Goal: Transaction & Acquisition: Purchase product/service

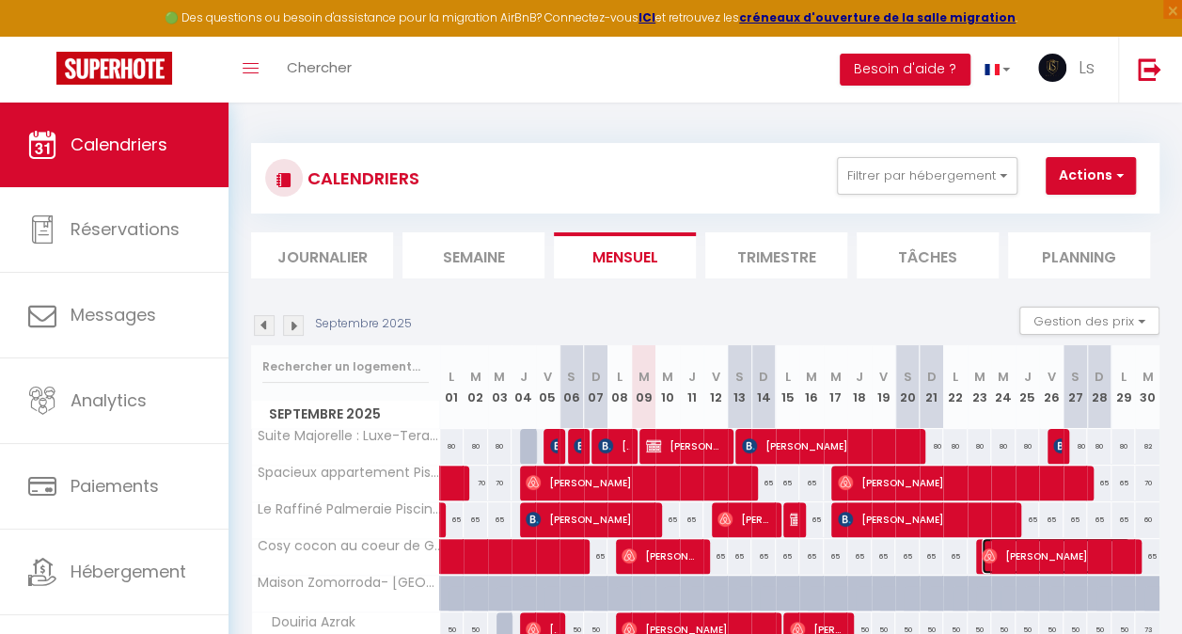
click at [1014, 548] on span "[PERSON_NAME]" at bounding box center [1056, 556] width 149 height 36
select select "OK"
select select "1"
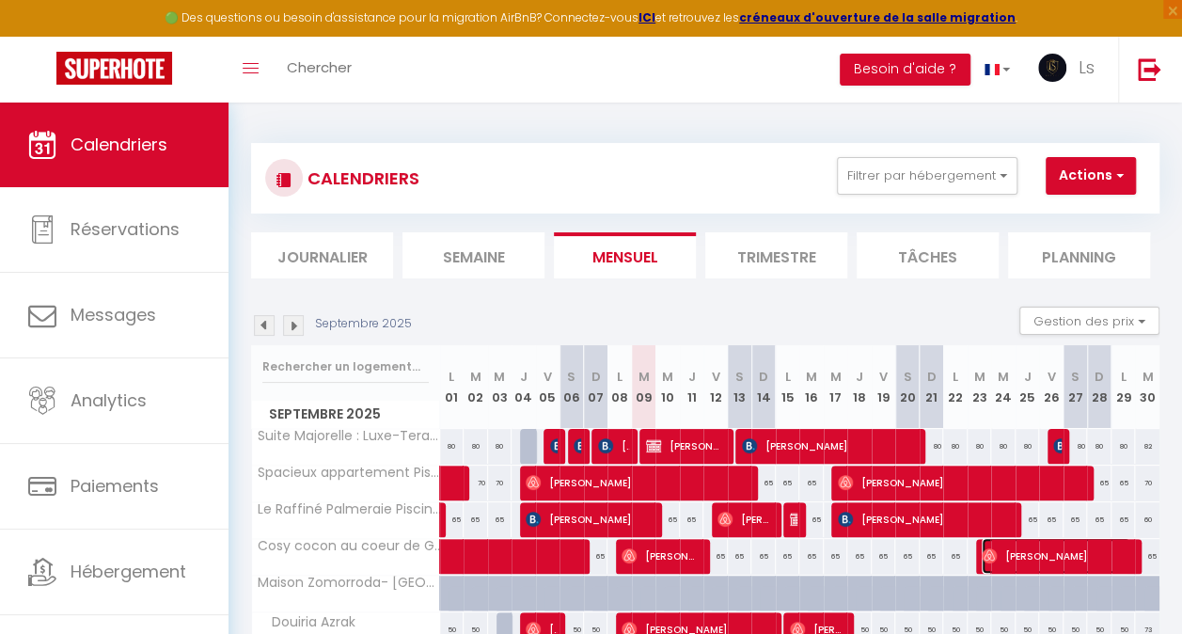
select select "1"
select select
select select "35369"
select select "36260"
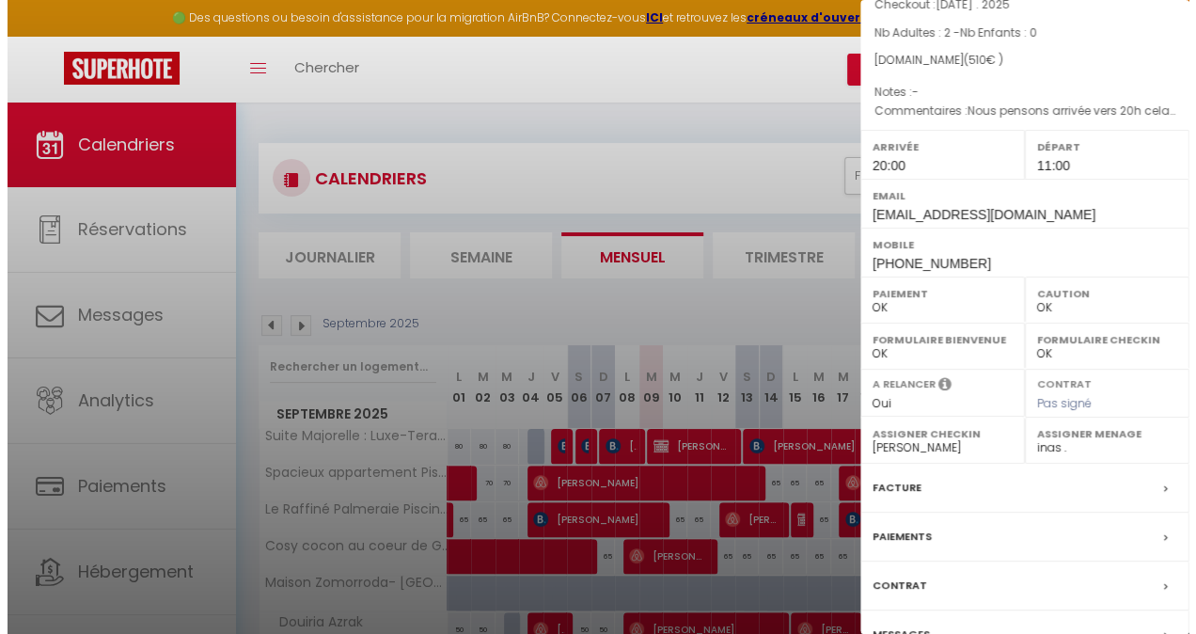
scroll to position [257, 0]
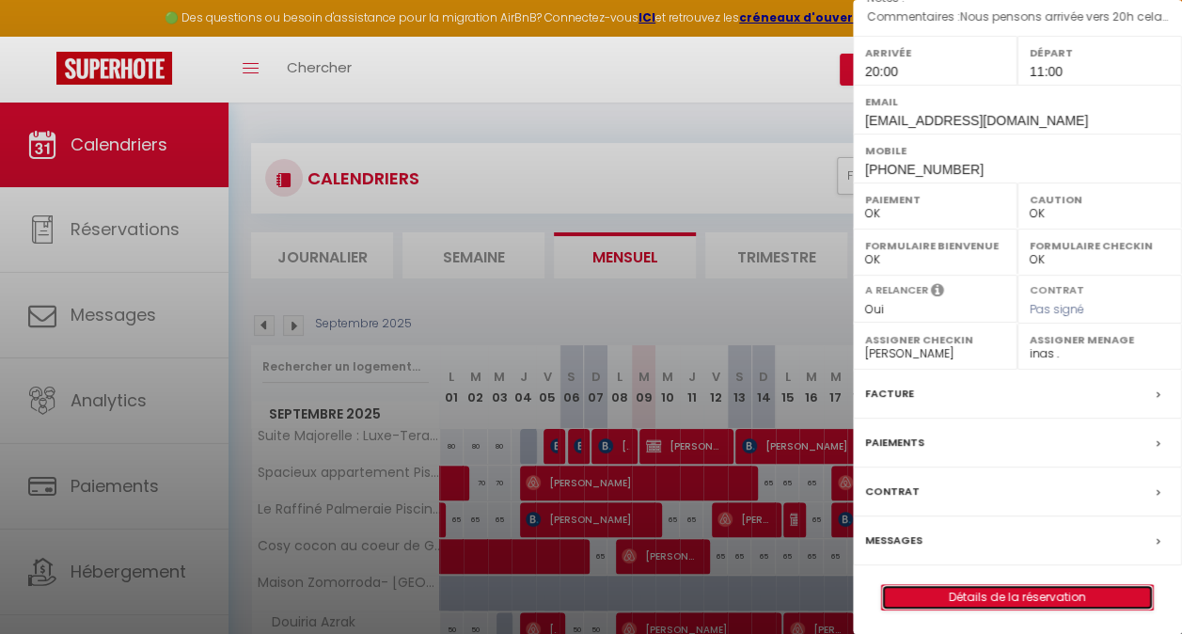
click at [983, 593] on link "Détails de la réservation" at bounding box center [1017, 597] width 271 height 24
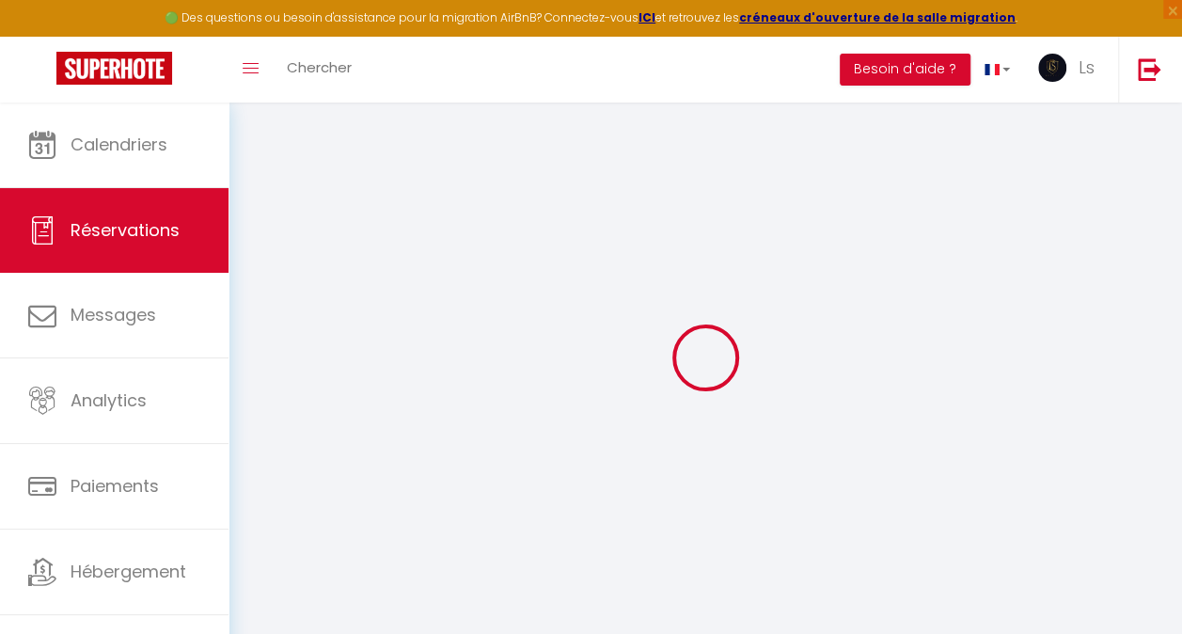
select select
checkbox input "false"
type textarea "Nous pensons arrivée vers 20h cela dépend du temps a la douane Normalement arri…"
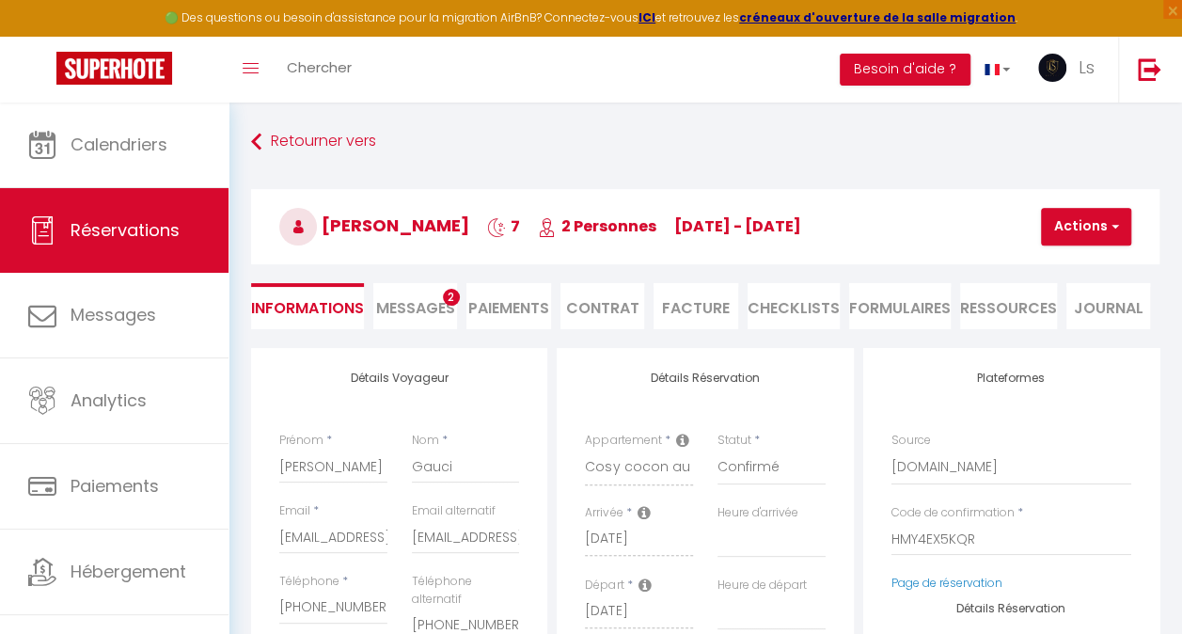
select select
checkbox input "false"
select select
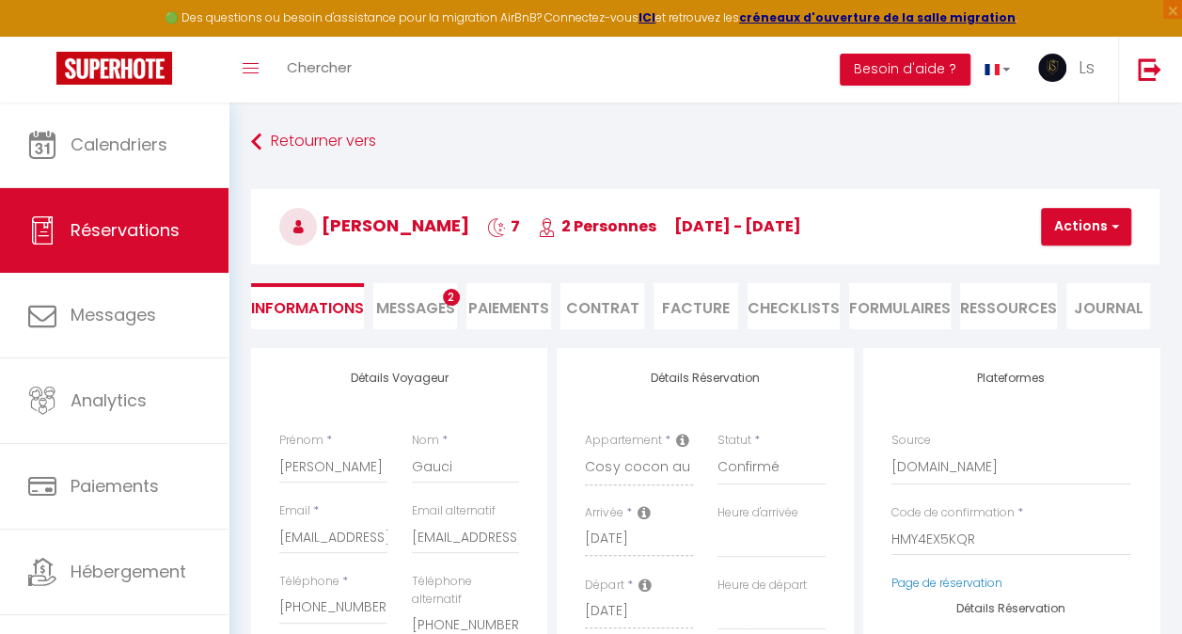
type input "20"
select select
checkbox input "false"
select select
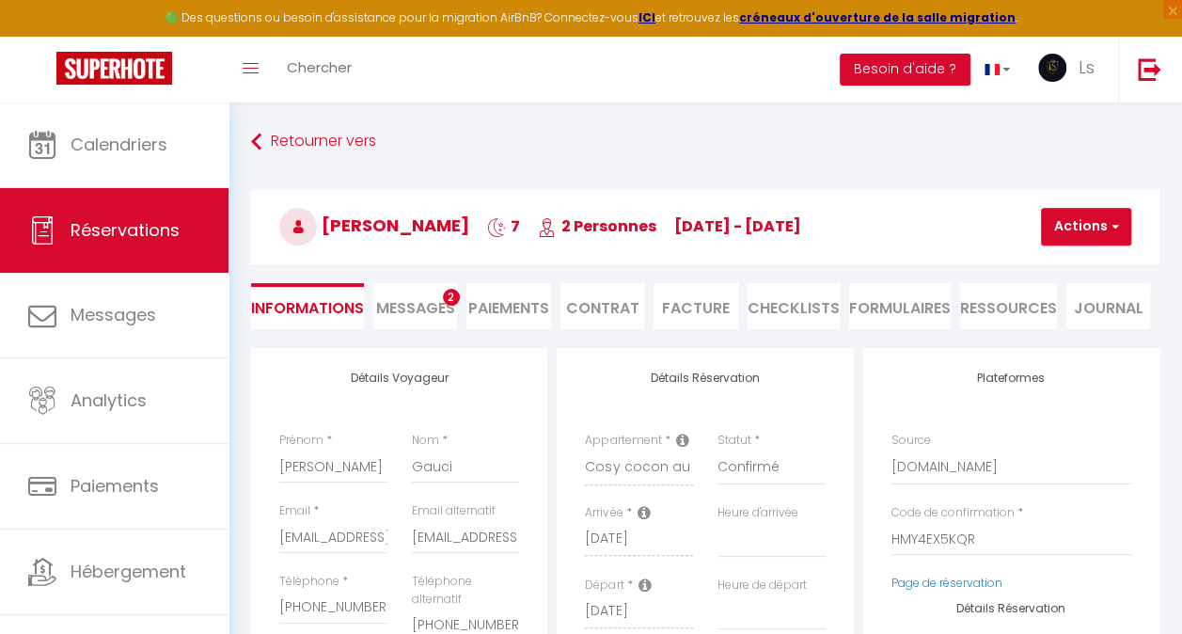
checkbox input "false"
select select "20:00"
select select "11:00"
click at [818, 308] on li "CHECKLISTS" at bounding box center [794, 306] width 92 height 46
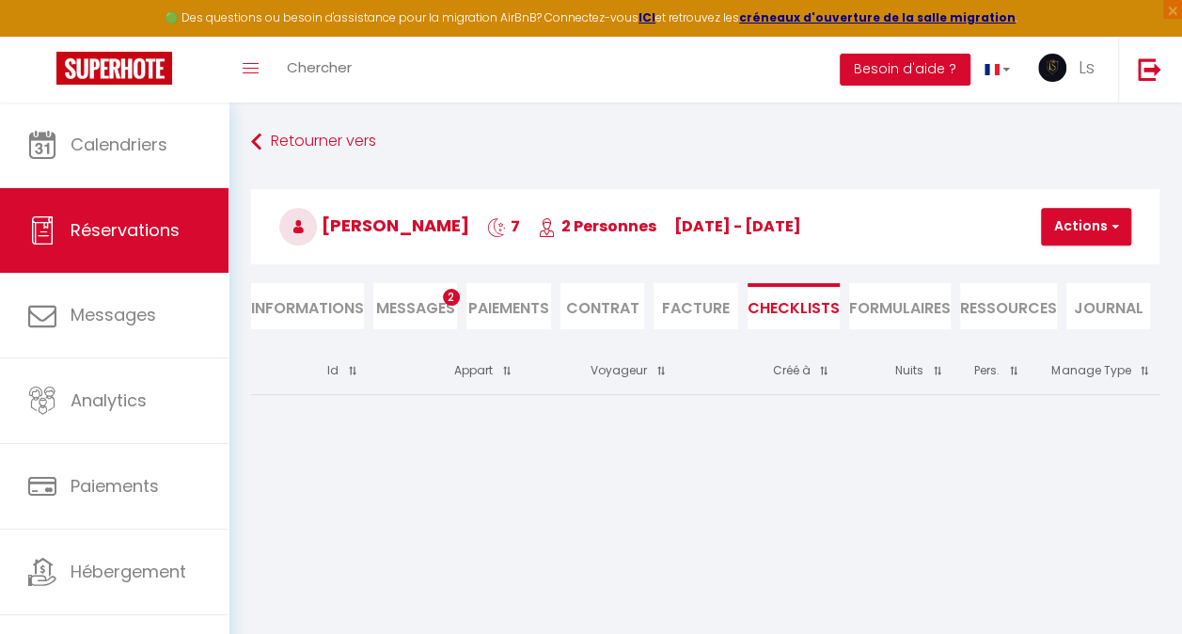
click at [895, 300] on li "FORMULAIRES" at bounding box center [900, 306] width 102 height 46
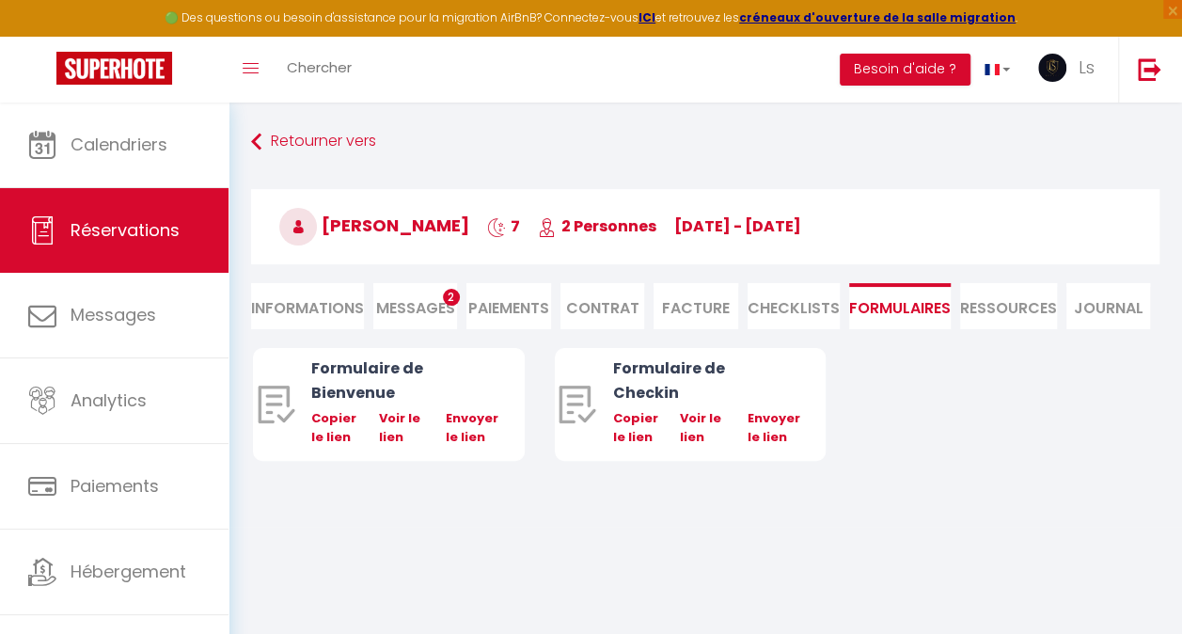
click at [1000, 296] on li "Ressources" at bounding box center [1008, 306] width 97 height 46
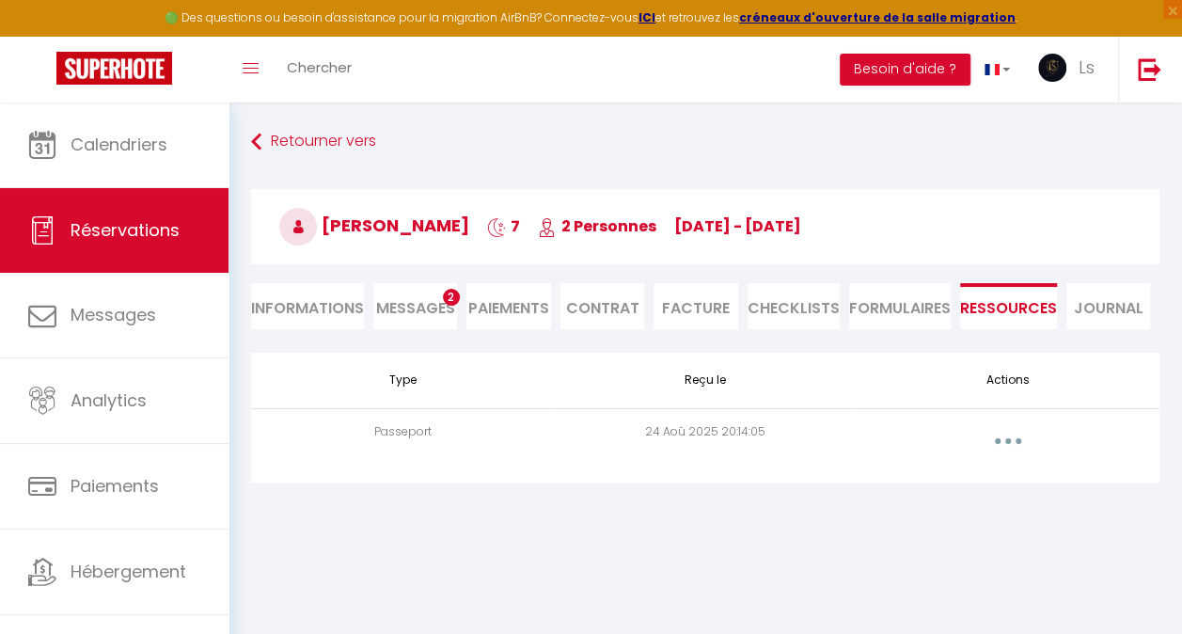
click at [1008, 436] on button "button" at bounding box center [1009, 441] width 50 height 36
click at [963, 486] on link "Voir le document" at bounding box center [958, 486] width 140 height 32
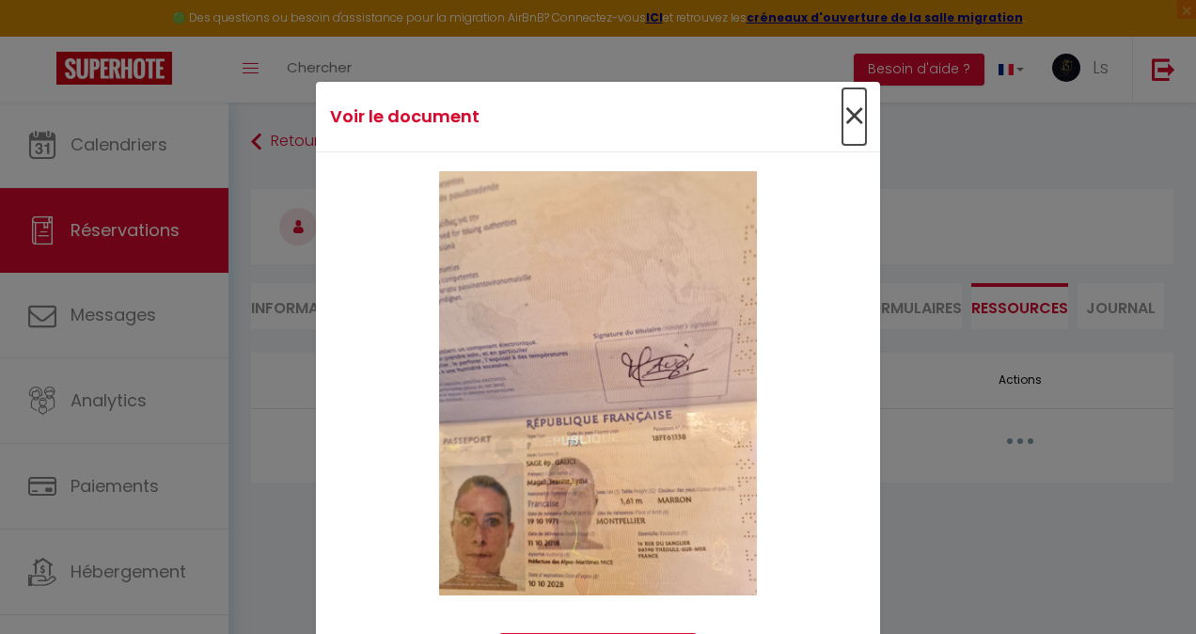
click at [846, 110] on span "×" at bounding box center [855, 116] width 24 height 56
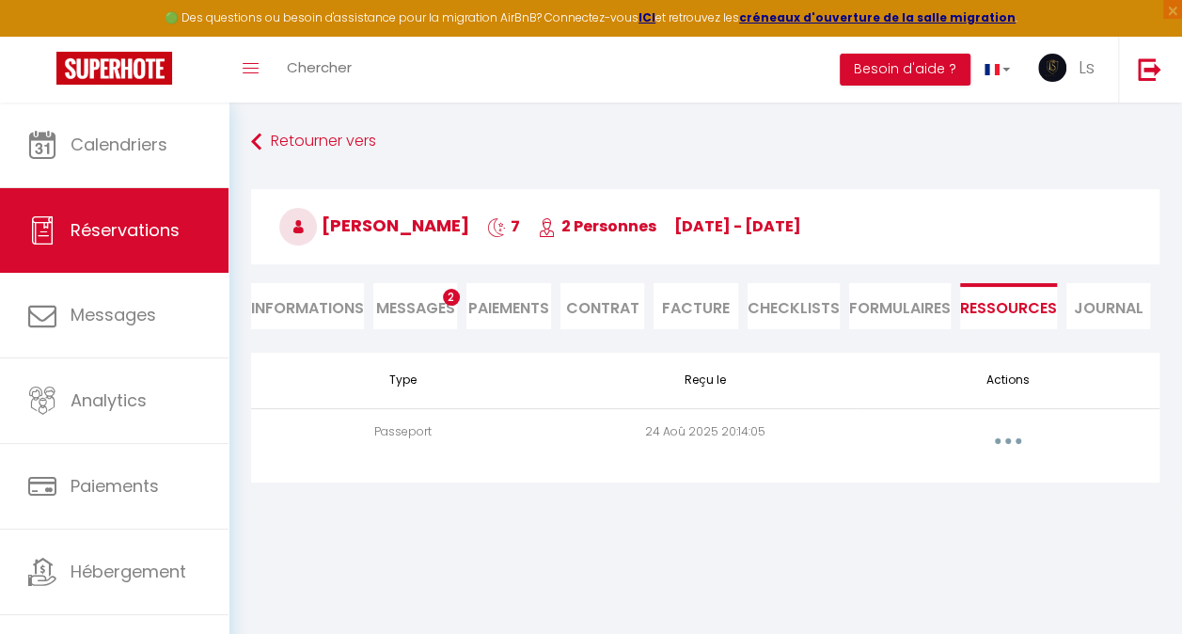
click at [877, 312] on li "FORMULAIRES" at bounding box center [900, 306] width 102 height 46
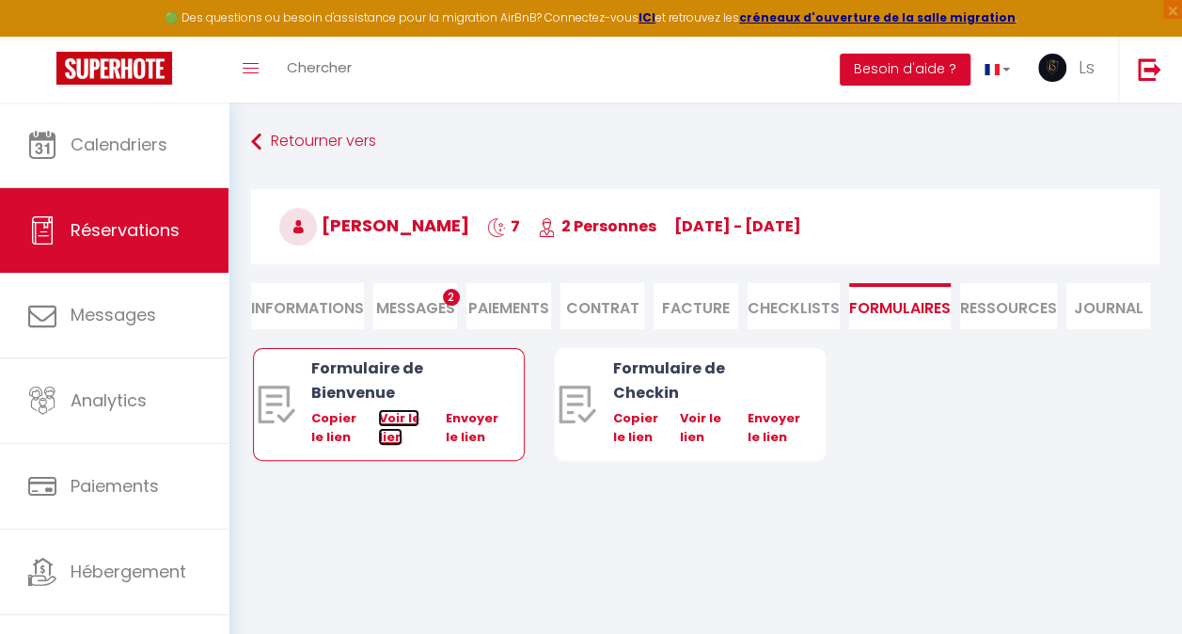
click at [393, 421] on link "Voir le lien" at bounding box center [398, 427] width 41 height 37
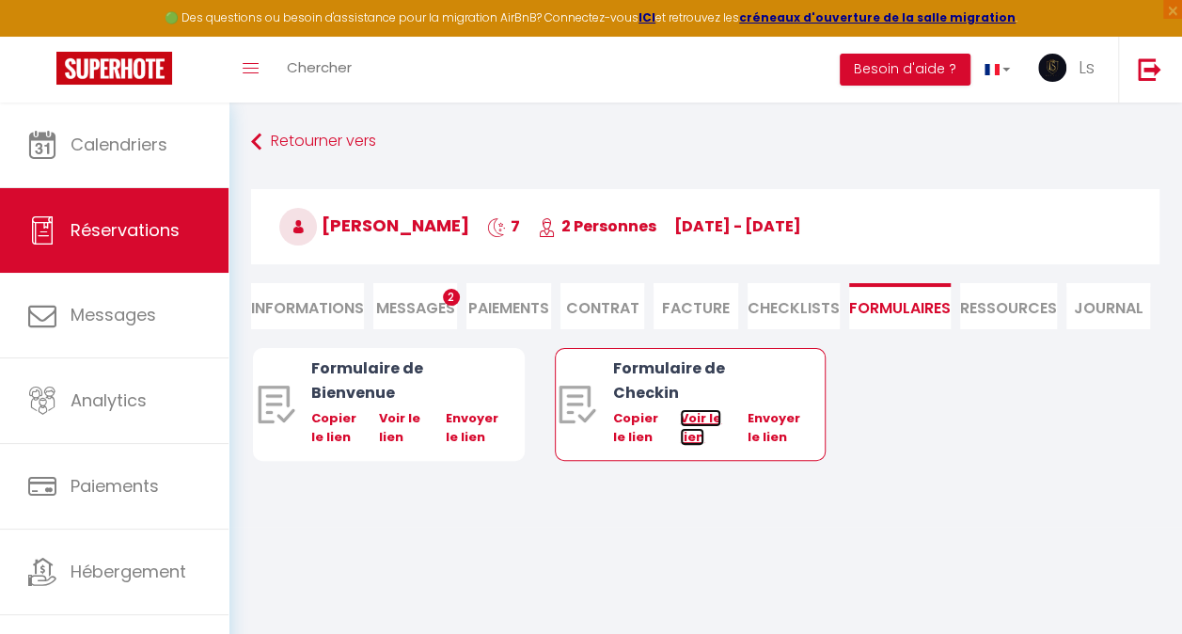
click at [700, 410] on link "Voir le lien" at bounding box center [700, 427] width 41 height 37
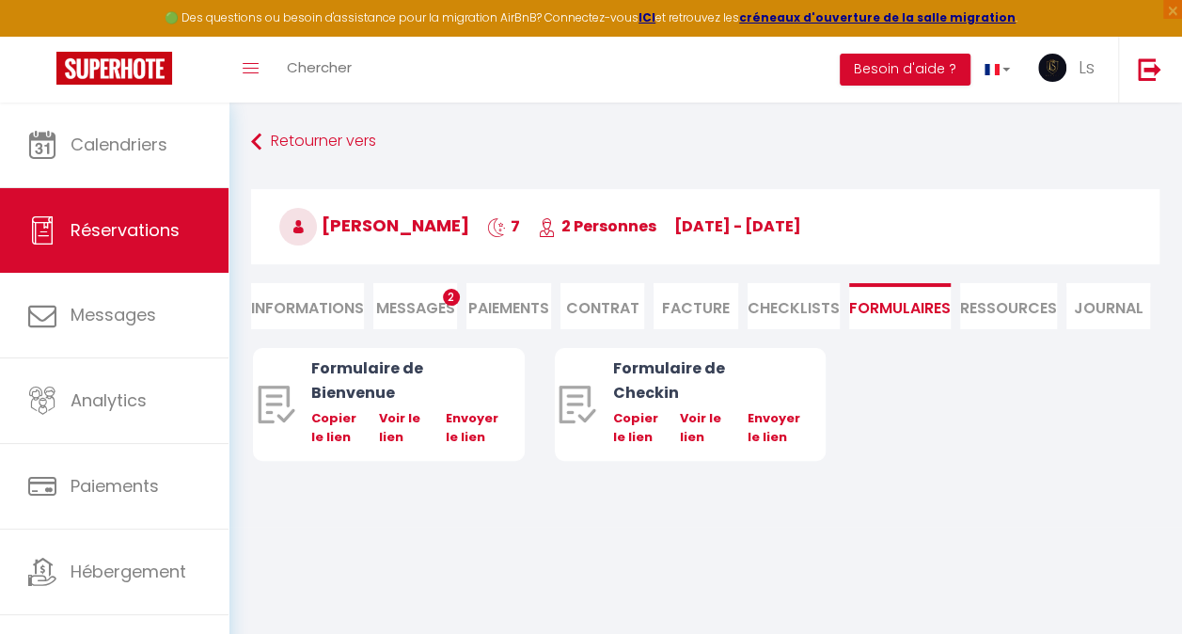
click at [398, 303] on span "Messages" at bounding box center [415, 308] width 79 height 22
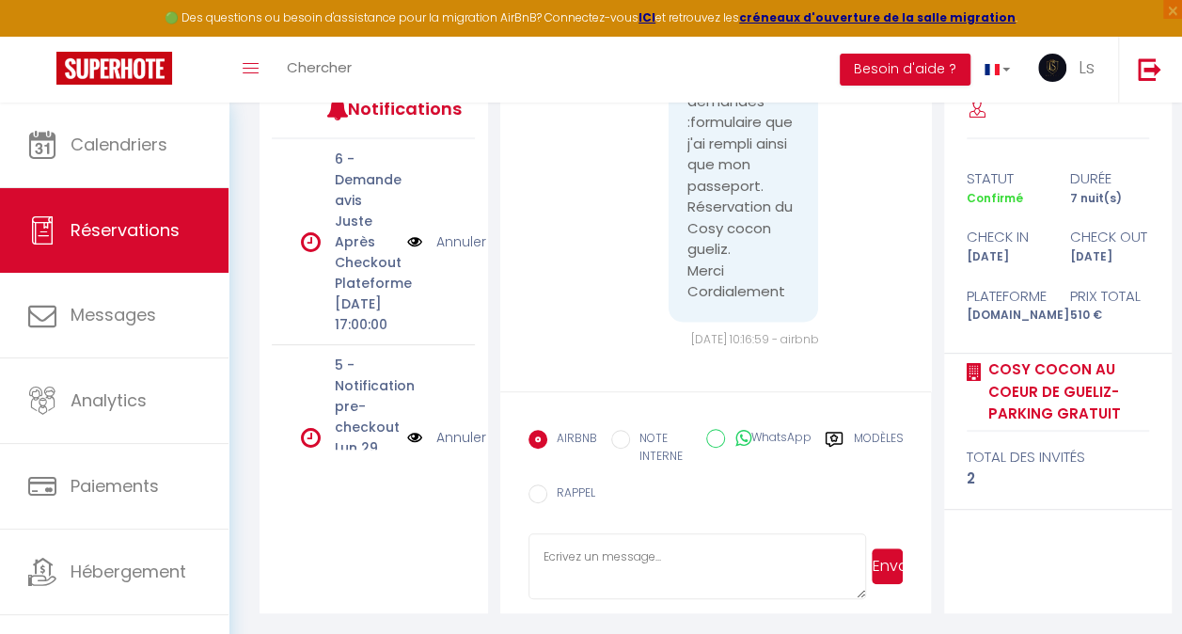
scroll to position [1601, 0]
click at [617, 557] on textarea at bounding box center [698, 566] width 338 height 66
type textarea "Bonjour [PERSON_NAME] J'espere que vous allez bien. Oui nous avons recu les doc…"
click at [878, 562] on button "Envoyer" at bounding box center [888, 566] width 32 height 36
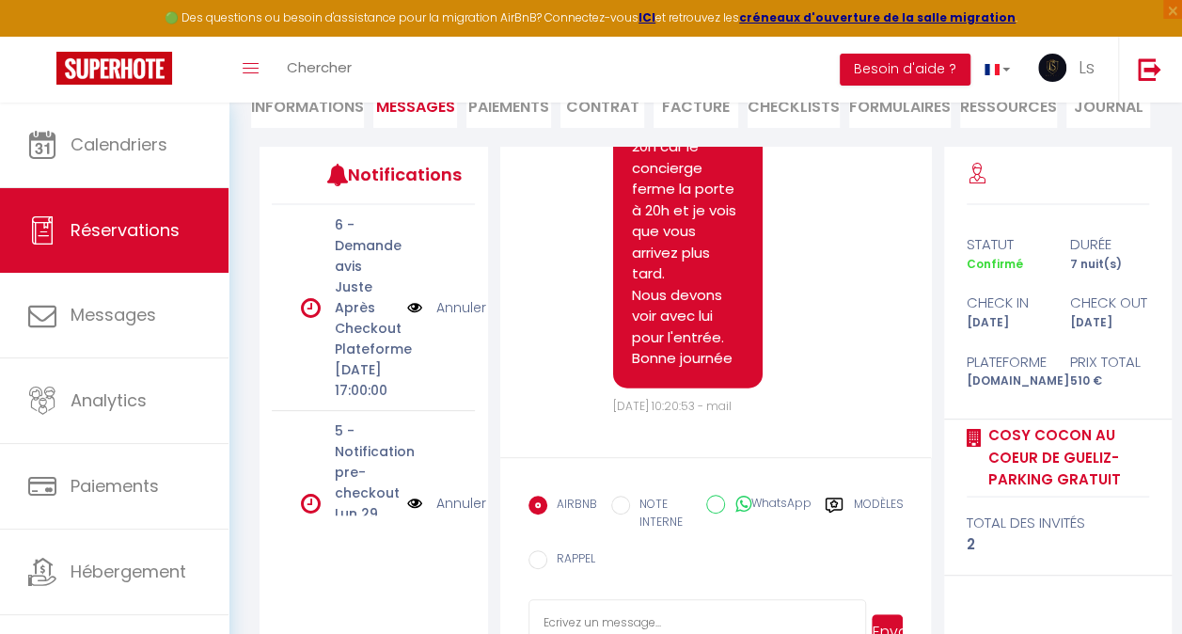
scroll to position [2234, 0]
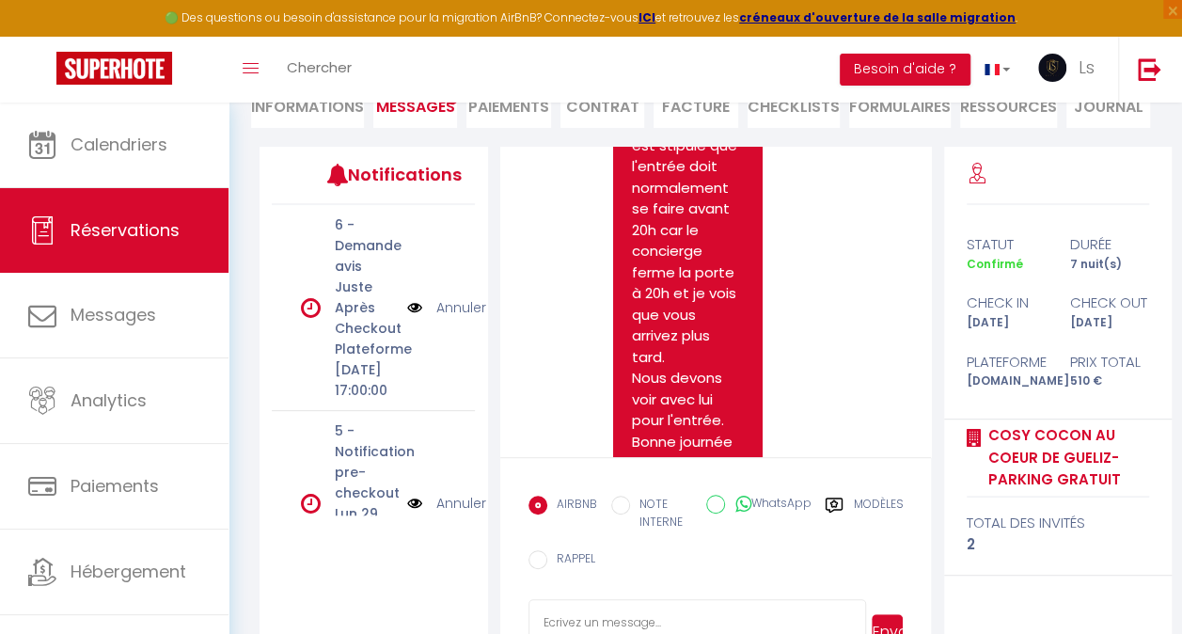
click at [745, 293] on div "Bonjour [PERSON_NAME] J'espere que vous allez bien. Oui nous avons recu les doc…" at bounding box center [688, 177] width 150 height 588
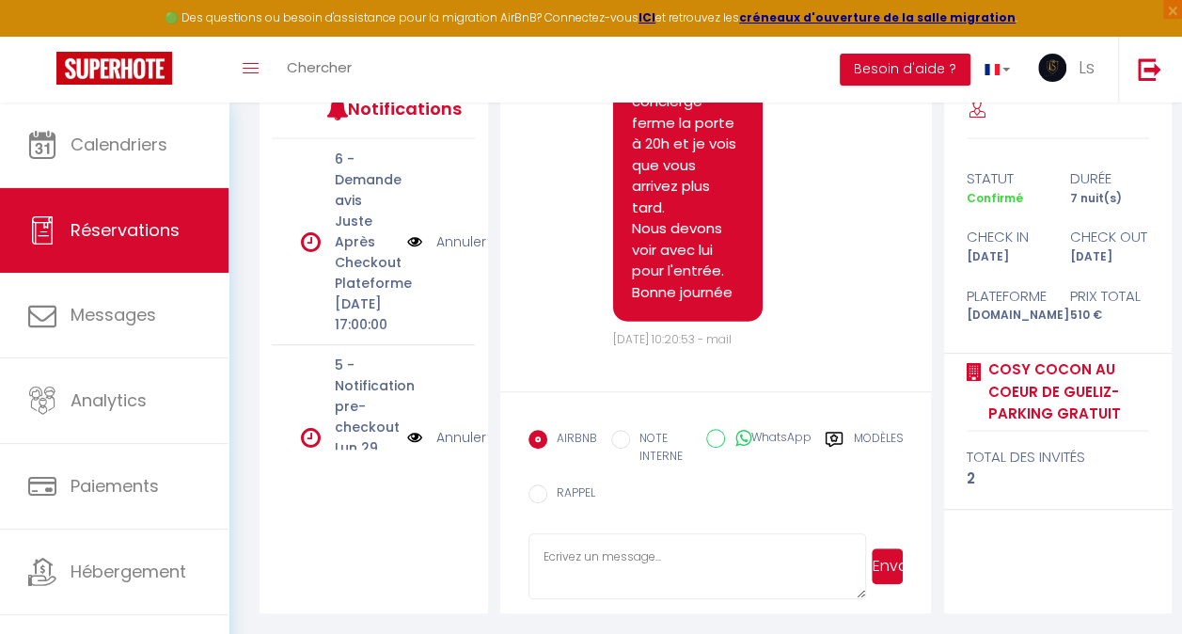
scroll to position [2298, 0]
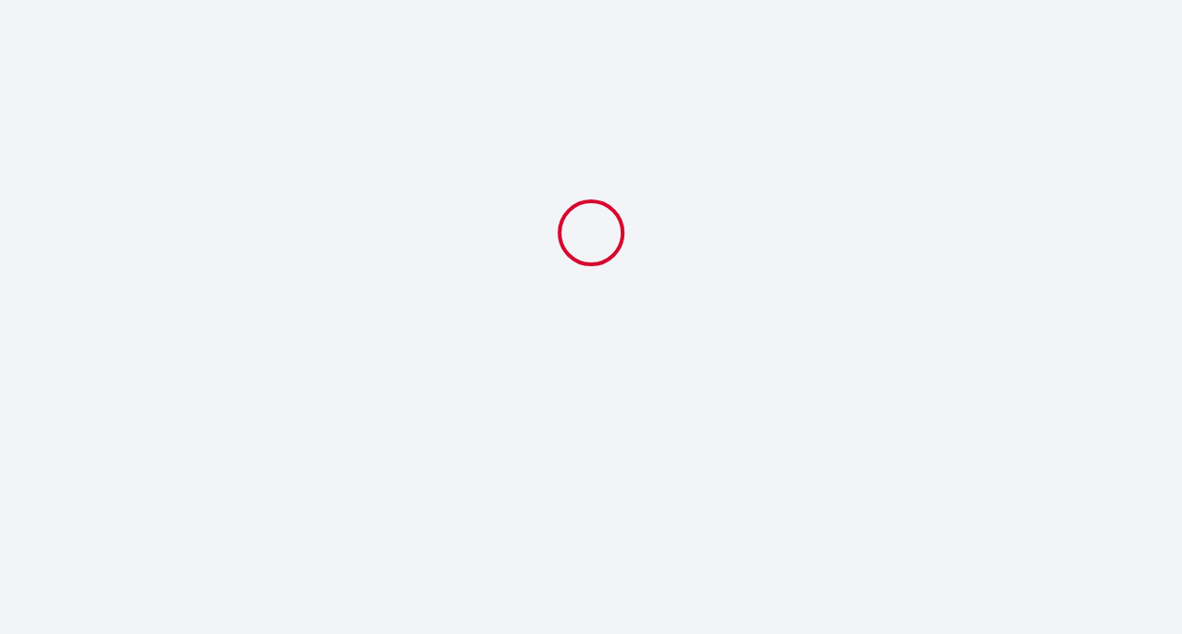
select select
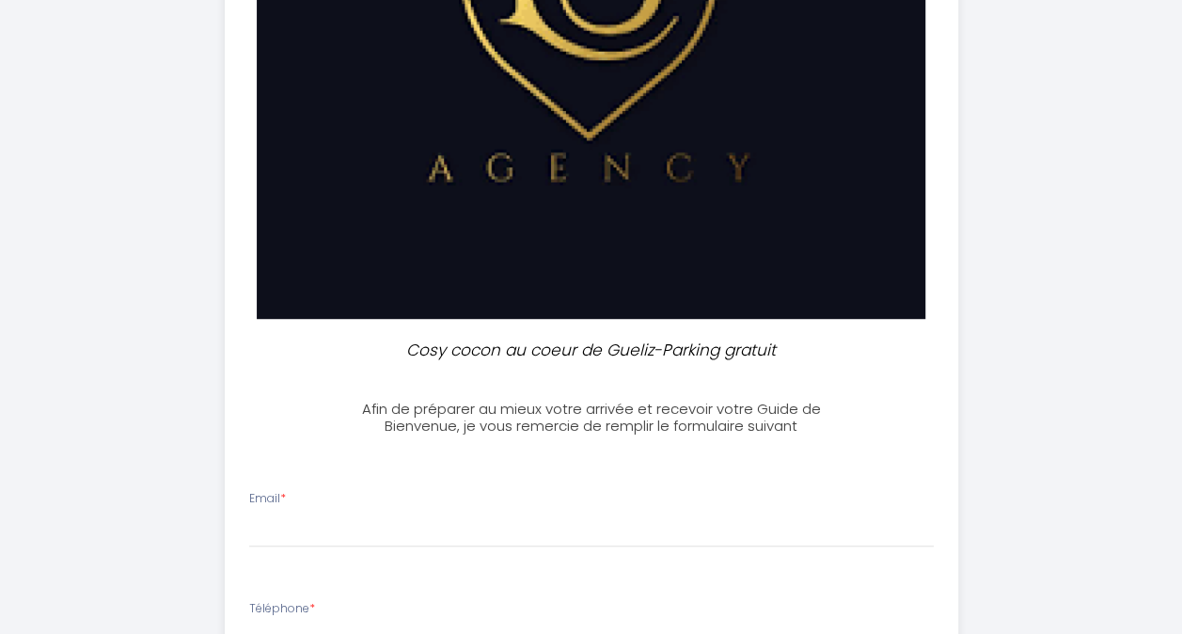
scroll to position [73, 0]
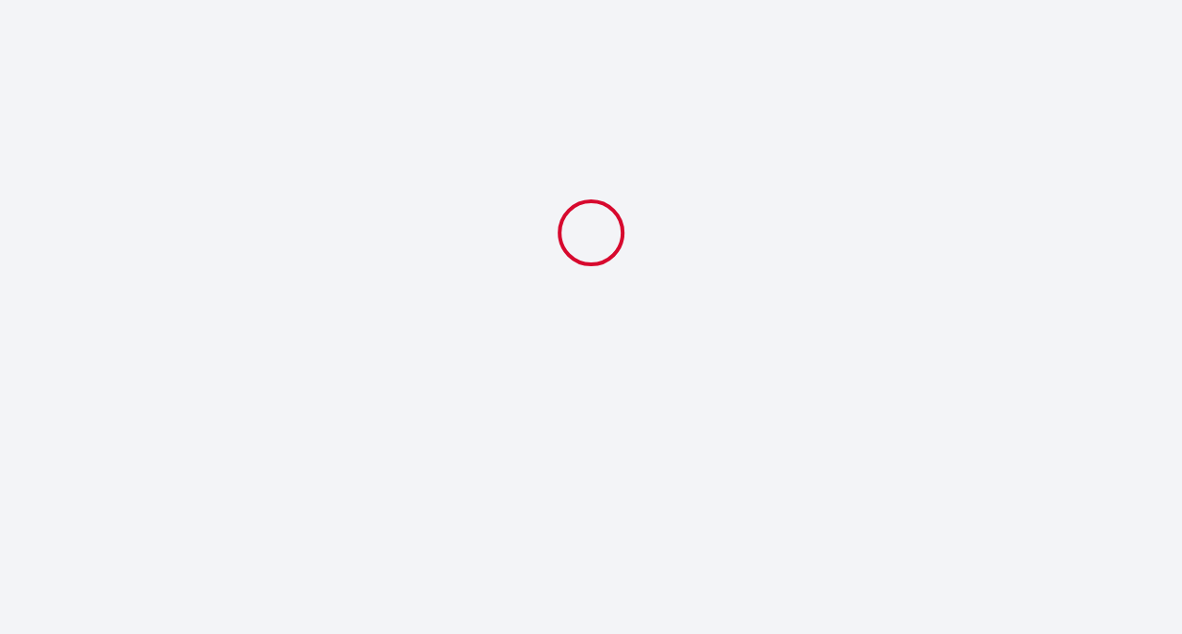
select select "20:00"
select select "11:00"
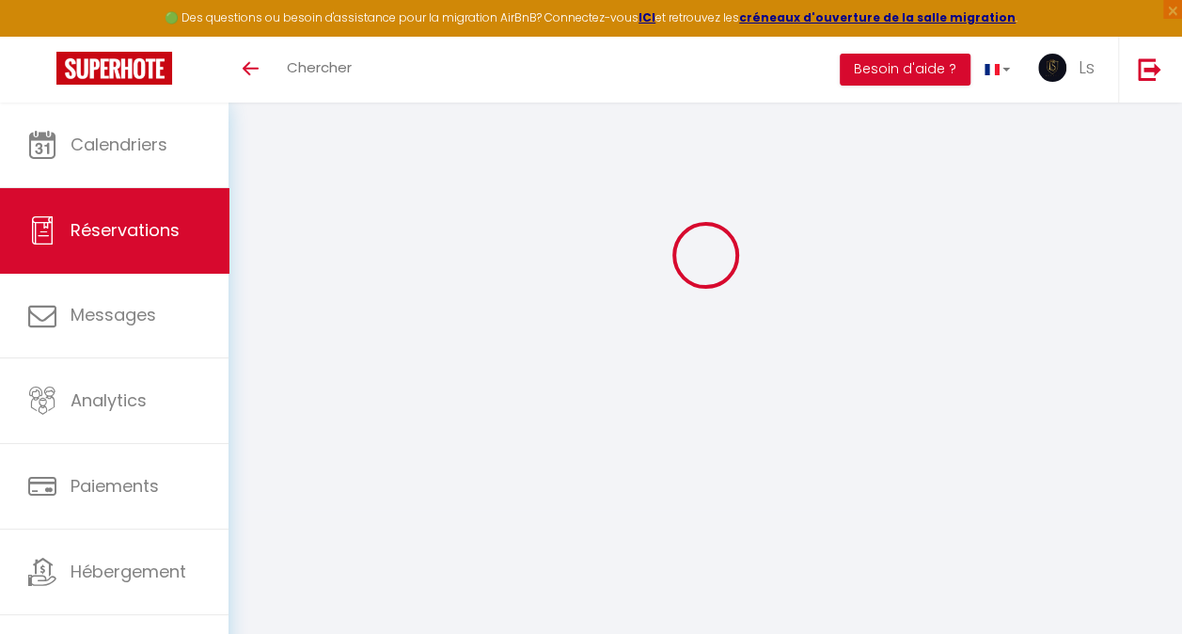
select select
checkbox input "false"
select select
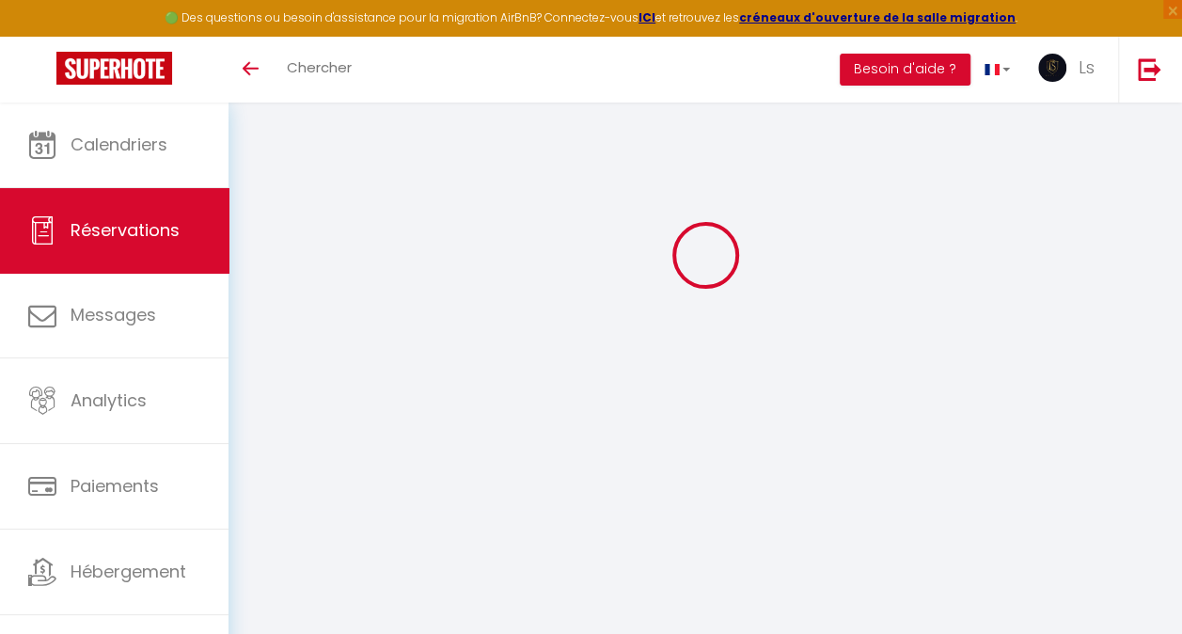
select select
checkbox input "false"
type textarea "Nous pensons arrivée vers 20h cela dépend du temps a la douane Normalement arri…"
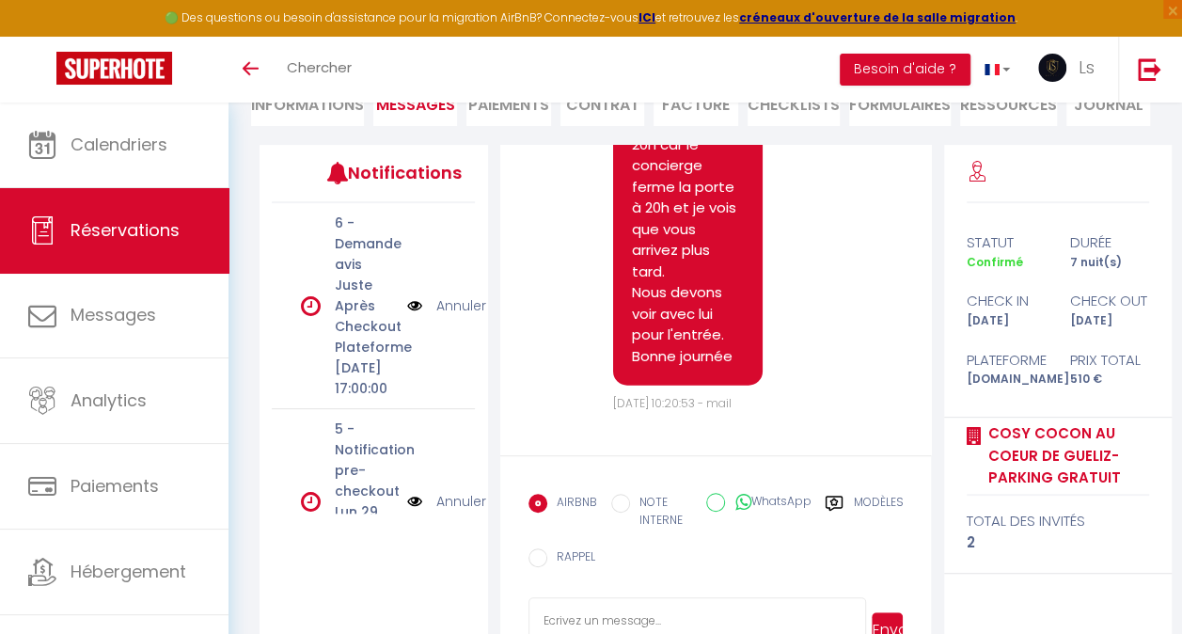
scroll to position [267, 0]
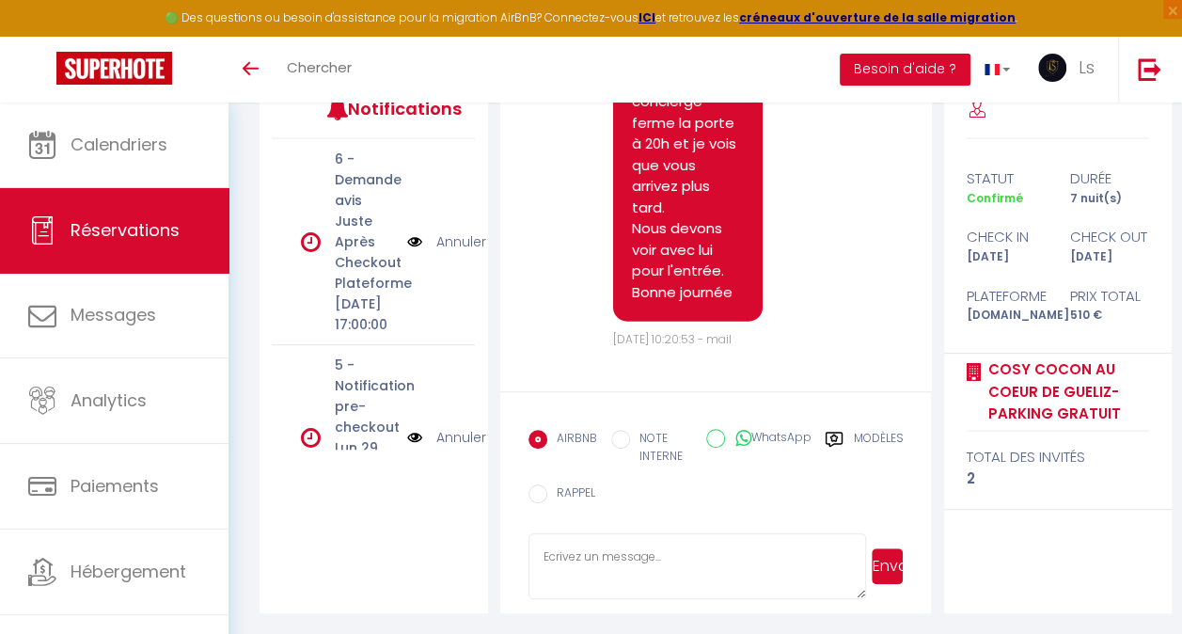
click at [632, 557] on textarea at bounding box center [698, 566] width 338 height 66
click at [582, 574] on textarea "Vous recevez les instructions en auto 24h avant votre arivée dans votre message…" at bounding box center [698, 566] width 338 height 66
type textarea "Vous recevez les instructions en auto 24h avant votre arrivée dans votre messag…"
click at [887, 560] on button "Envoyer" at bounding box center [888, 566] width 32 height 36
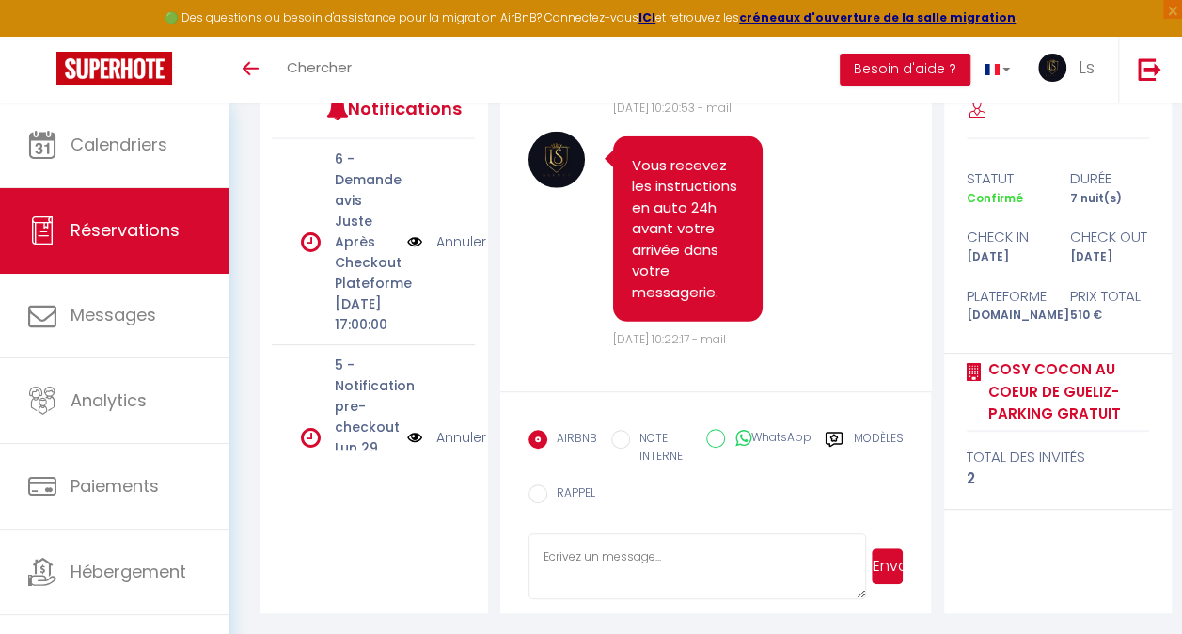
scroll to position [2249, 0]
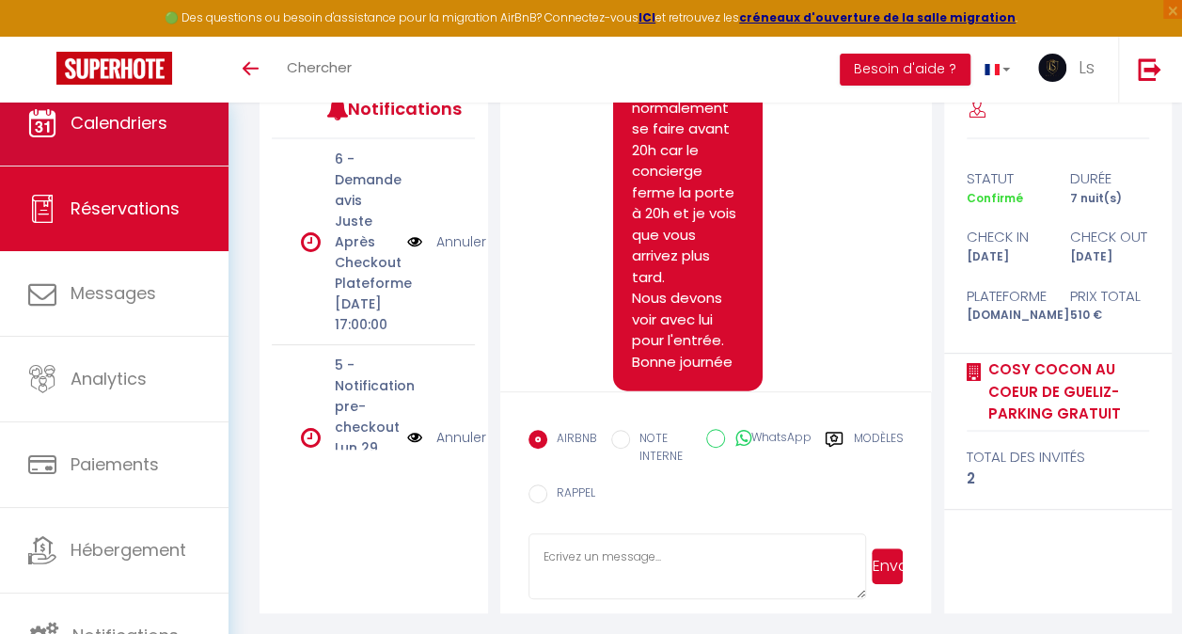
click at [112, 154] on link "Calendriers" at bounding box center [114, 123] width 229 height 85
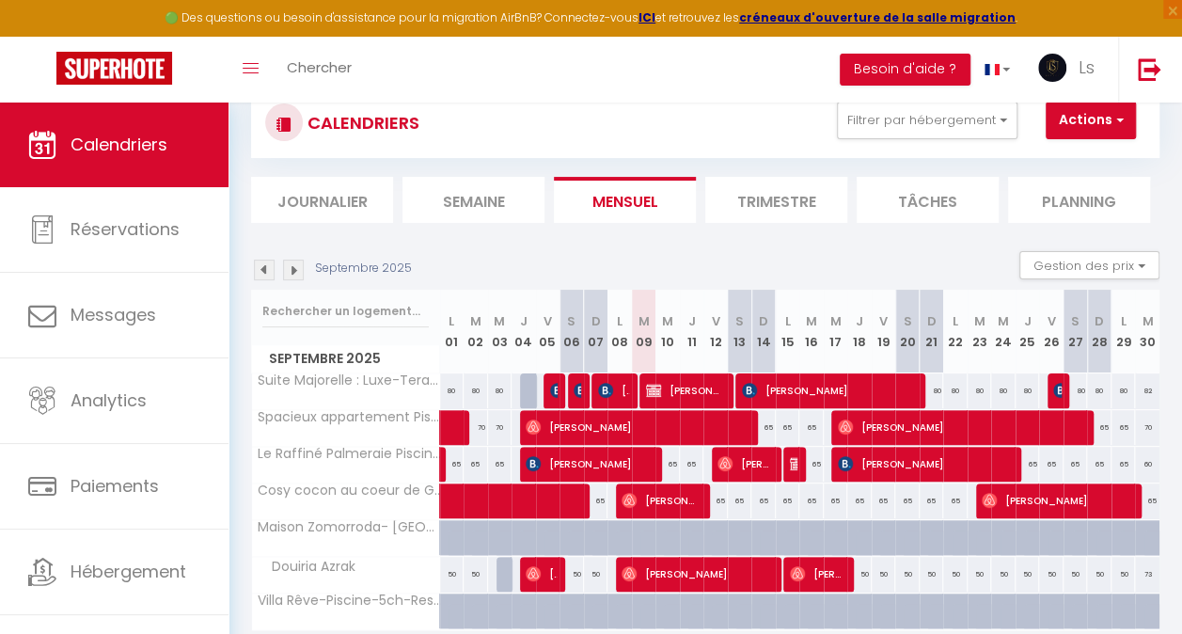
scroll to position [140, 0]
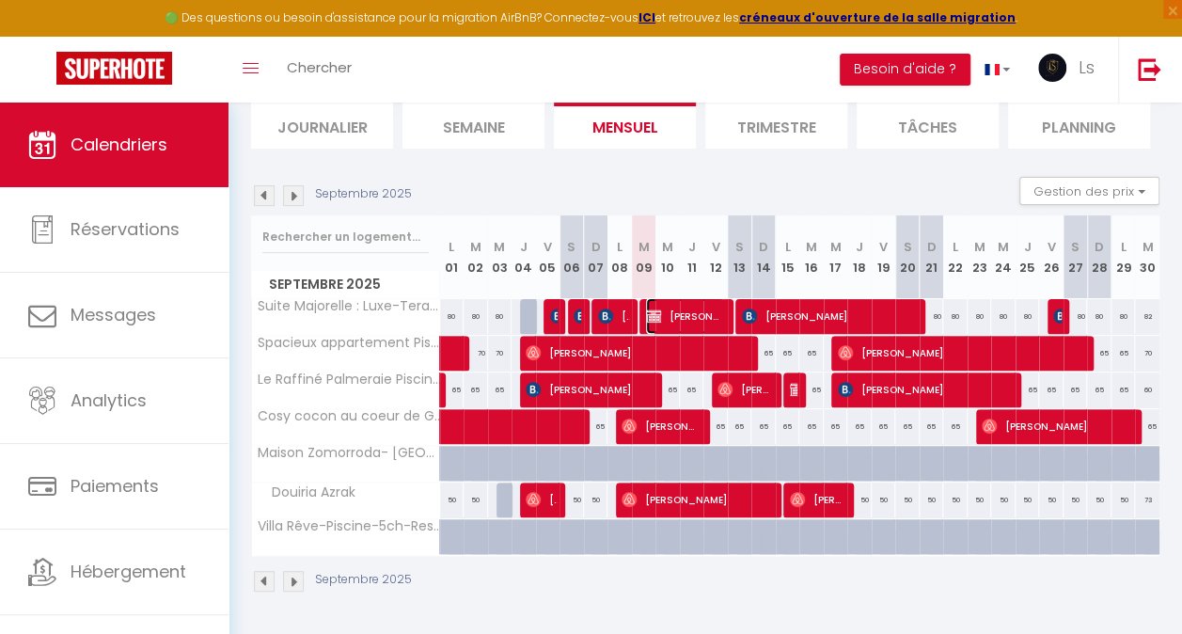
click at [671, 304] on span "[PERSON_NAME] gates" at bounding box center [685, 316] width 78 height 36
select select "OK"
select select "KO"
select select "0"
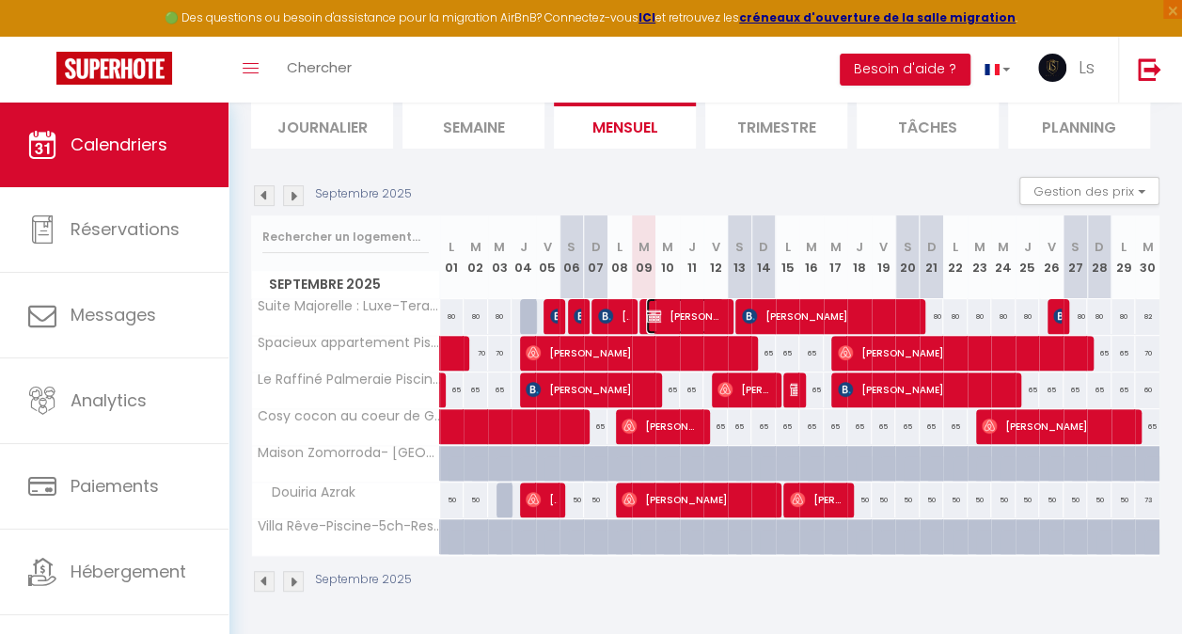
select select "1"
select select
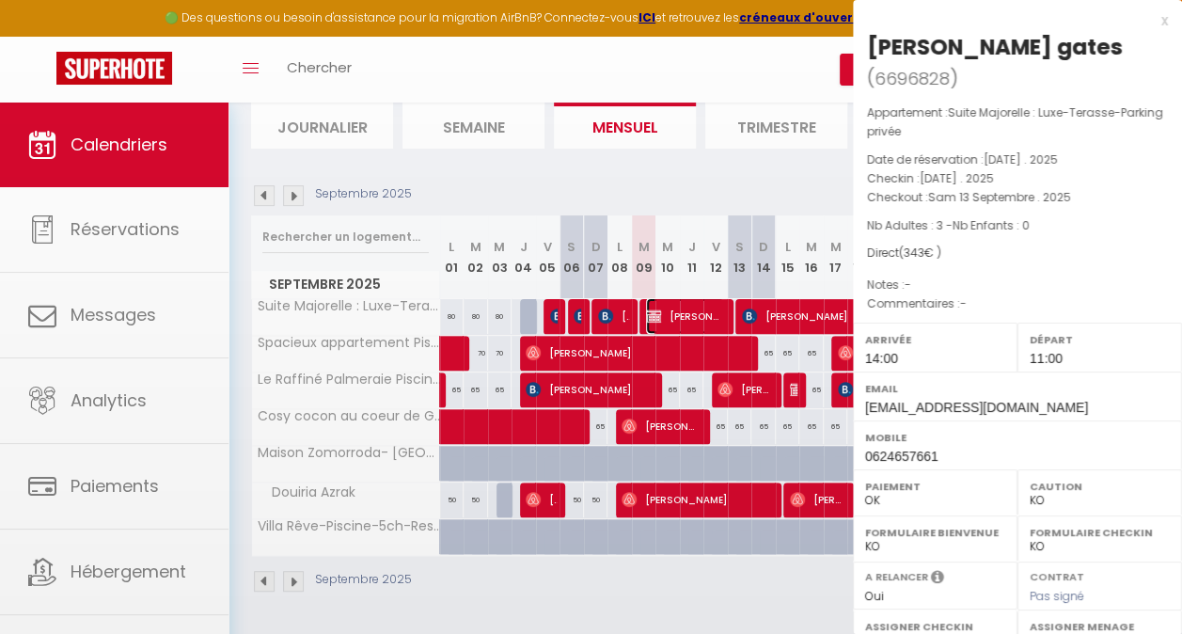
select select "35369"
select select "36260"
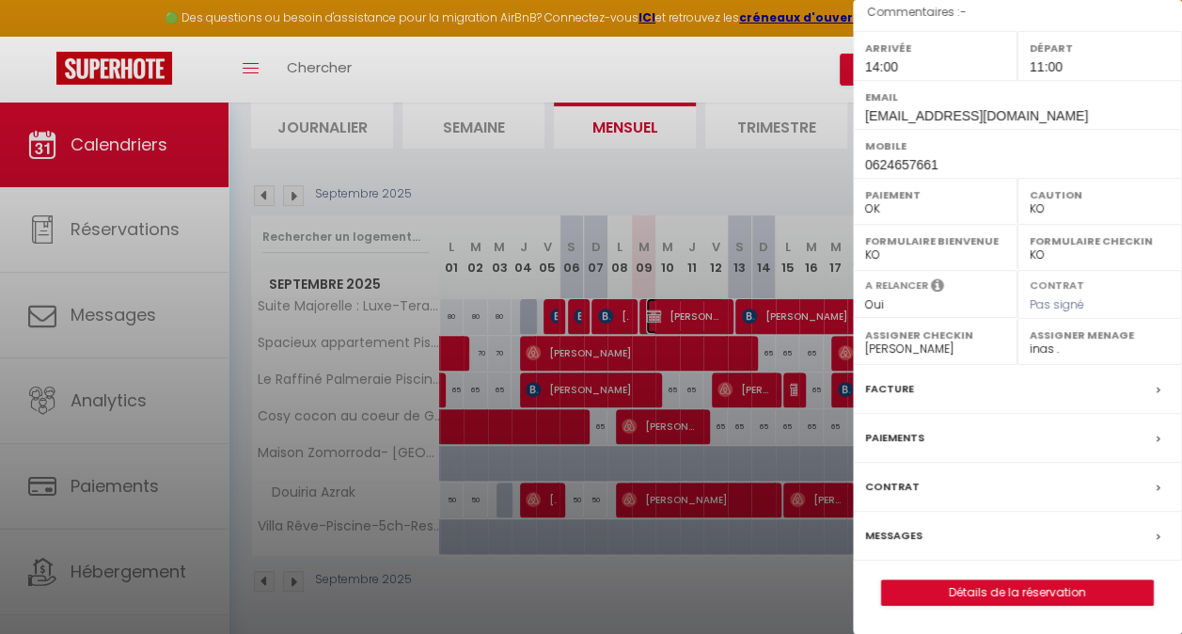
scroll to position [317, 0]
click at [880, 539] on label "Messages" at bounding box center [893, 536] width 57 height 20
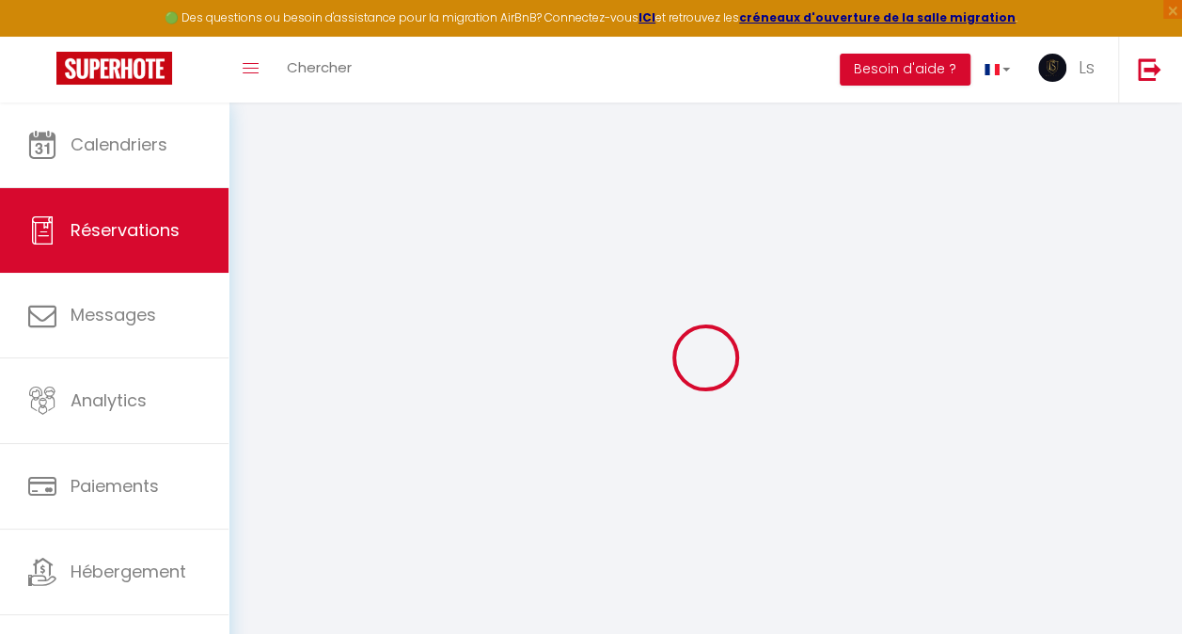
select select
checkbox input "false"
select select
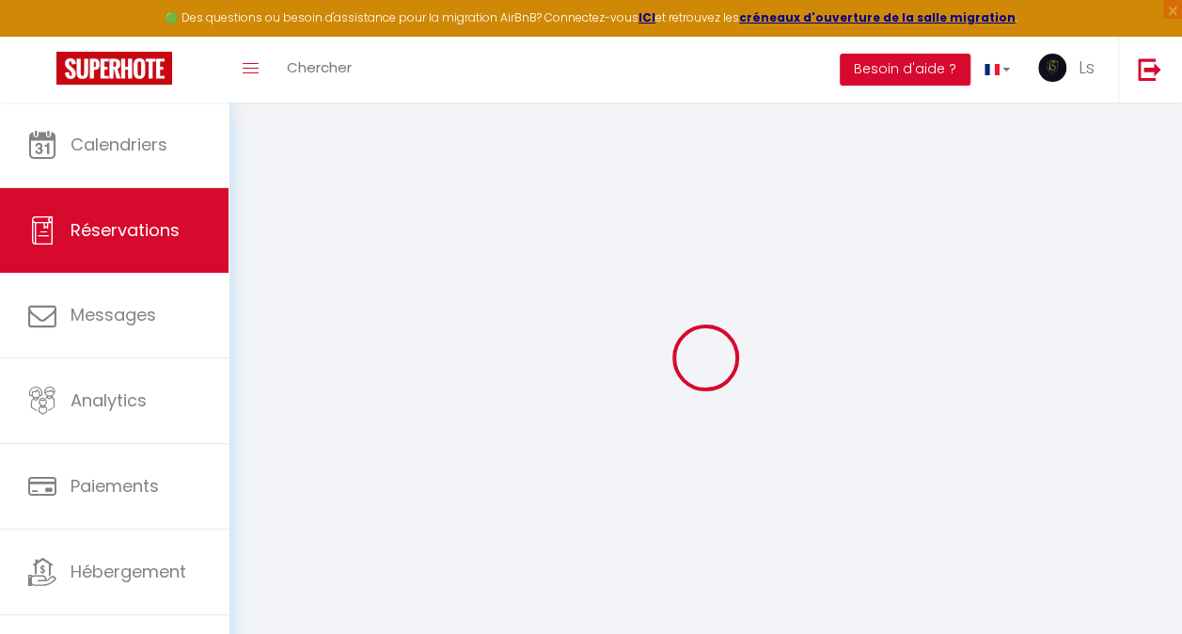
select select
checkbox input "false"
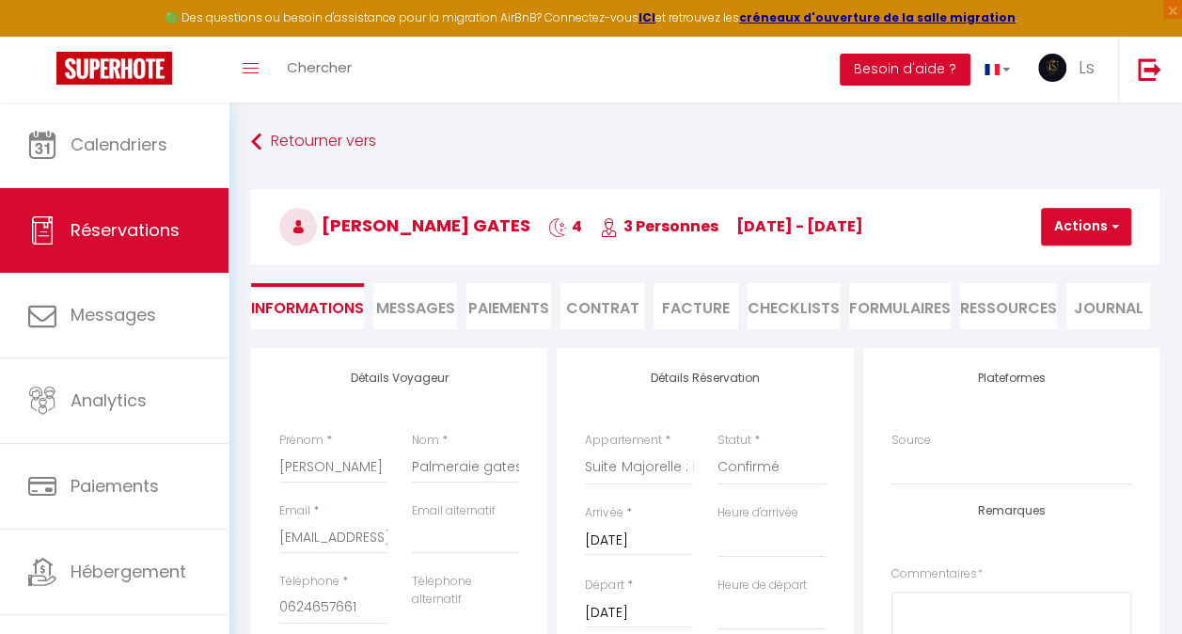
scroll to position [4630, 0]
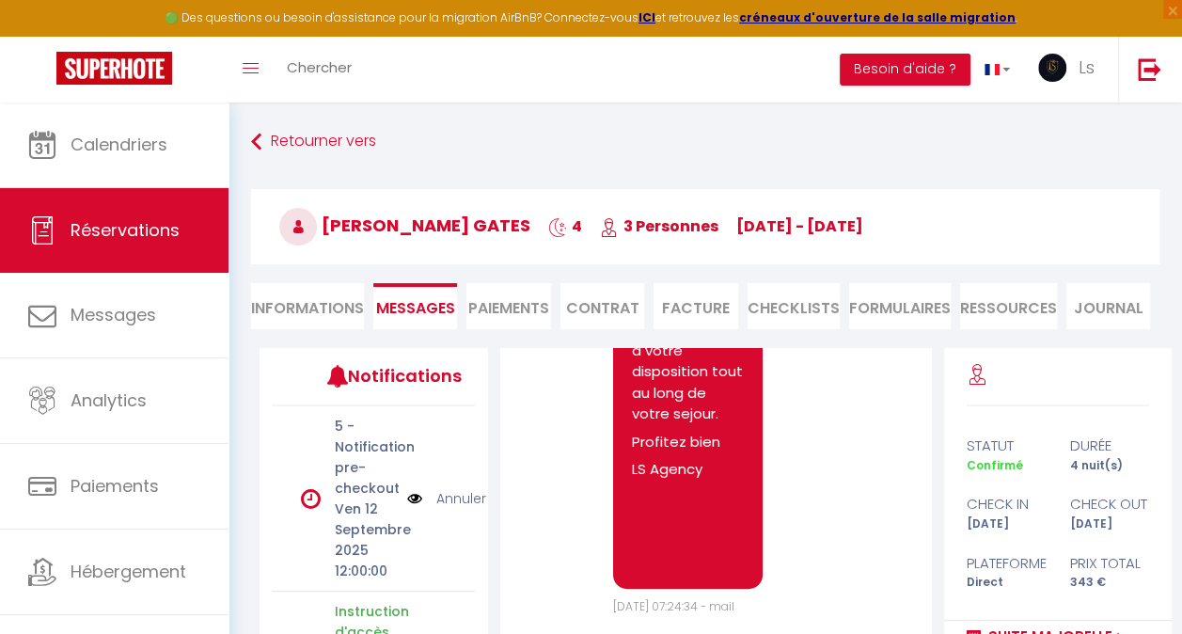
click at [308, 307] on li "Informations" at bounding box center [307, 306] width 113 height 46
select select
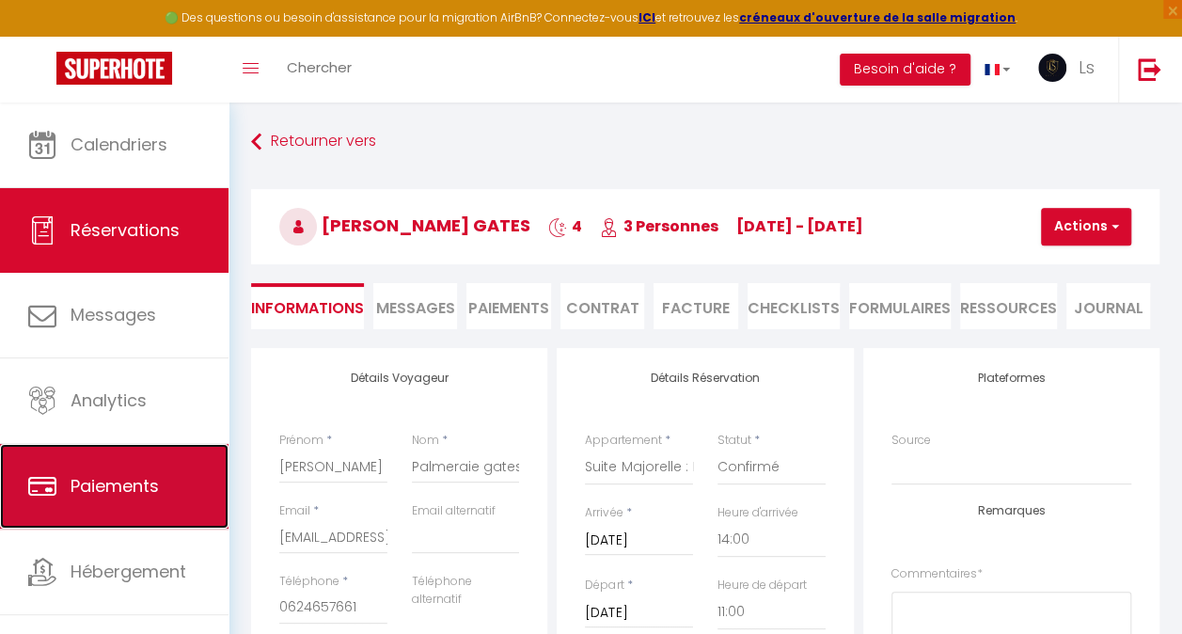
click at [111, 488] on span "Paiements" at bounding box center [115, 486] width 88 height 24
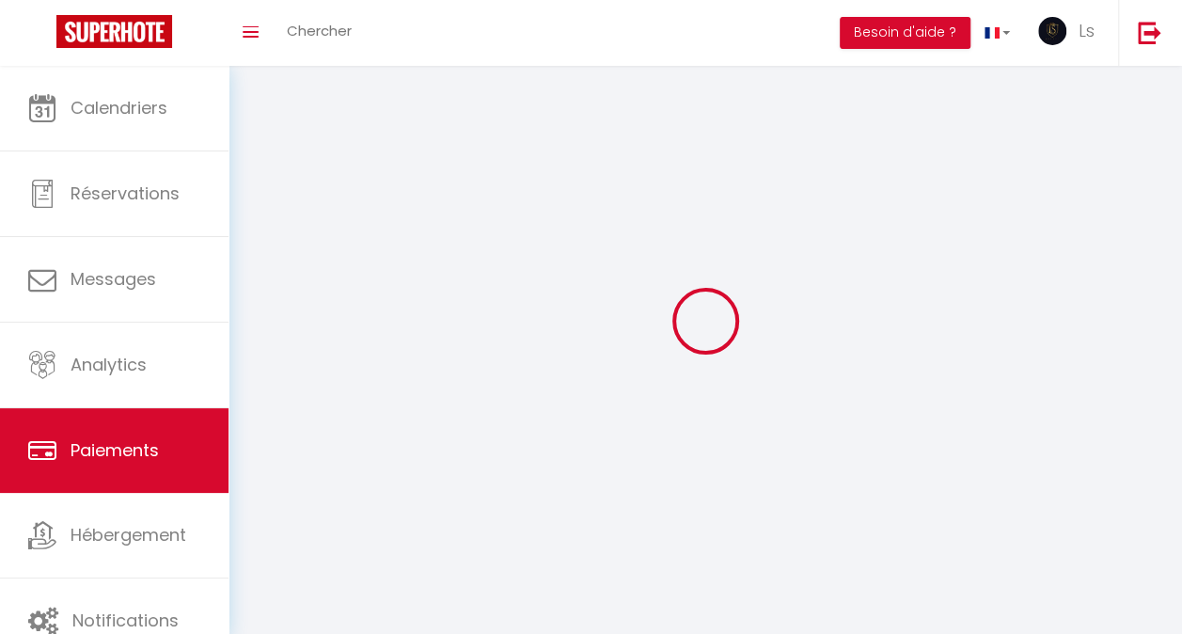
select select "2"
select select "0"
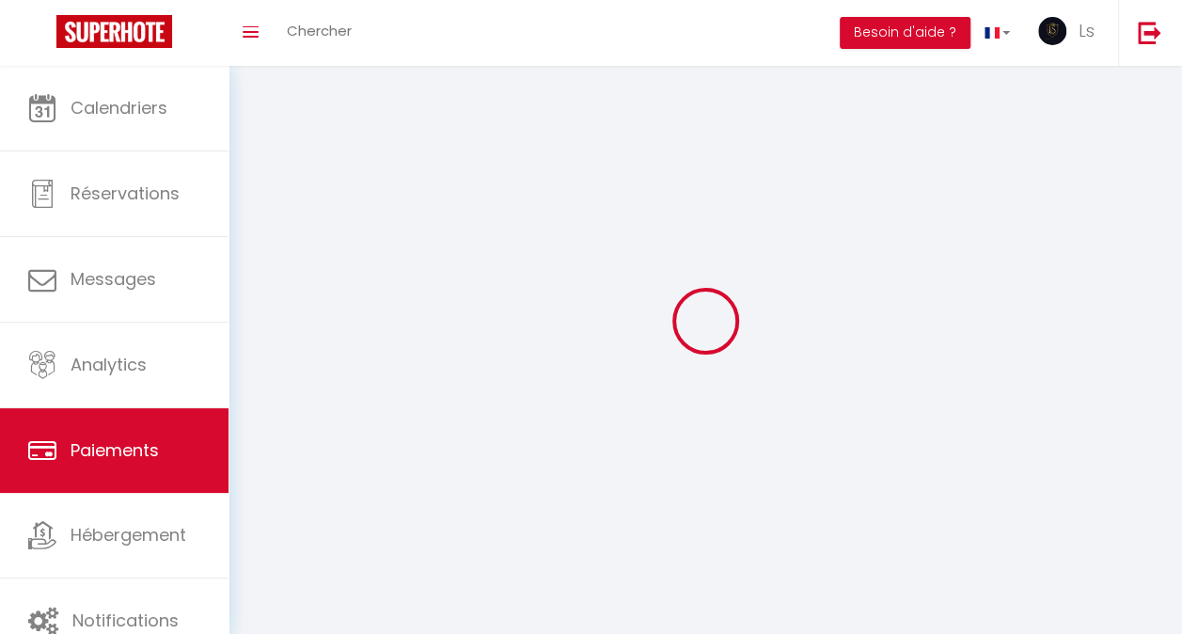
select select "0"
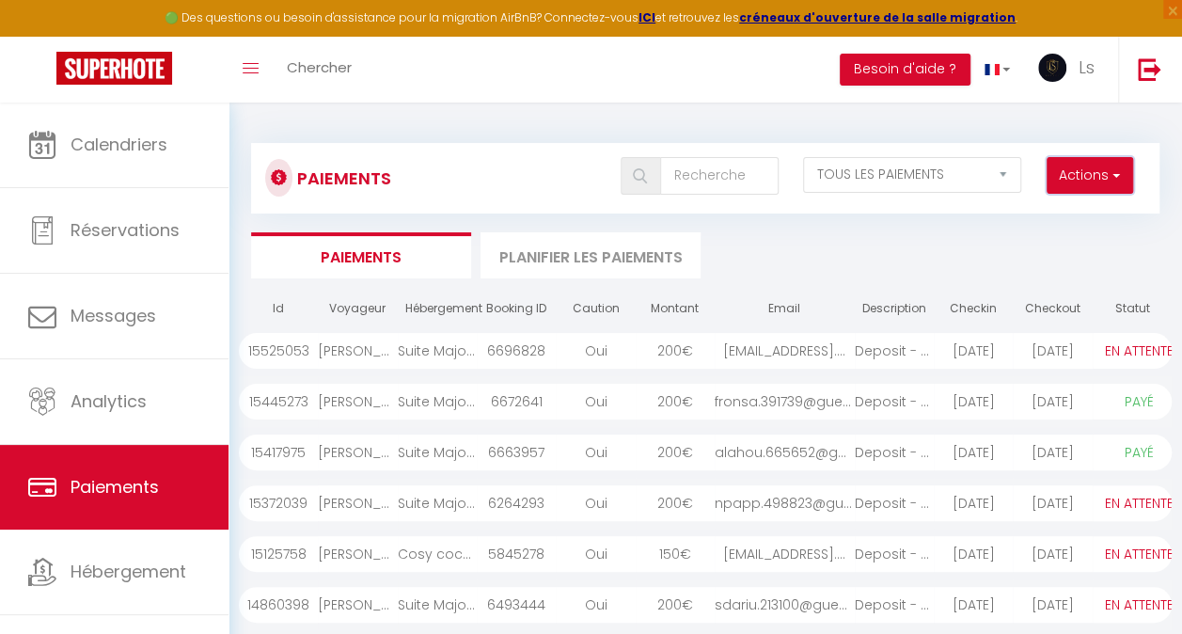
click at [1068, 184] on button "Actions" at bounding box center [1090, 176] width 87 height 38
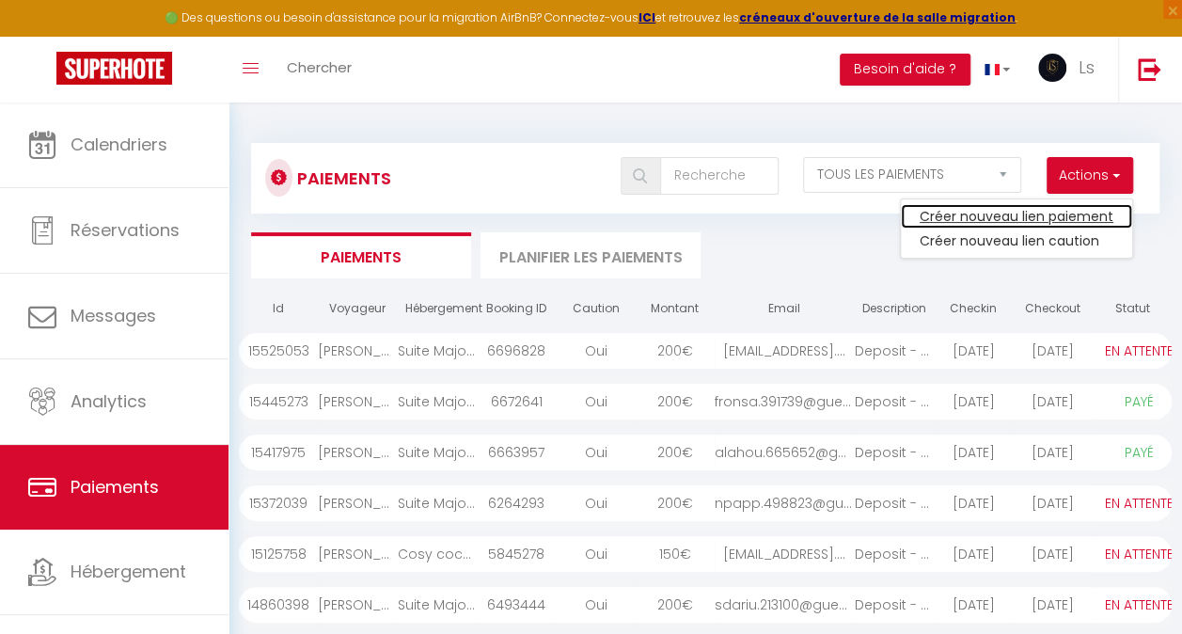
click at [1042, 213] on link "Créer nouveau lien paiement" at bounding box center [1016, 216] width 231 height 24
select select
select select "other"
select select "11430"
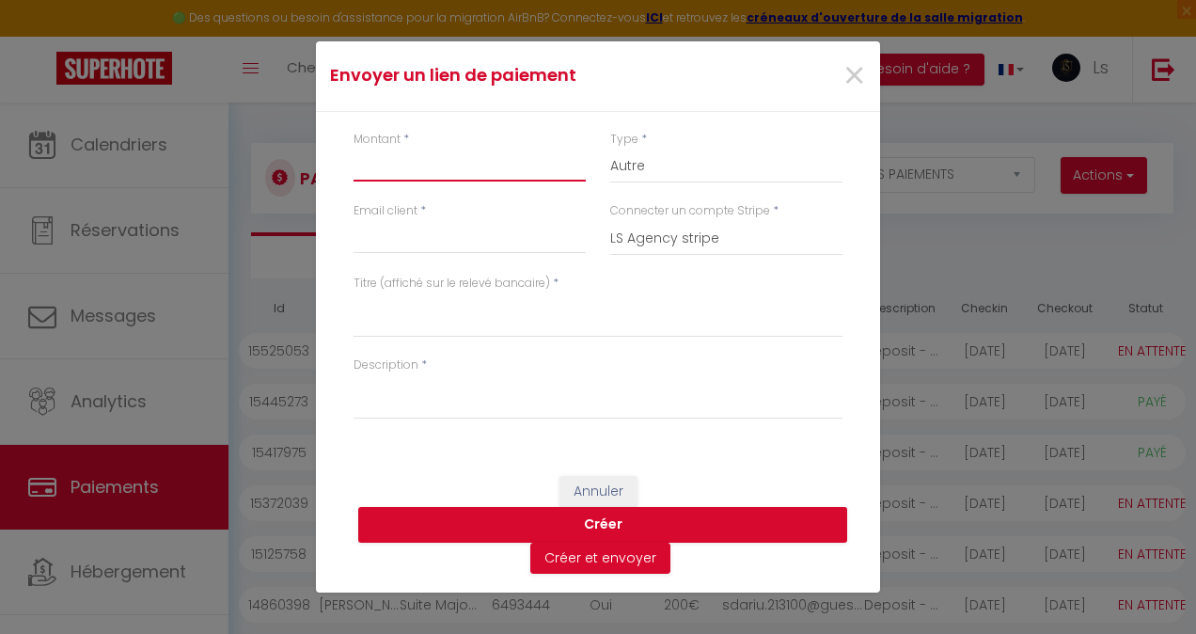
click at [434, 171] on input "Montant" at bounding box center [470, 165] width 232 height 34
type input "343"
click at [658, 161] on select "Nuits Frais de ménage Taxe de séjour [GEOGRAPHIC_DATA]" at bounding box center [726, 166] width 232 height 36
select select "nights"
click at [610, 148] on select "Nuits Frais de ménage Taxe de séjour [GEOGRAPHIC_DATA]" at bounding box center [726, 166] width 232 height 36
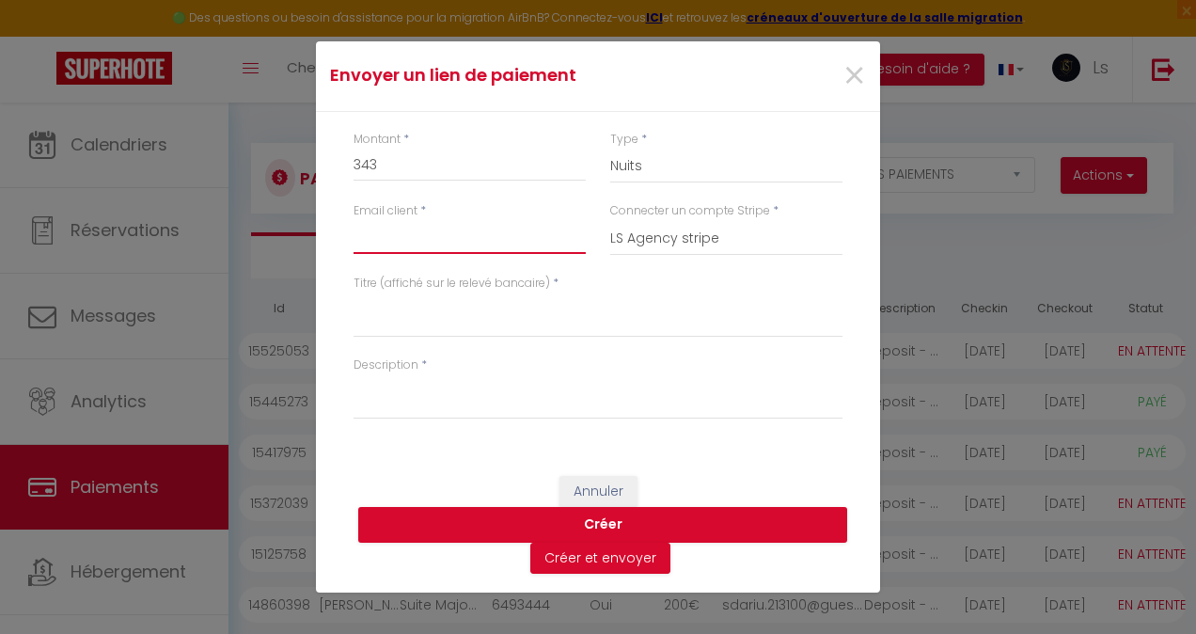
click at [463, 243] on input "Email client" at bounding box center [470, 237] width 232 height 34
type input "[EMAIL_ADDRESS][DOMAIN_NAME]"
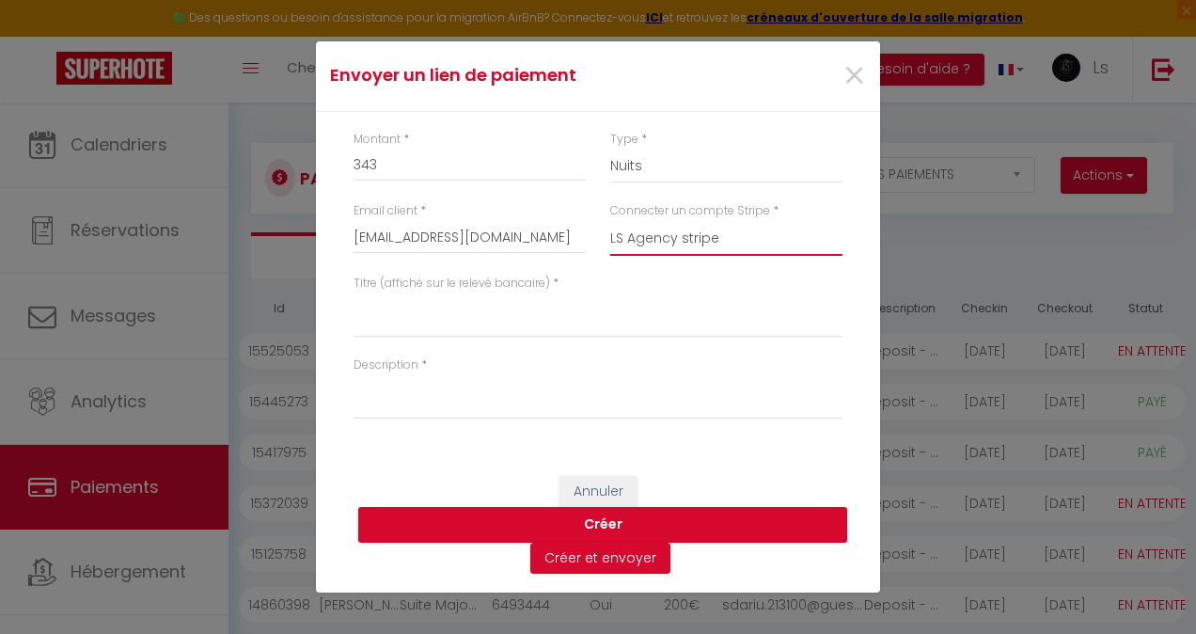
click at [685, 245] on select "LS Agency stripe Proprio hocine Burj Malak FSM" at bounding box center [726, 238] width 232 height 36
click at [610, 220] on select "LS Agency stripe Proprio hocine Burj Malak FSM" at bounding box center [726, 238] width 232 height 36
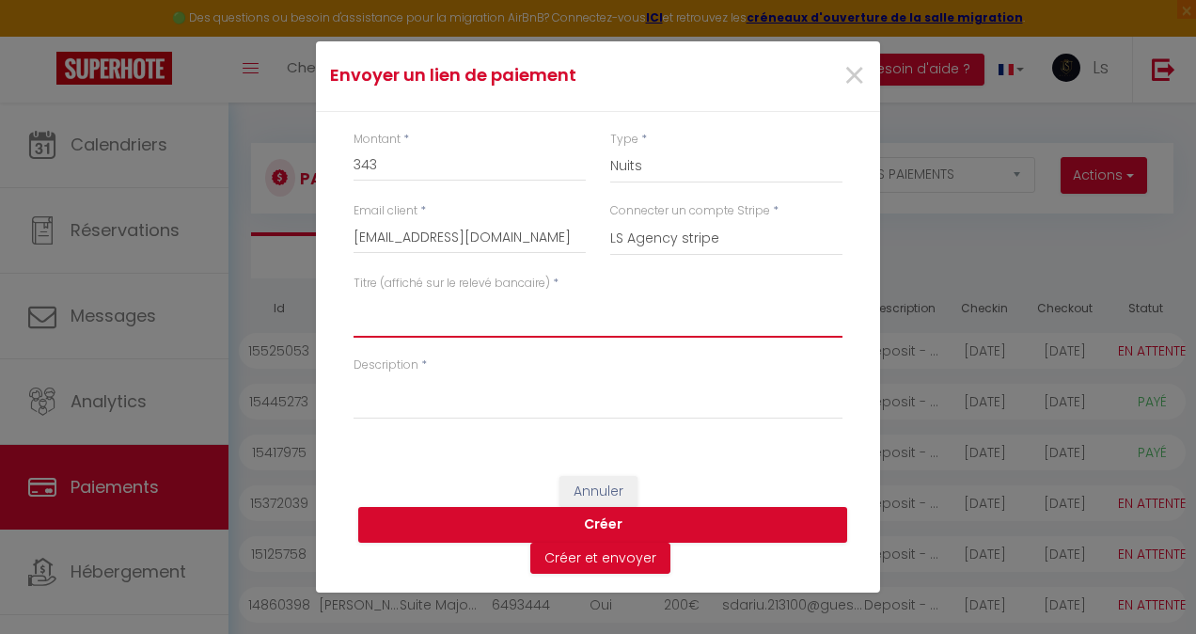
click at [528, 326] on textarea "Titre (affiché sur le relevé bancaire)" at bounding box center [598, 314] width 489 height 45
drag, startPoint x: 546, startPoint y: 314, endPoint x: 297, endPoint y: 302, distance: 249.5
click at [297, 302] on div "Envoyer un lien de paiement × Montant * 343 Type * Nuits Frais de ménage Taxe d…" at bounding box center [598, 317] width 1196 height 634
type textarea "Reservation 4 nuits Majorelle"
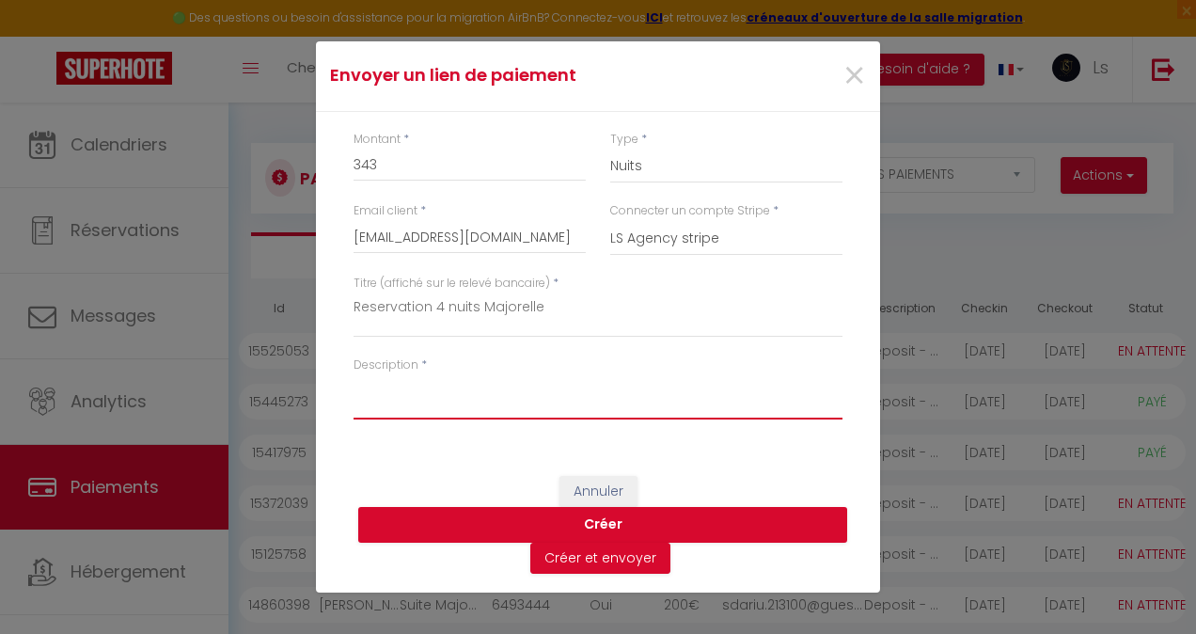
click at [378, 410] on textarea "Description" at bounding box center [598, 396] width 489 height 45
paste textarea "Reservation 4 nuits Majorelle"
type textarea "Reservation 4 nuits Majorelle"
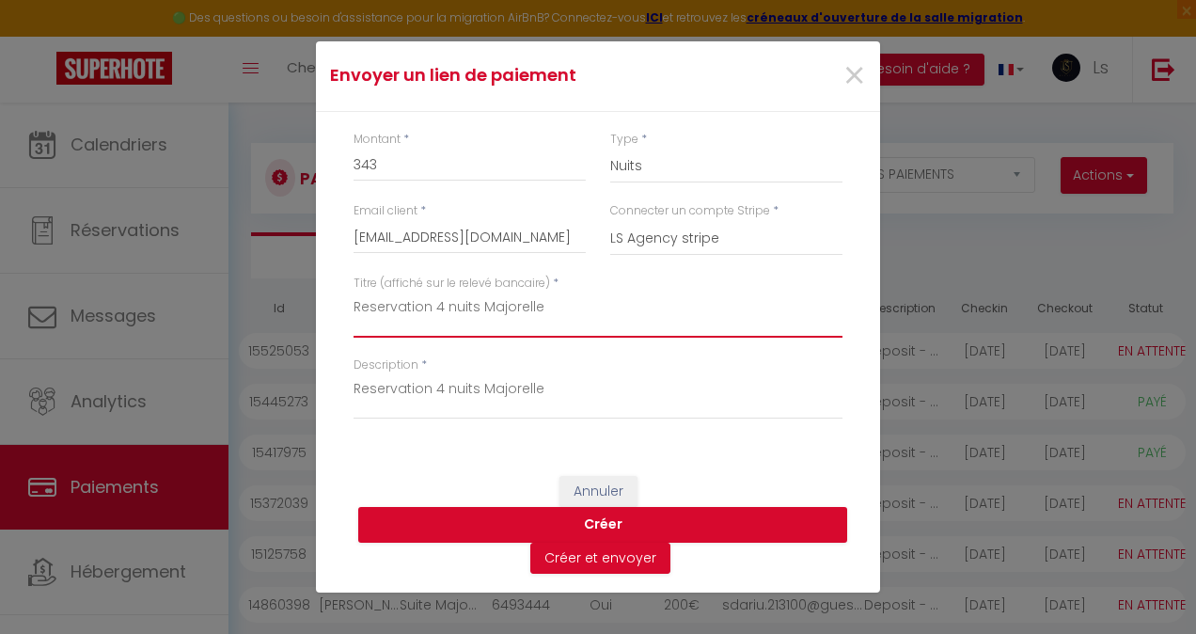
click at [542, 299] on textarea "Reservation 4 nuits Majorelle" at bounding box center [598, 314] width 489 height 45
click at [475, 305] on textarea "Reservation 4 nuits Majorelle" at bounding box center [598, 314] width 489 height 45
type textarea "Reservation 4 nuits -2 suites Majorelle"
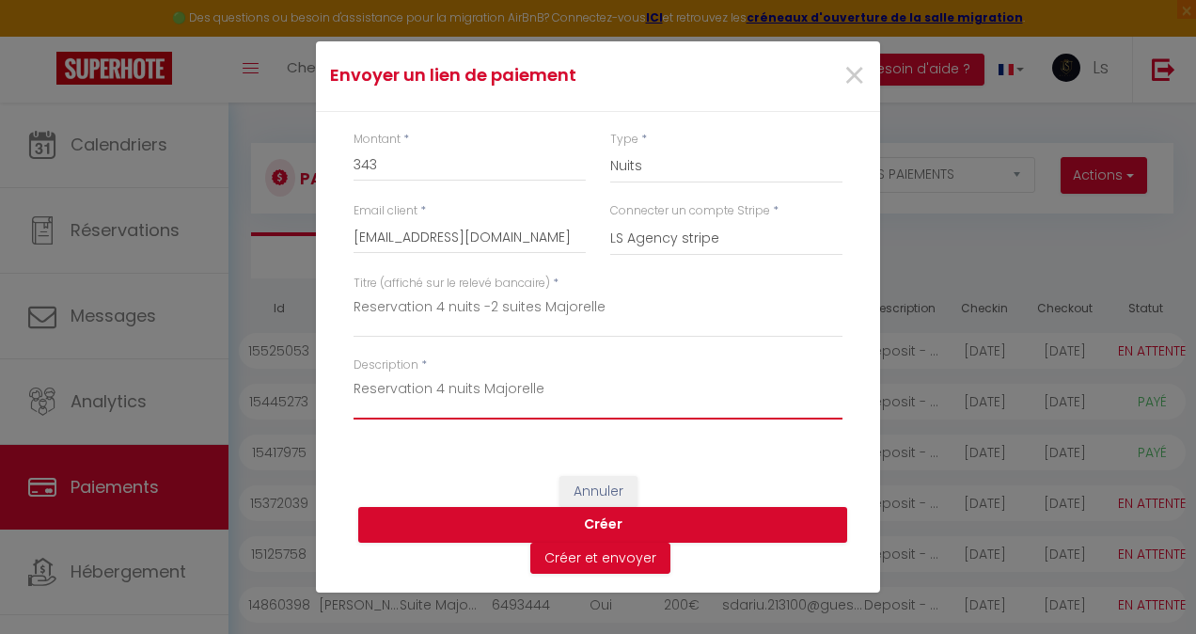
click at [564, 390] on textarea "Reservation 4 nuits Majorelle" at bounding box center [598, 396] width 489 height 45
type textarea "Reservation 4 nuits Majorelle -2 suites Majorelle"
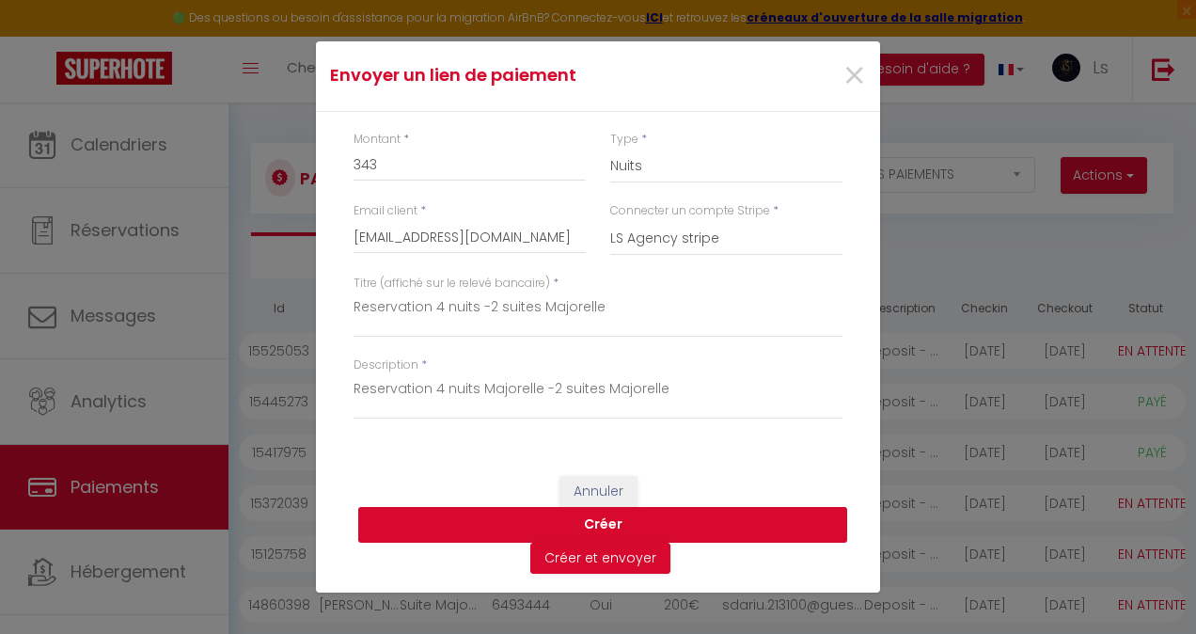
click at [586, 529] on button "Créer" at bounding box center [602, 525] width 489 height 36
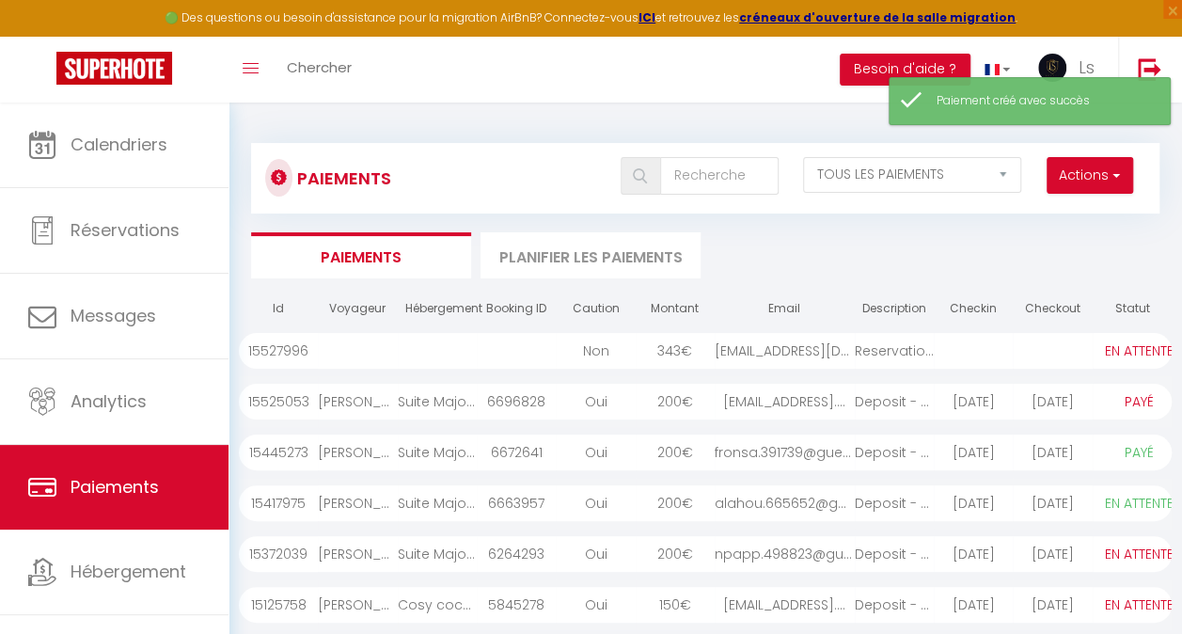
click at [563, 355] on div "Non" at bounding box center [595, 351] width 79 height 36
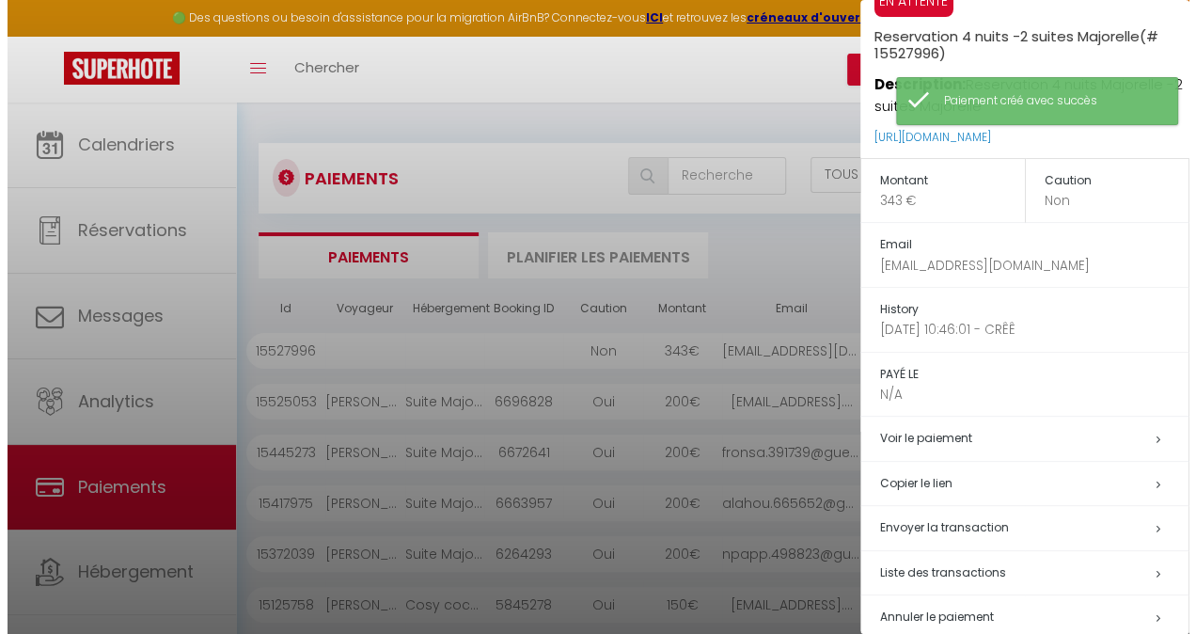
scroll to position [72, 0]
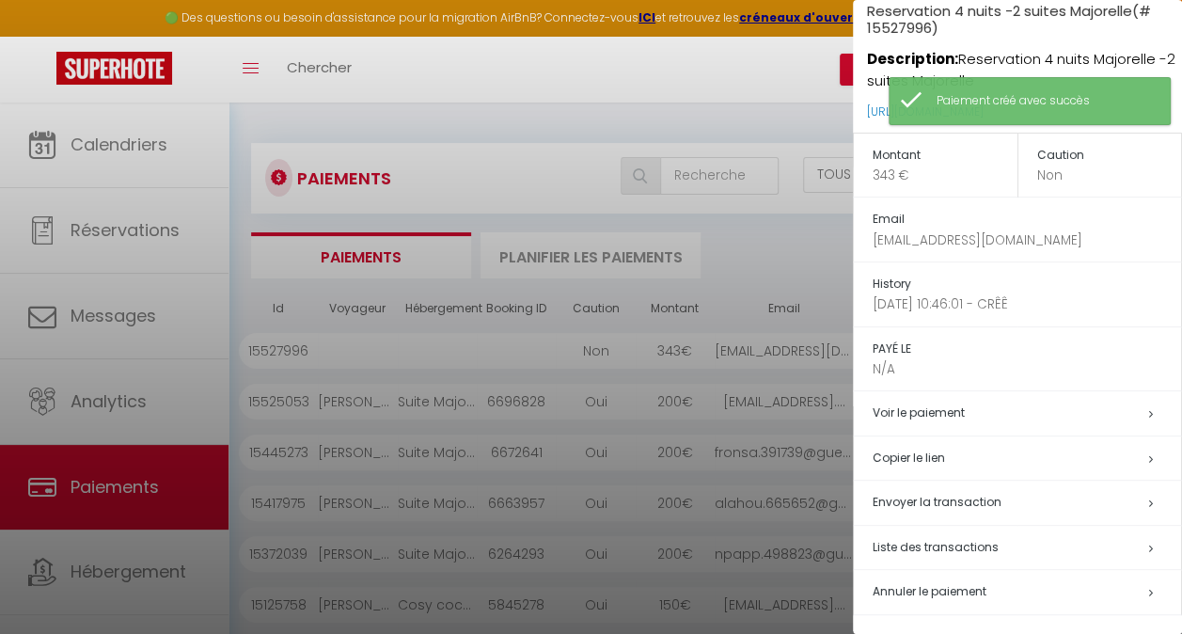
click at [955, 494] on span "Envoyer la transaction" at bounding box center [937, 502] width 129 height 16
type input "[EMAIL_ADDRESS][DOMAIN_NAME]"
type input "Reservation 4 nuits -2 suites Majorelle - Reservation 4 nuits Majorelle -2 suit…"
type textarea "Bonjour, Nous vous invitons à cliquer sur le lien ci-dessous pour effectuer le …"
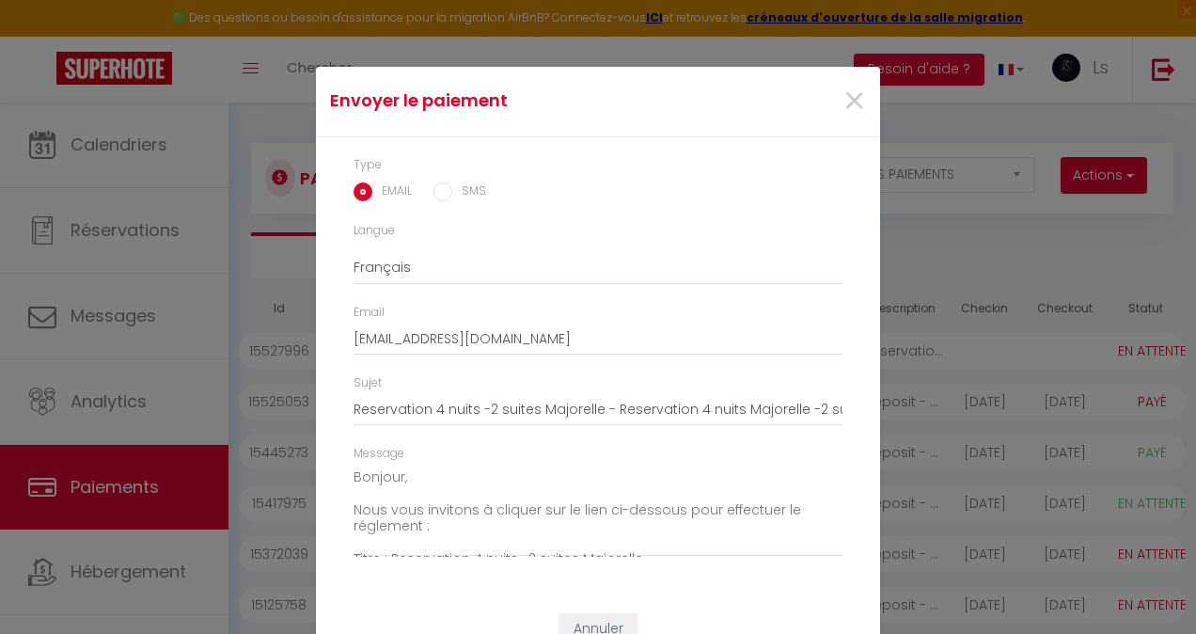
scroll to position [64, 0]
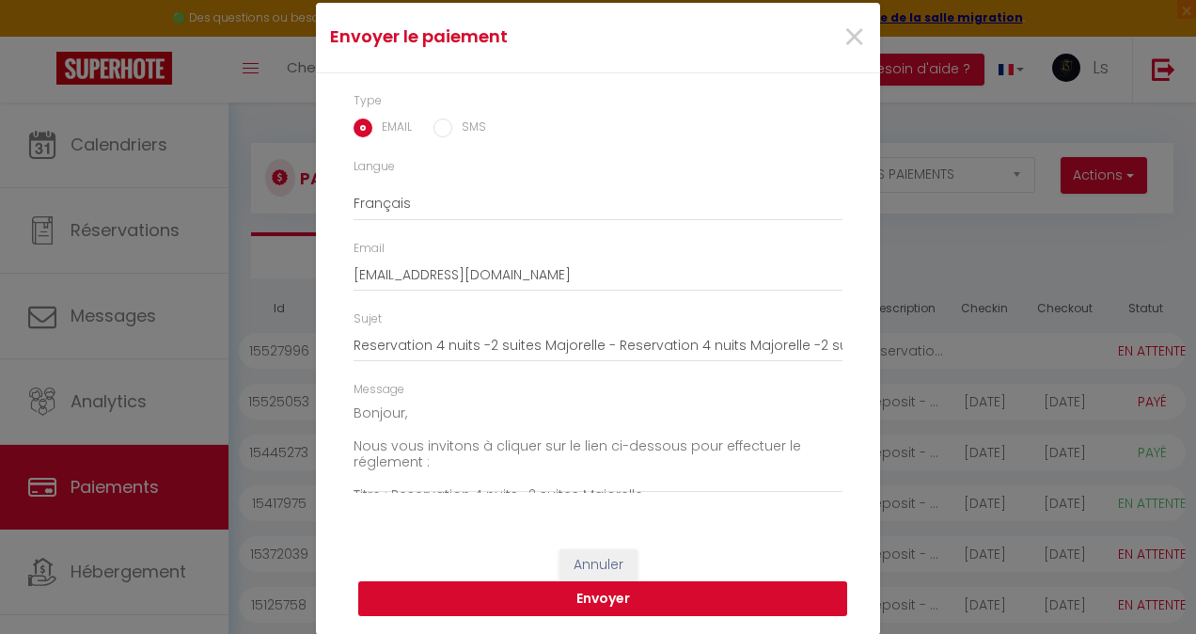
click at [645, 594] on button "Envoyer" at bounding box center [602, 599] width 489 height 36
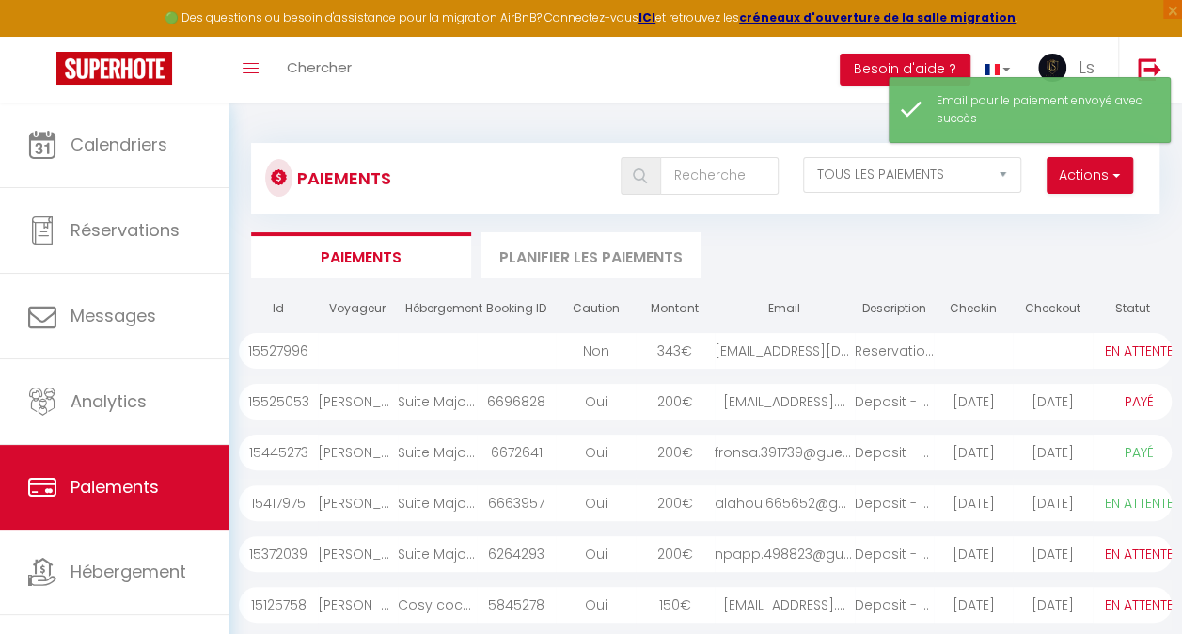
scroll to position [94, 0]
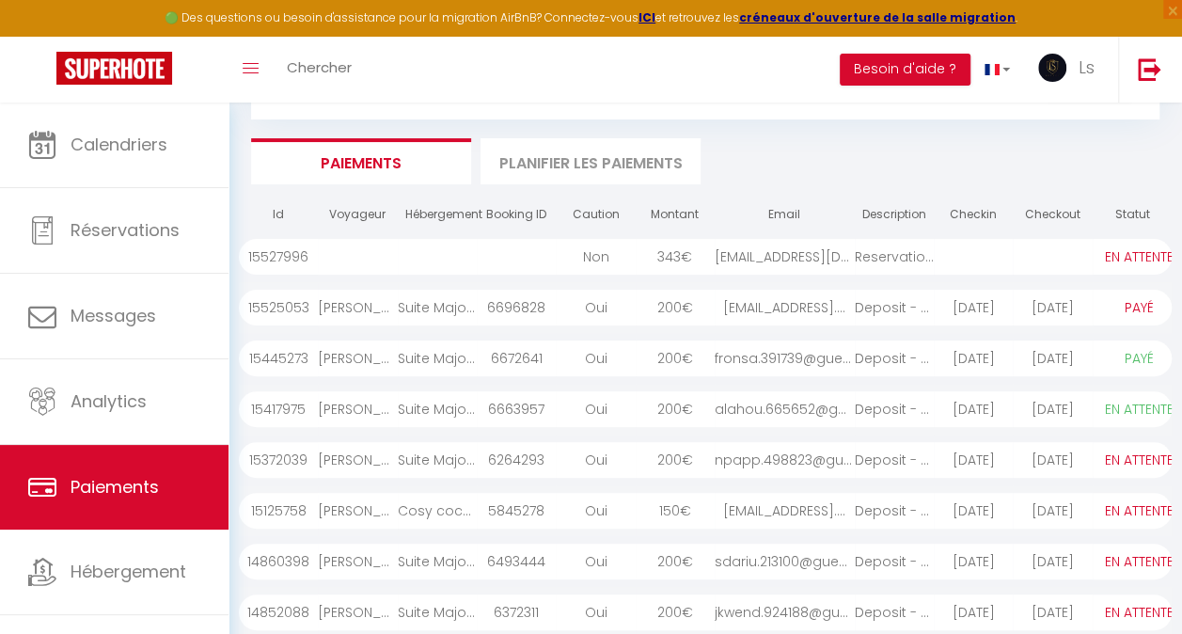
click at [674, 260] on div "343 €" at bounding box center [675, 257] width 79 height 36
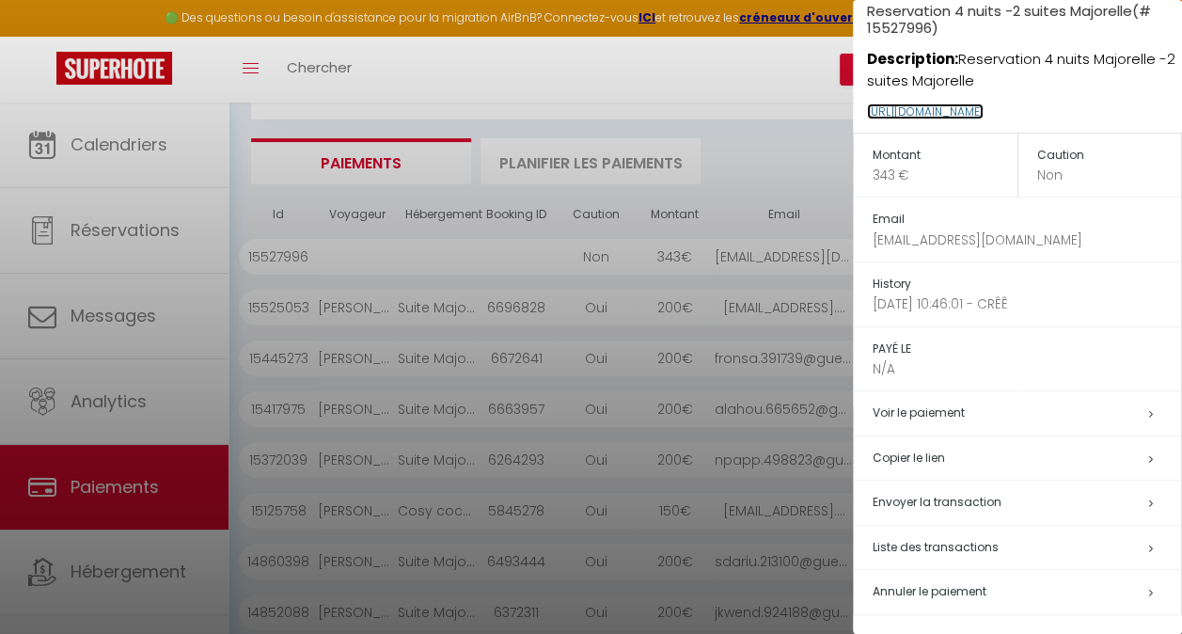
click at [942, 113] on link "[URL][DOMAIN_NAME]" at bounding box center [925, 111] width 117 height 16
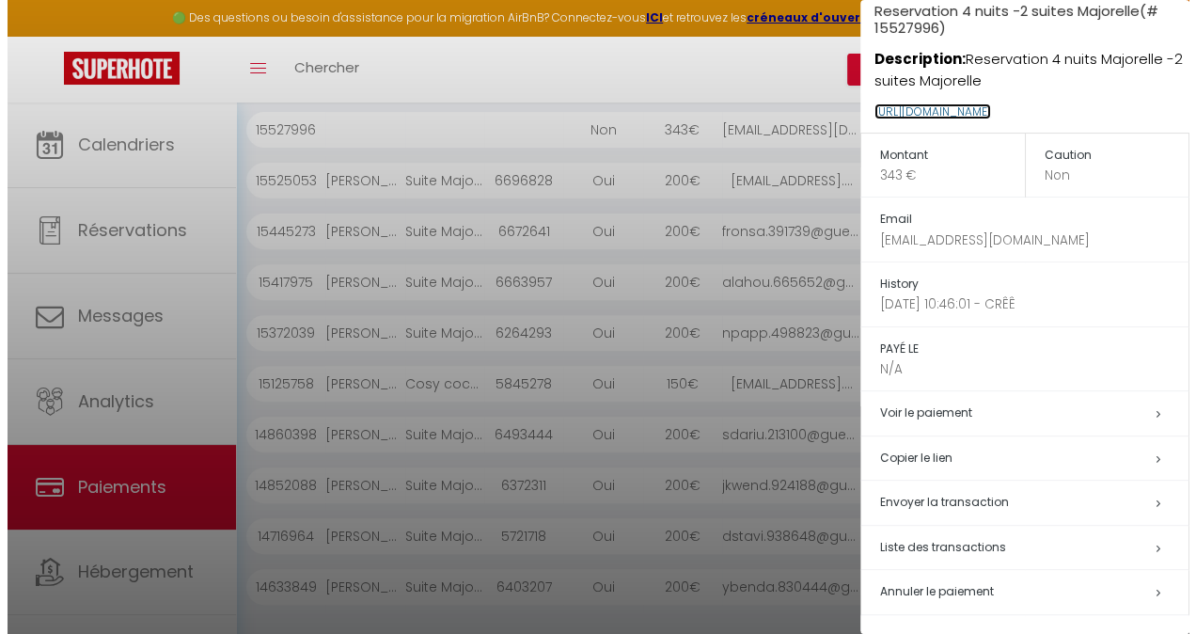
scroll to position [308, 0]
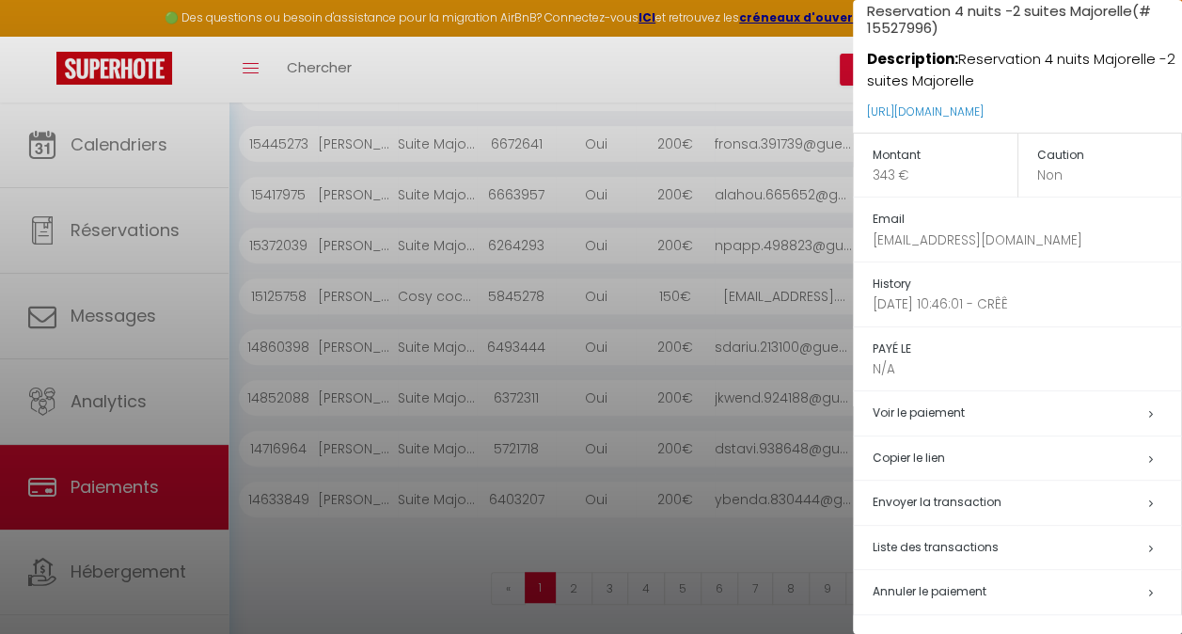
click at [928, 496] on span "Envoyer la transaction" at bounding box center [937, 502] width 129 height 16
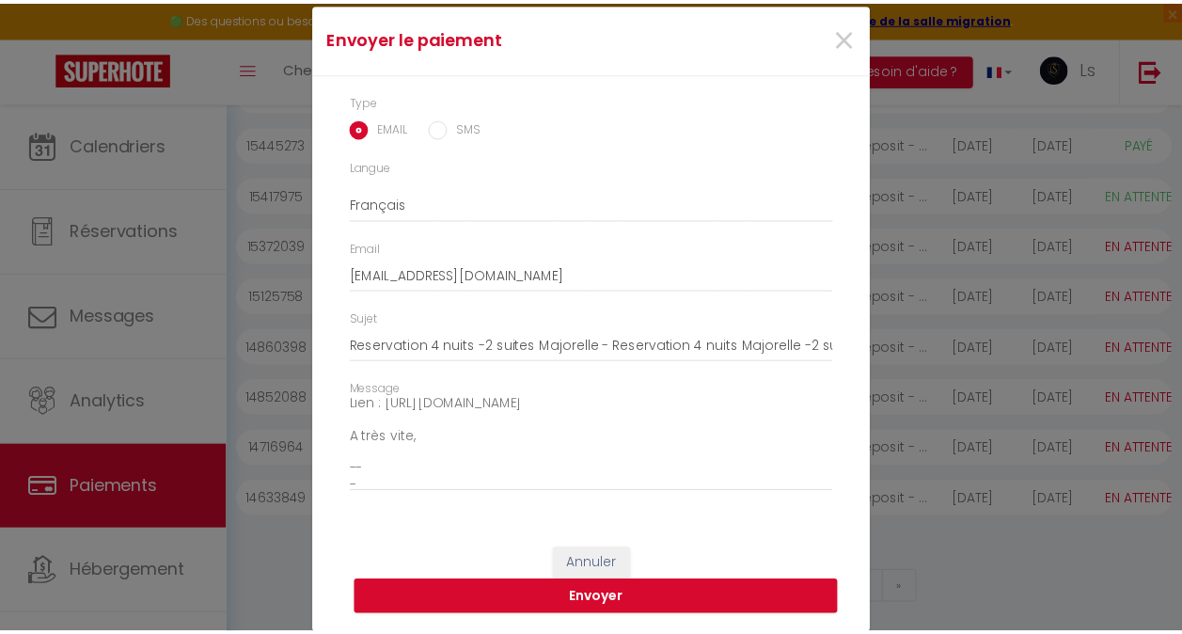
scroll to position [132, 0]
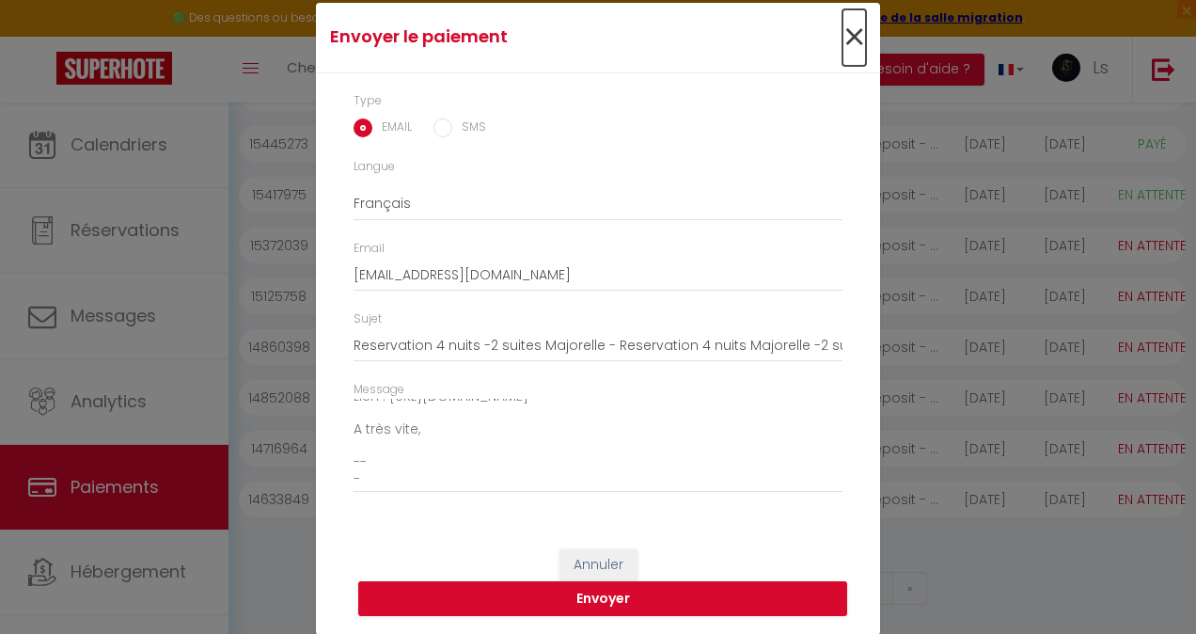
click at [843, 32] on span "×" at bounding box center [855, 37] width 24 height 56
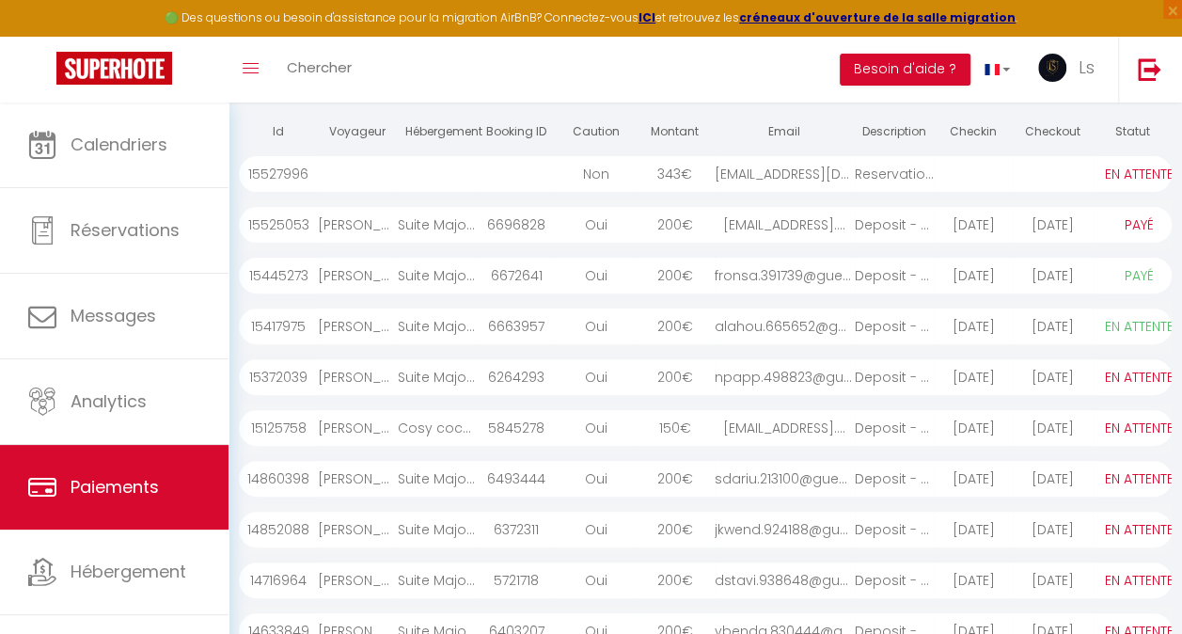
scroll to position [0, 0]
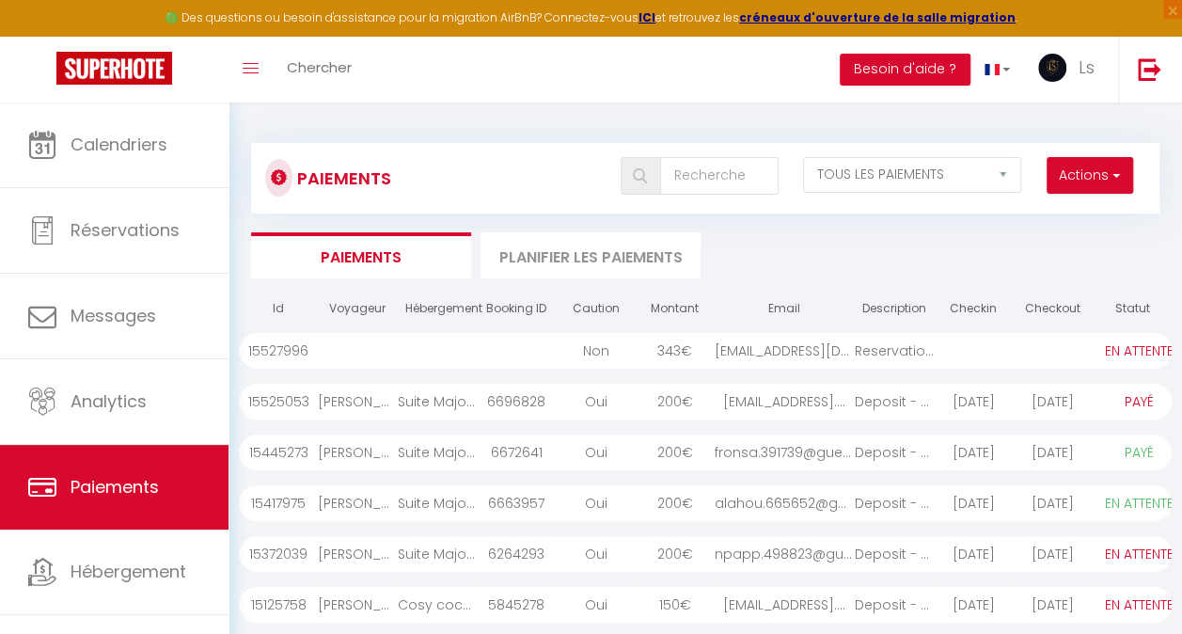
click at [752, 355] on div "[EMAIL_ADDRESS][DOMAIN_NAME]" at bounding box center [785, 351] width 140 height 36
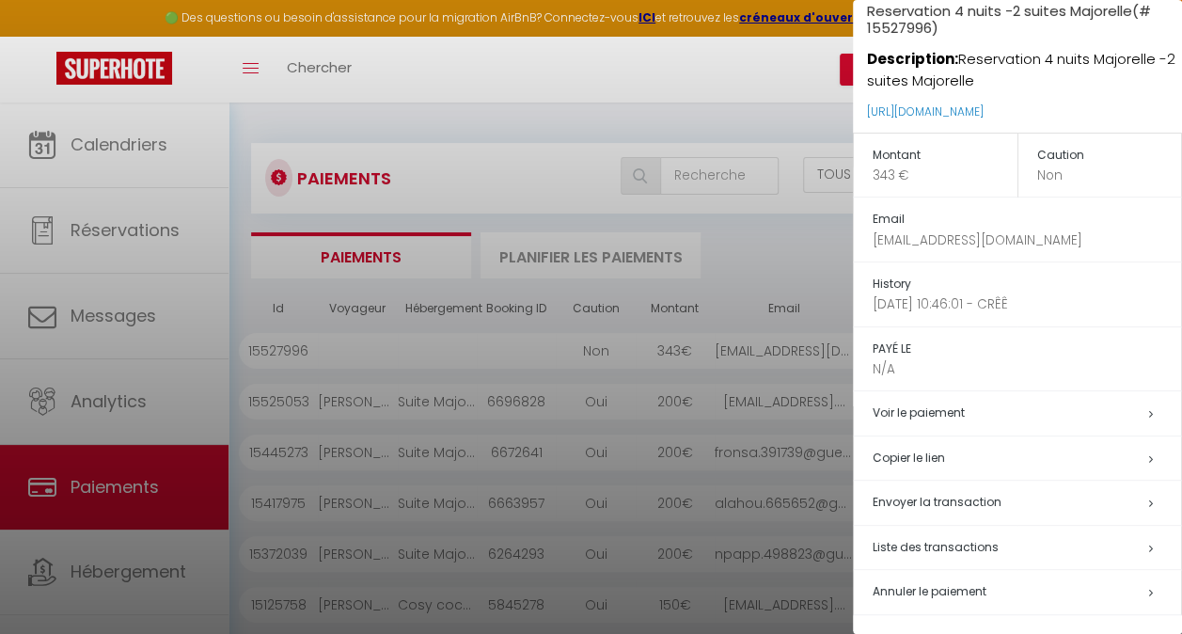
scroll to position [308, 0]
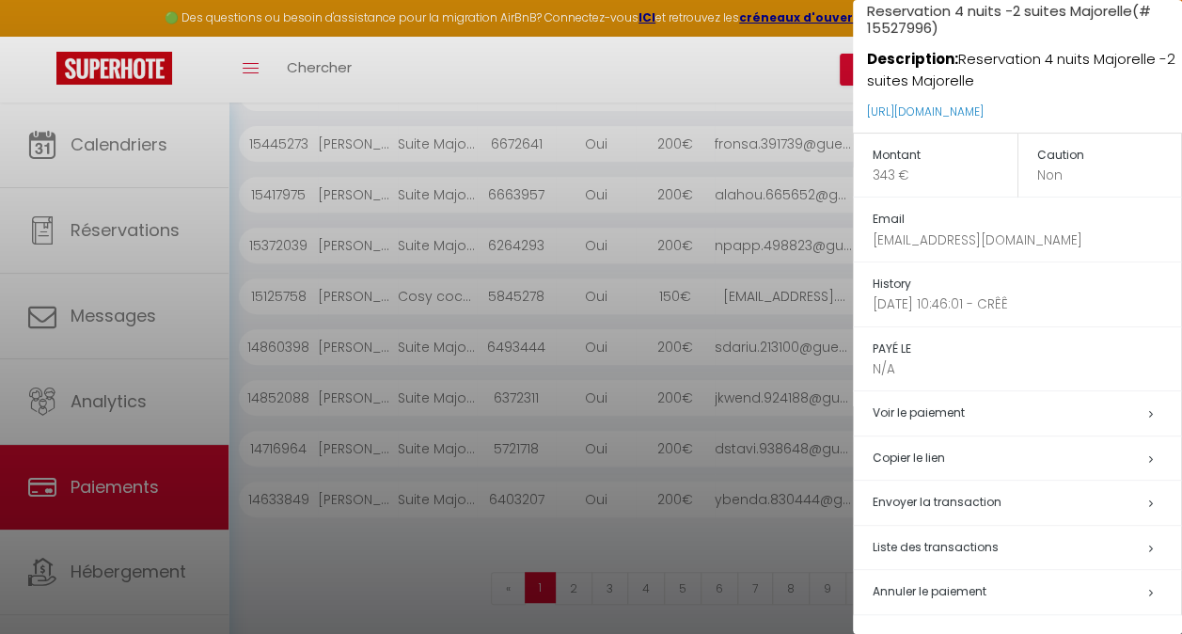
click at [927, 539] on span "Liste des transactions" at bounding box center [936, 547] width 126 height 16
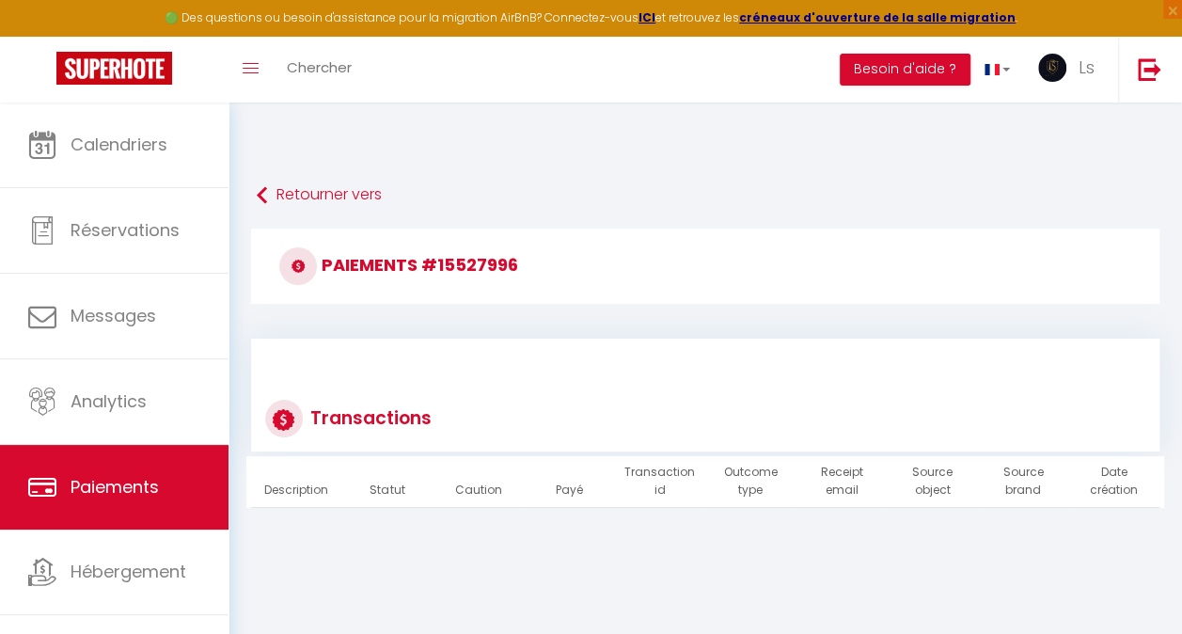
drag, startPoint x: 927, startPoint y: 538, endPoint x: 914, endPoint y: 562, distance: 27.8
click at [914, 562] on div "Paiements #15527996 Transactions Description Statut Caution Payé Transaction id…" at bounding box center [706, 414] width 954 height 370
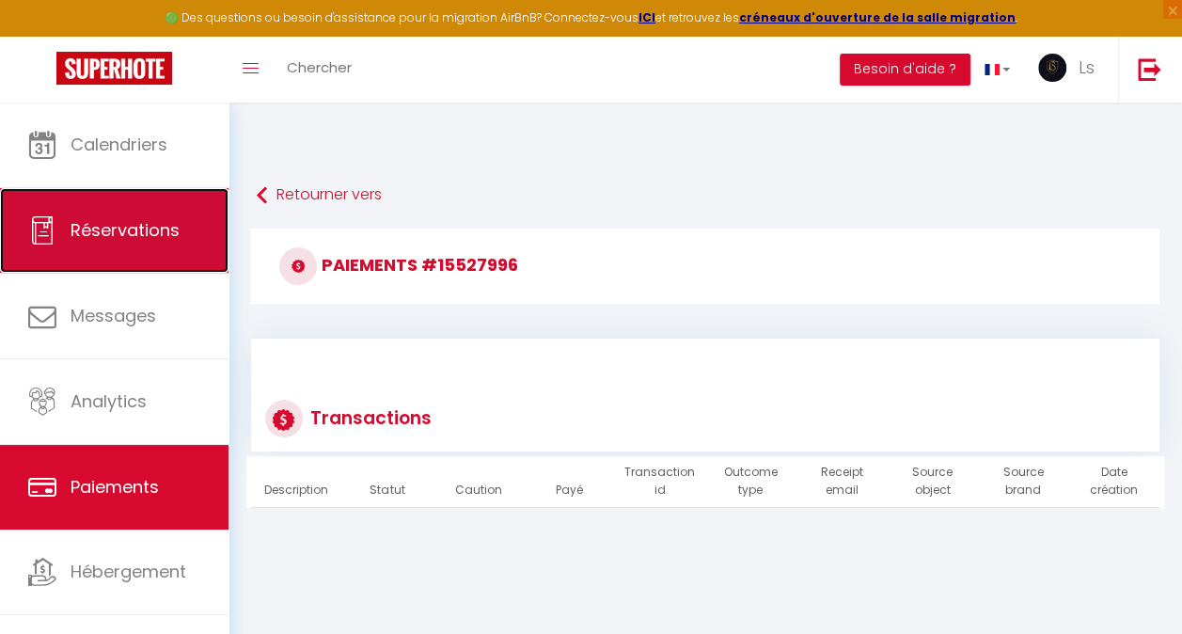
click at [94, 243] on link "Réservations" at bounding box center [114, 230] width 229 height 85
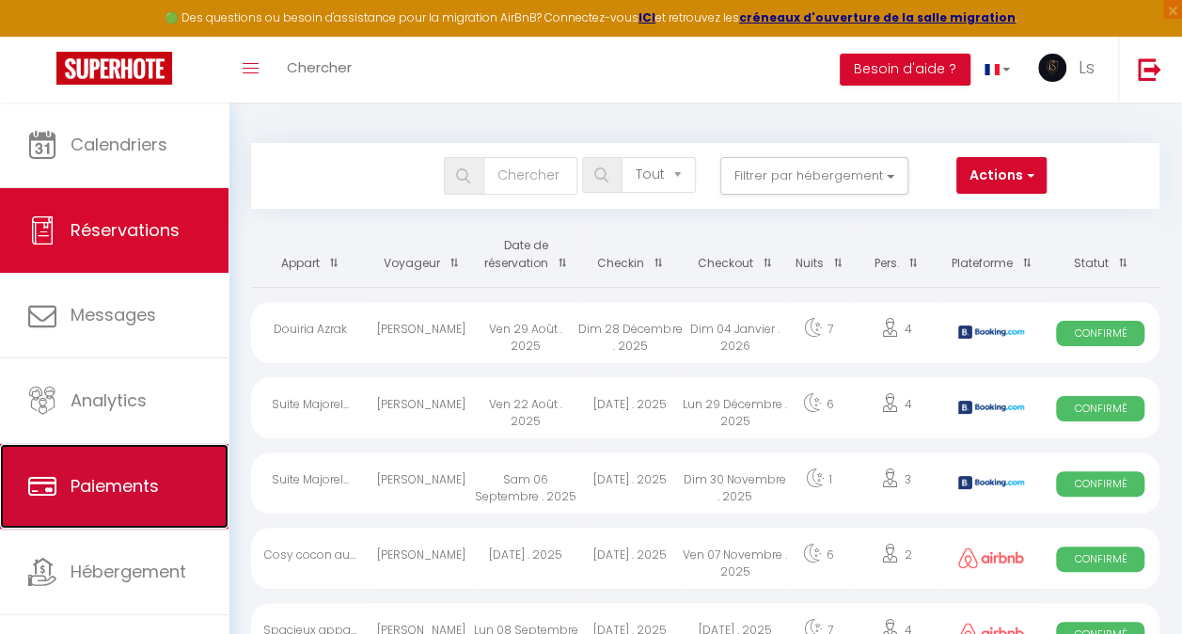
click at [124, 470] on link "Paiements" at bounding box center [114, 486] width 229 height 85
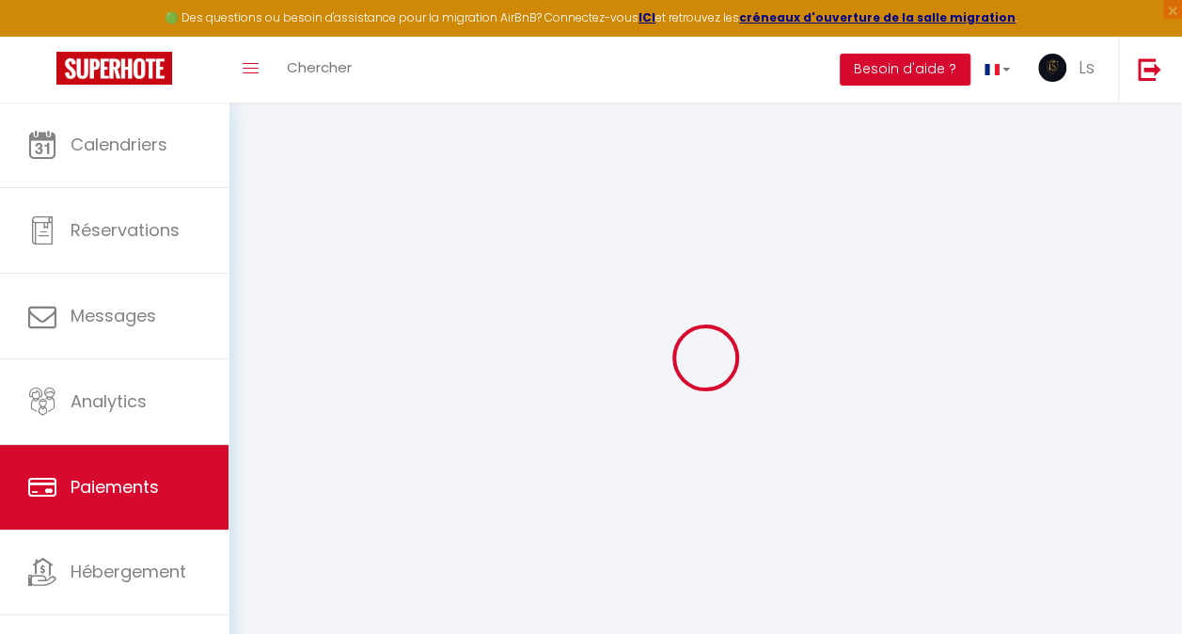
select select "2"
select select "0"
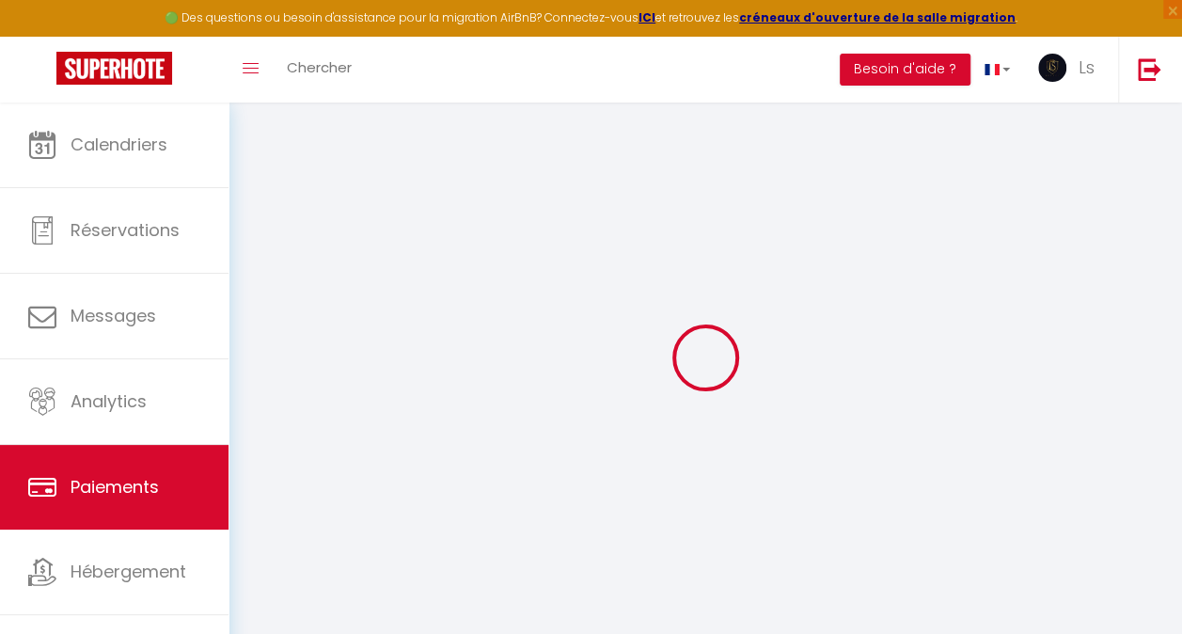
select select "0"
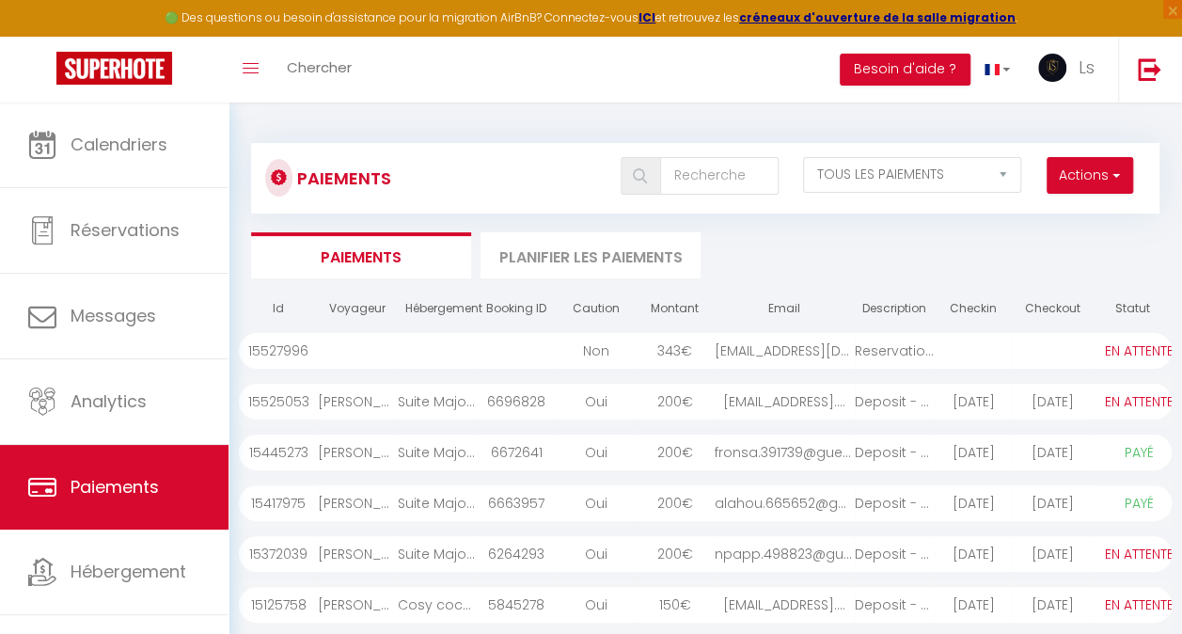
click at [592, 259] on li "Planifier les paiements" at bounding box center [591, 255] width 220 height 46
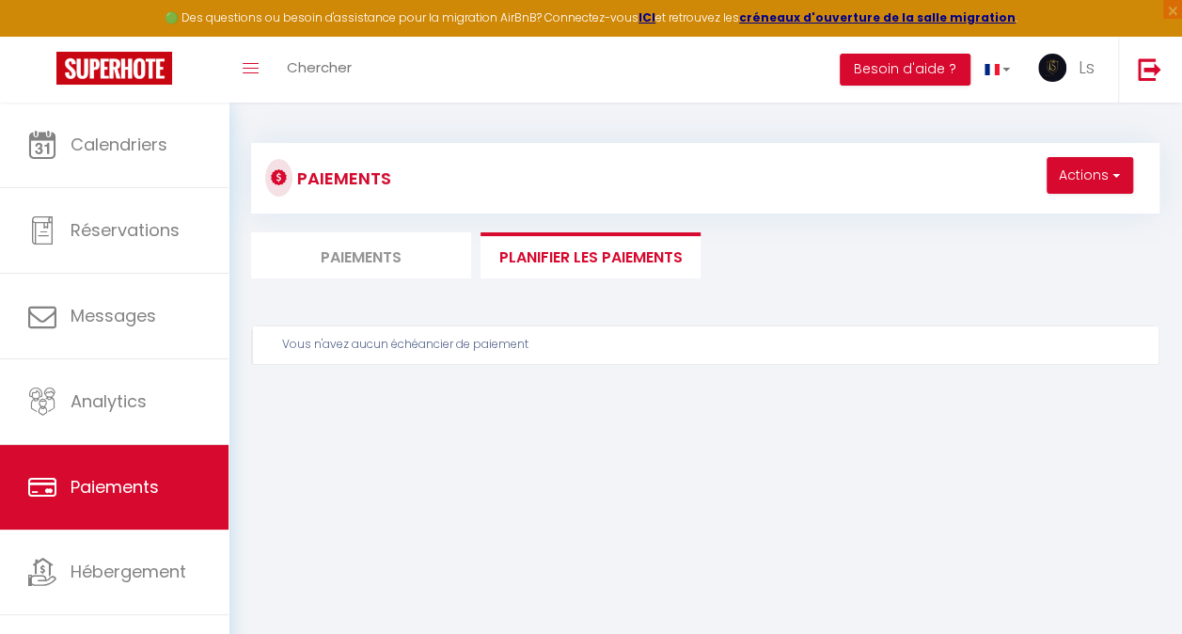
click at [391, 257] on li "Paiements" at bounding box center [361, 255] width 220 height 46
select select "0"
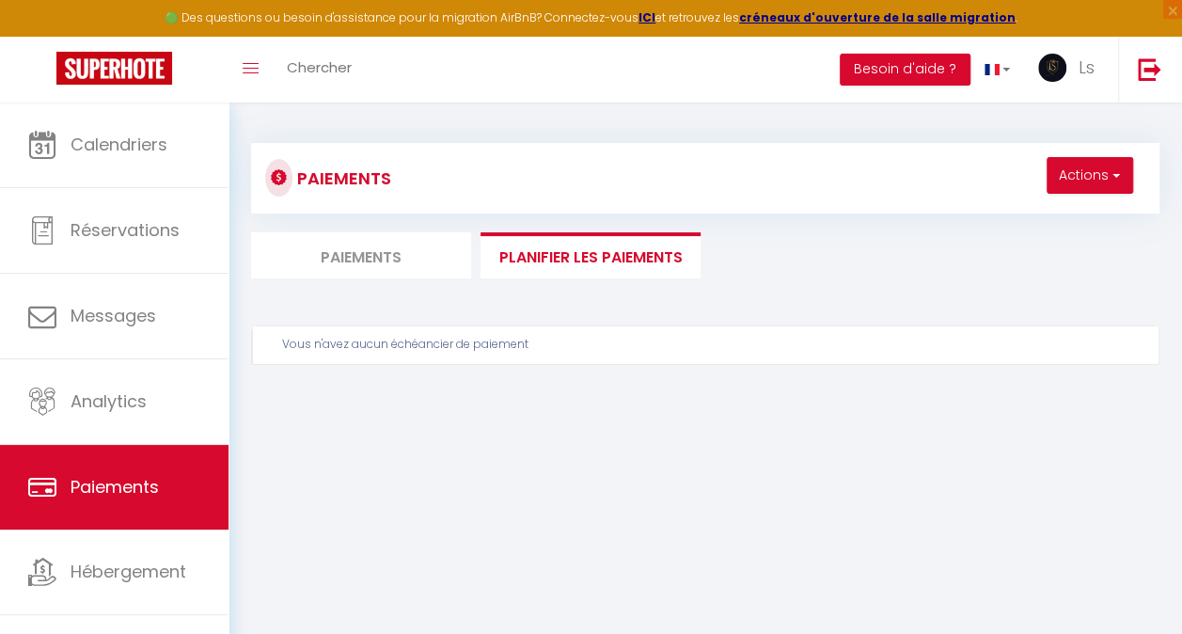
select select "0"
select select "2"
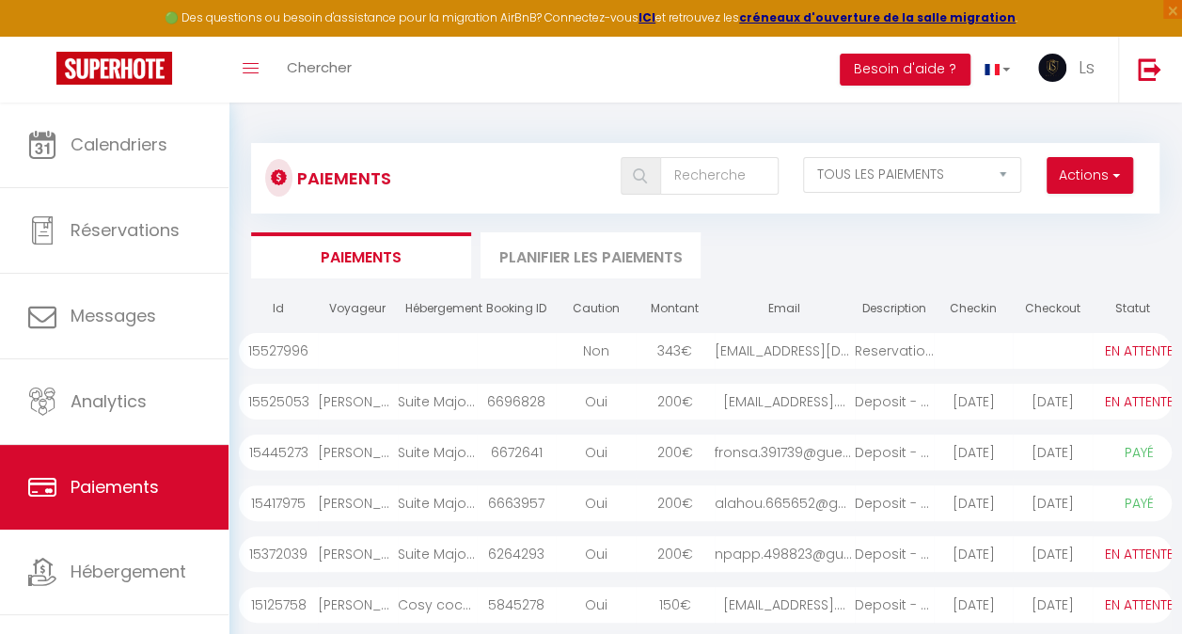
click at [742, 342] on div "[EMAIL_ADDRESS][DOMAIN_NAME]" at bounding box center [785, 351] width 140 height 36
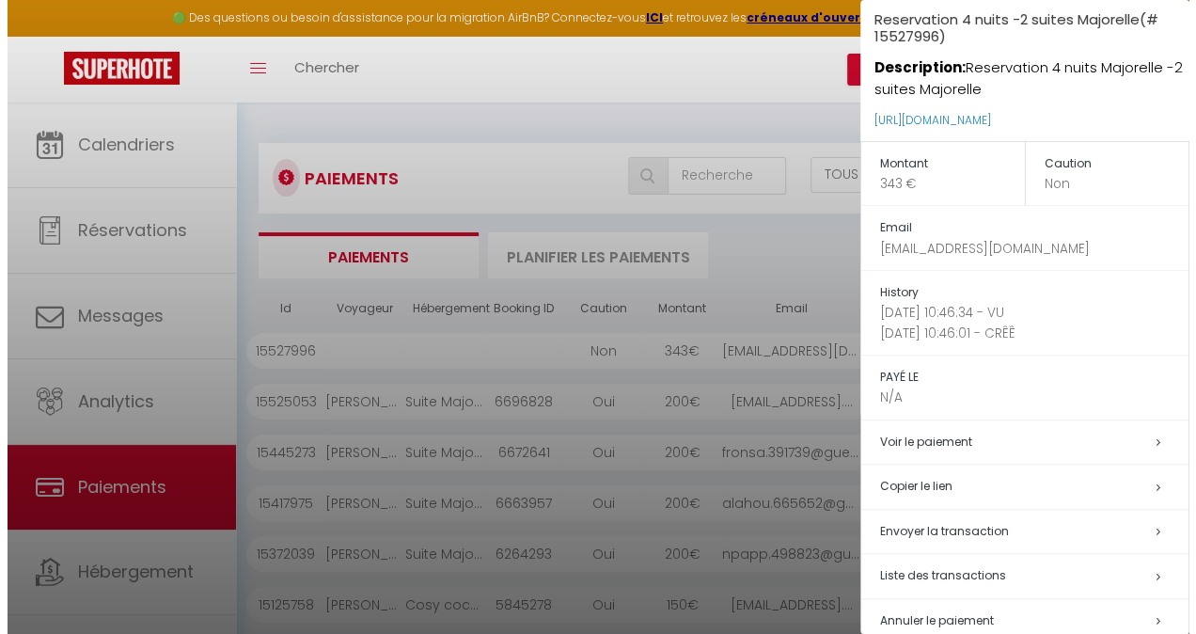
scroll to position [92, 0]
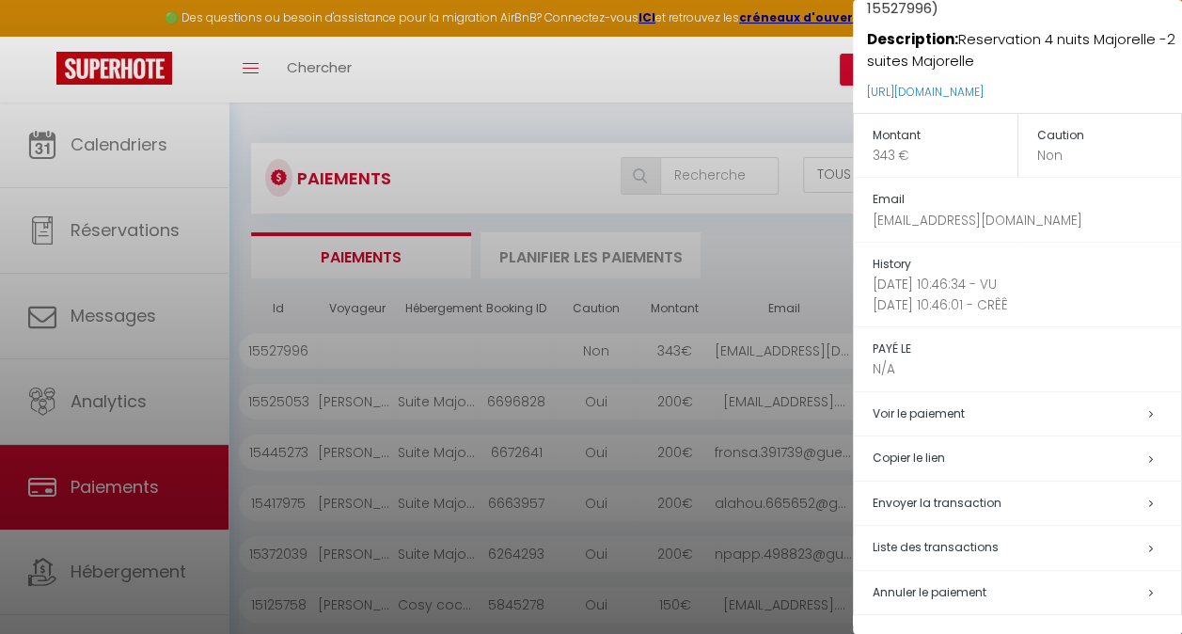
click at [987, 495] on span "Envoyer la transaction" at bounding box center [937, 503] width 129 height 16
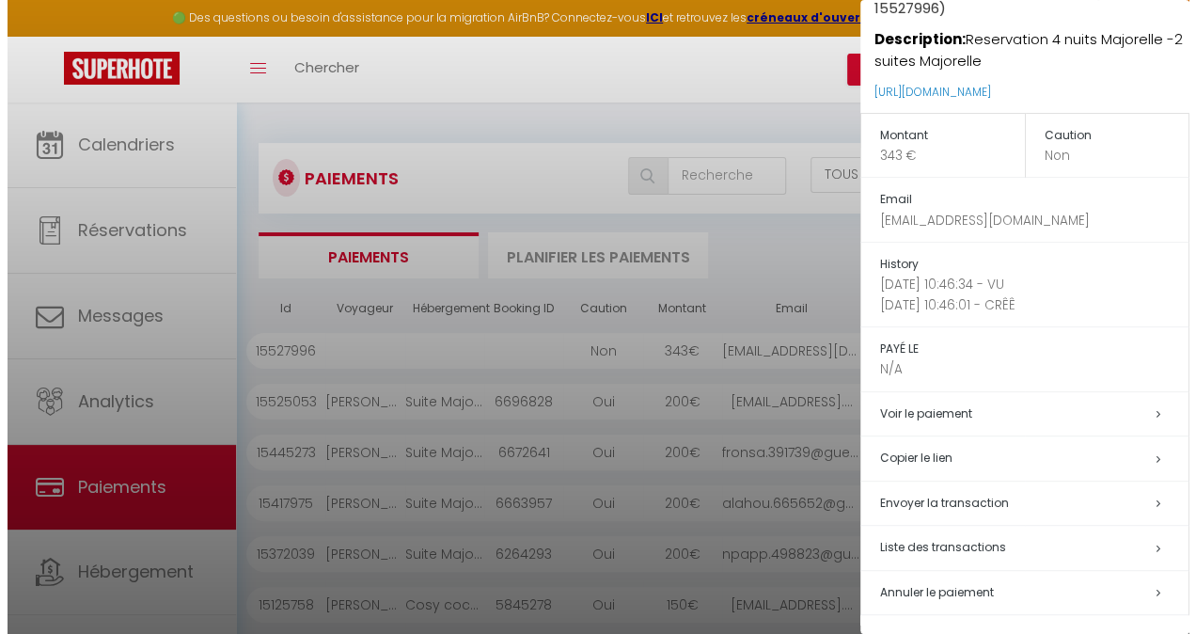
type input "[EMAIL_ADDRESS][DOMAIN_NAME]"
type input "Reservation 4 nuits -2 suites Majorelle - Reservation 4 nuits Majorelle -2 suit…"
type textarea "Bonjour, Nous vous invitons à cliquer sur le lien ci-dessous pour effectuer le …"
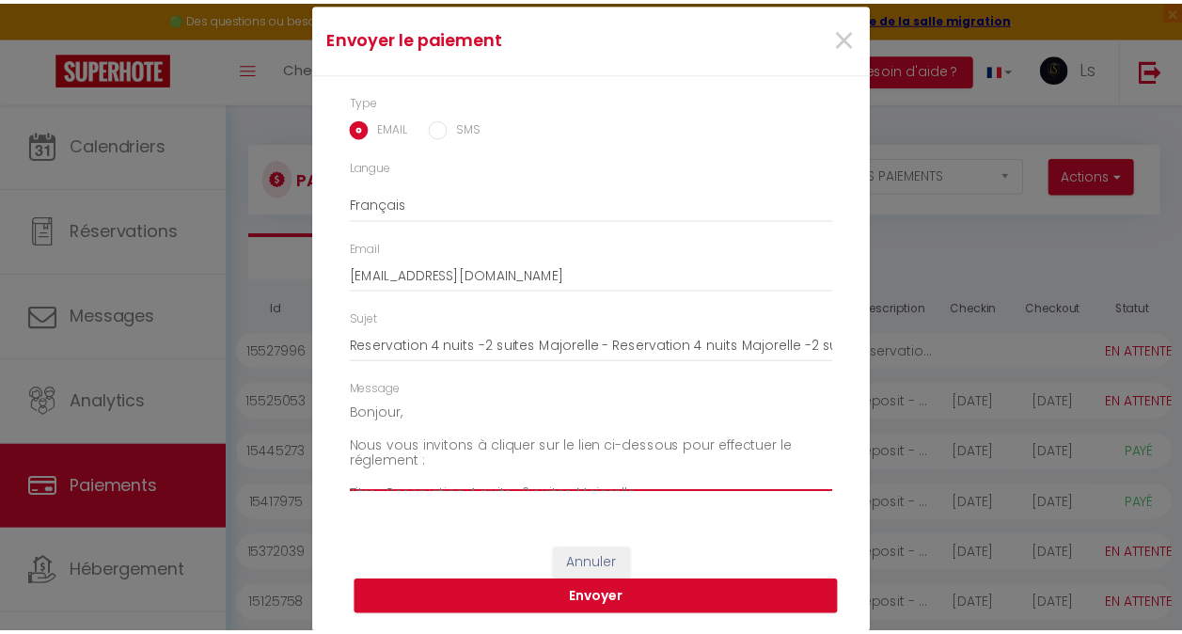
scroll to position [132, 0]
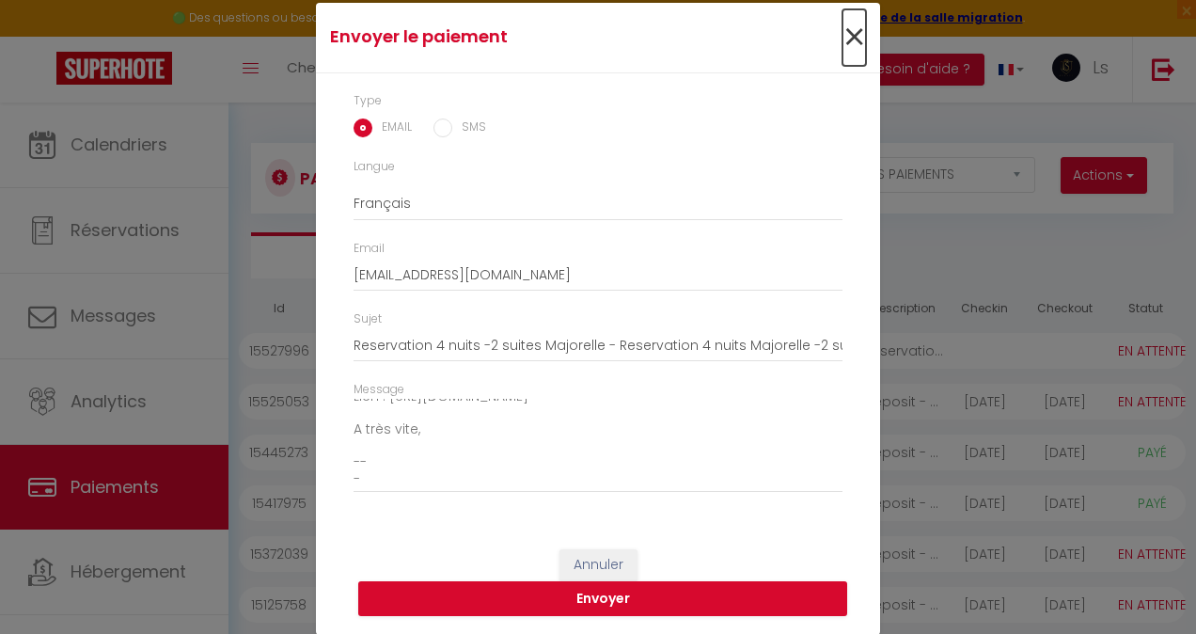
click at [850, 17] on span "×" at bounding box center [855, 37] width 24 height 56
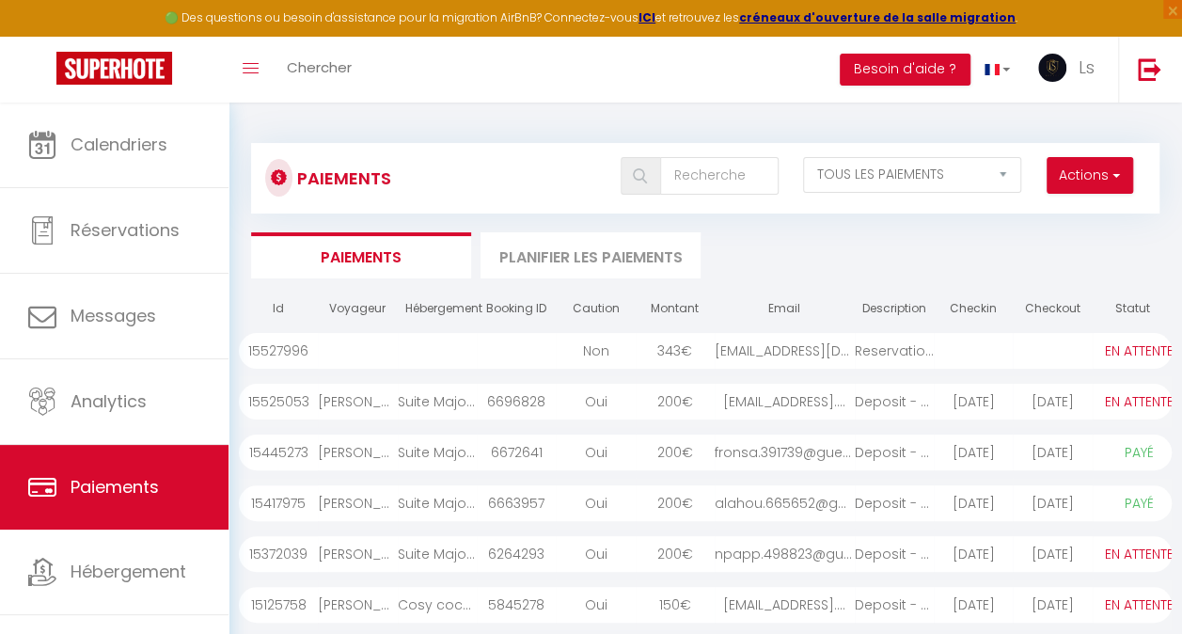
click at [751, 350] on div "[EMAIL_ADDRESS][DOMAIN_NAME]" at bounding box center [785, 351] width 140 height 36
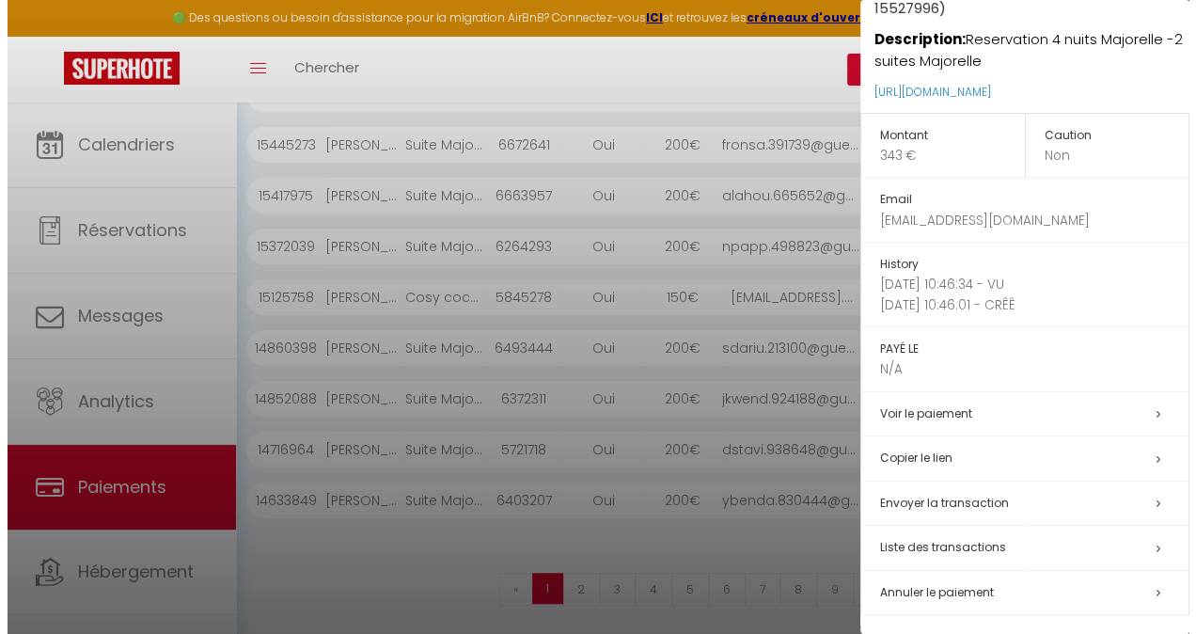
scroll to position [308, 0]
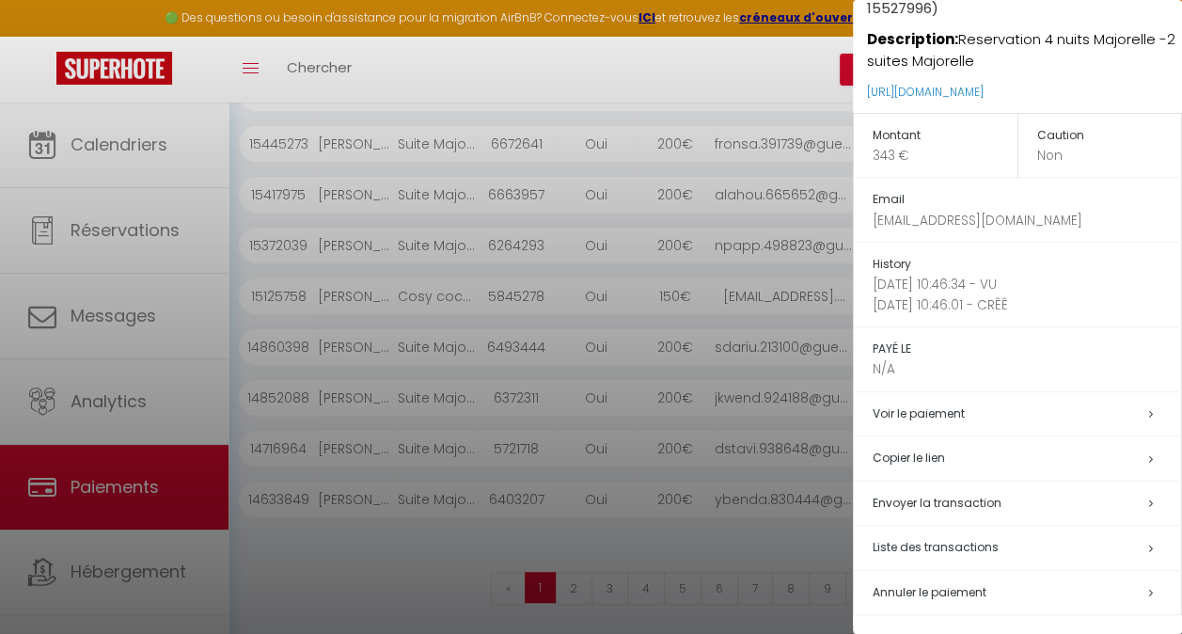
click at [938, 503] on span "Envoyer la transaction" at bounding box center [937, 503] width 129 height 16
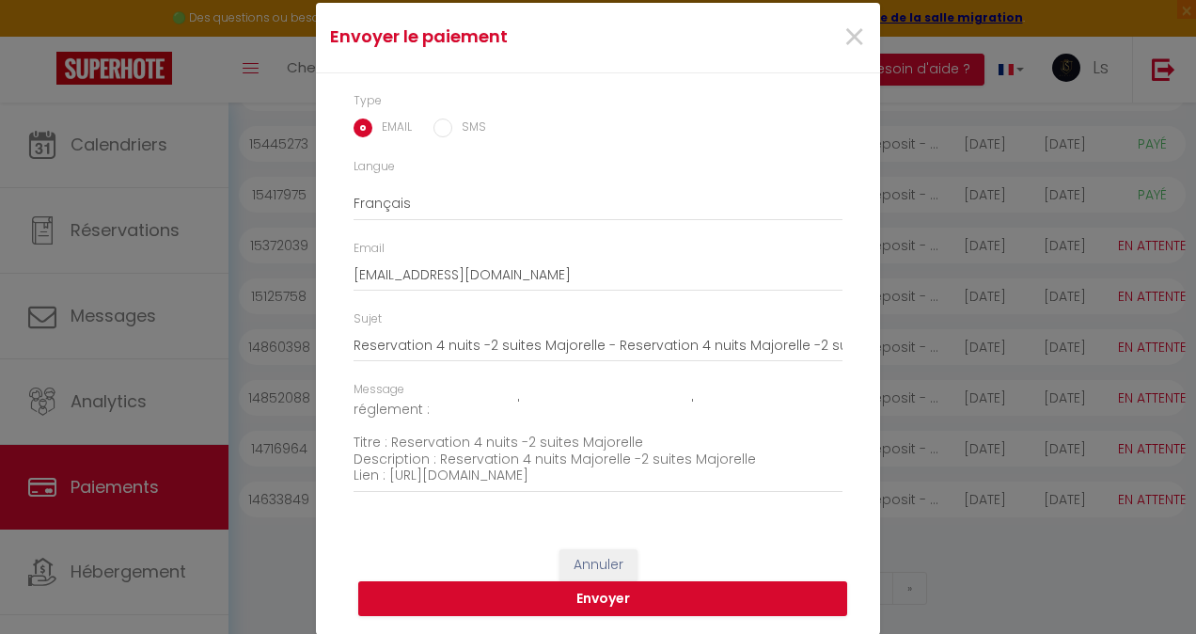
scroll to position [0, 0]
click at [644, 586] on button "Envoyer" at bounding box center [602, 599] width 489 height 36
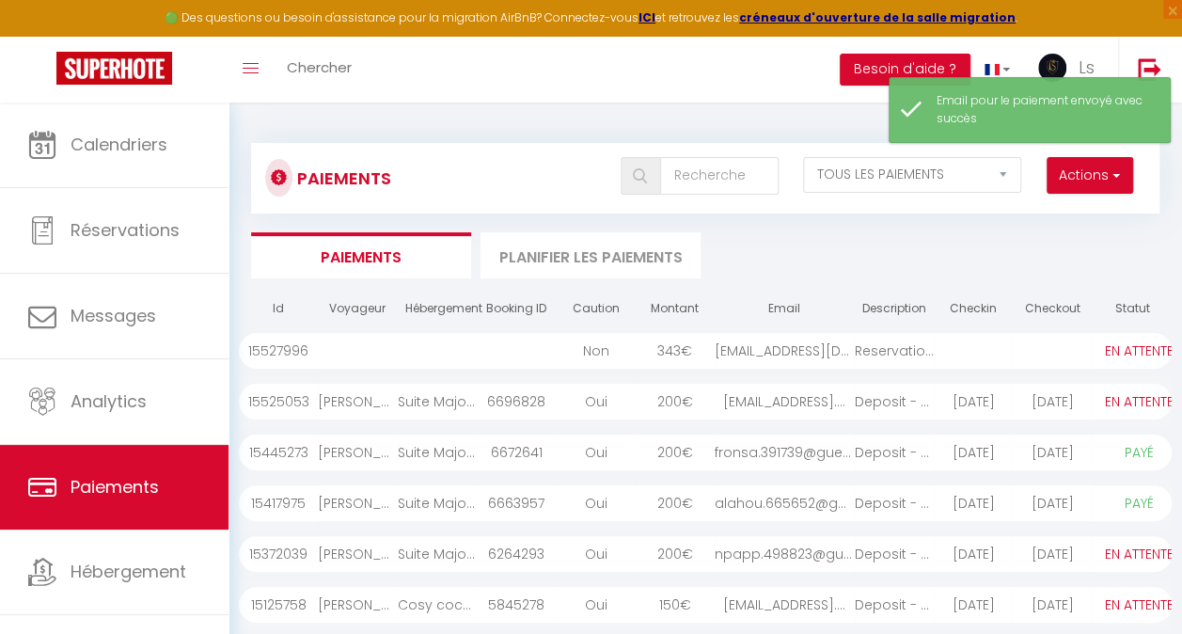
click at [481, 333] on div at bounding box center [516, 351] width 79 height 36
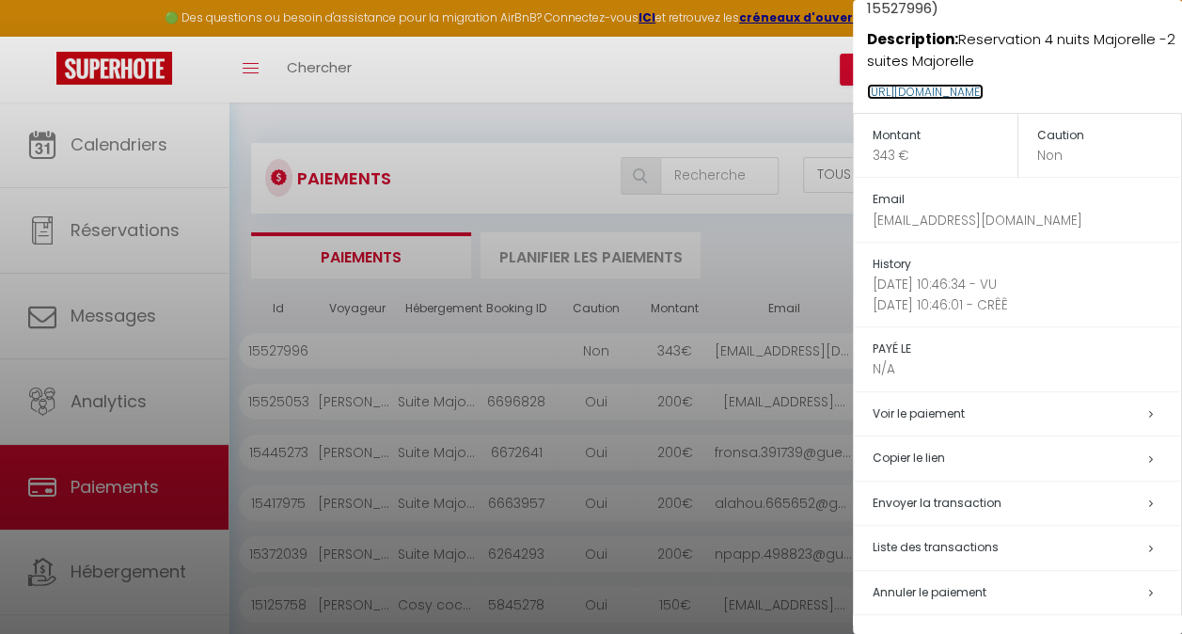
click at [927, 92] on link "[URL][DOMAIN_NAME]" at bounding box center [925, 92] width 117 height 16
click at [732, 103] on div at bounding box center [591, 317] width 1182 height 634
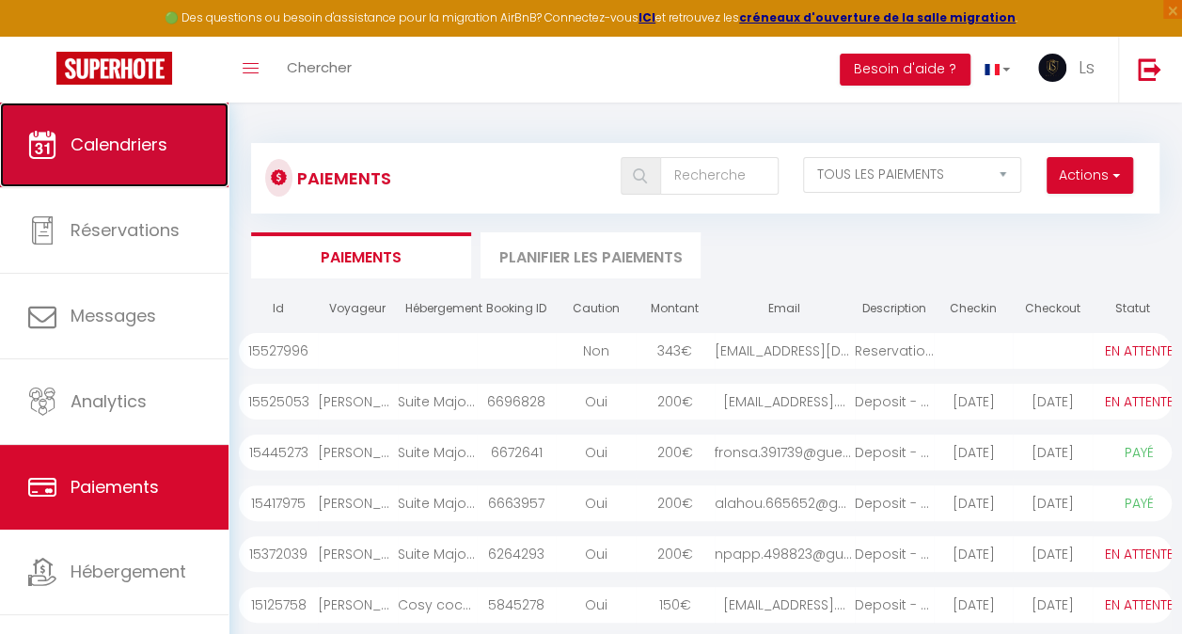
click at [100, 154] on span "Calendriers" at bounding box center [119, 145] width 97 height 24
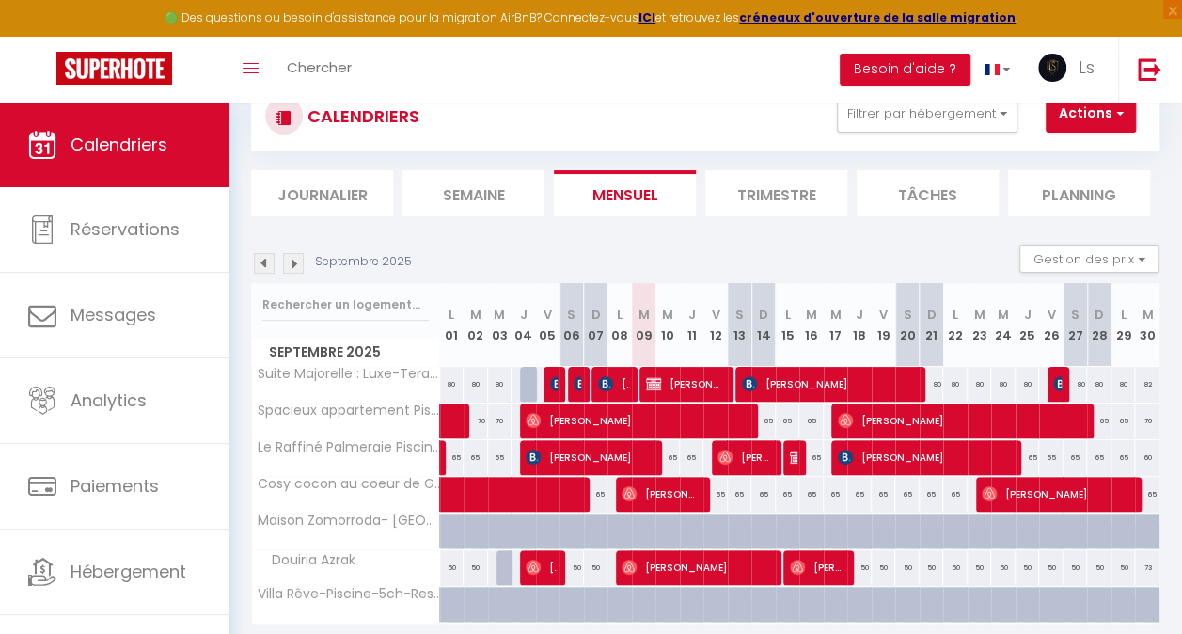
scroll to position [140, 0]
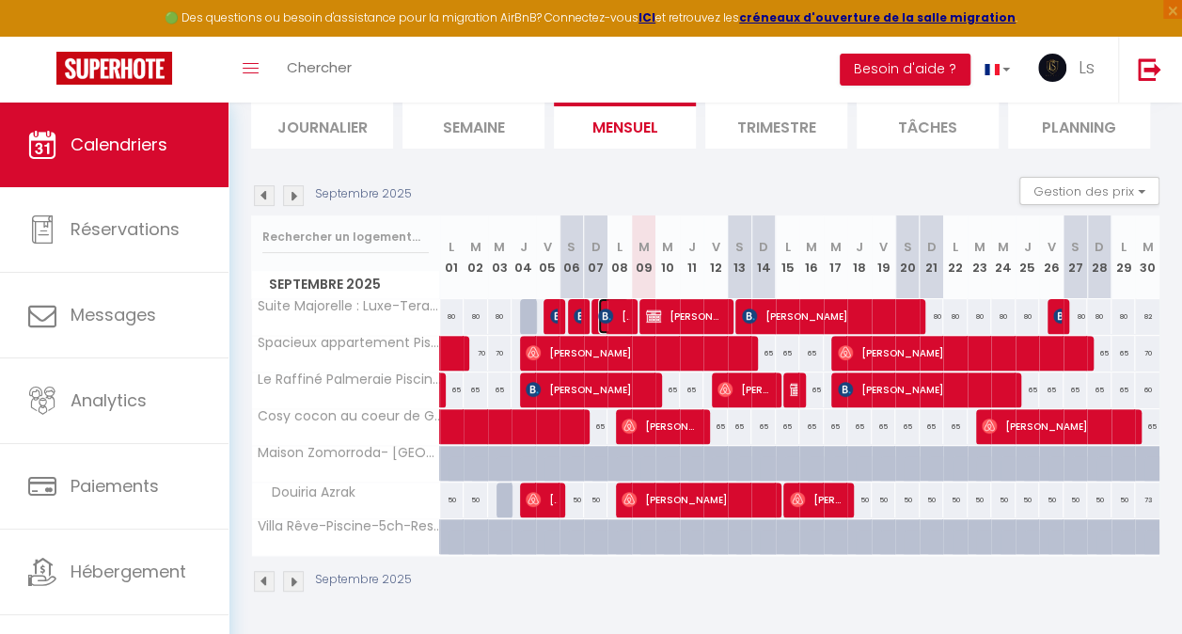
click at [617, 301] on span "[PERSON_NAME]" at bounding box center [613, 316] width 31 height 36
select select "OK"
select select "KO"
select select "1"
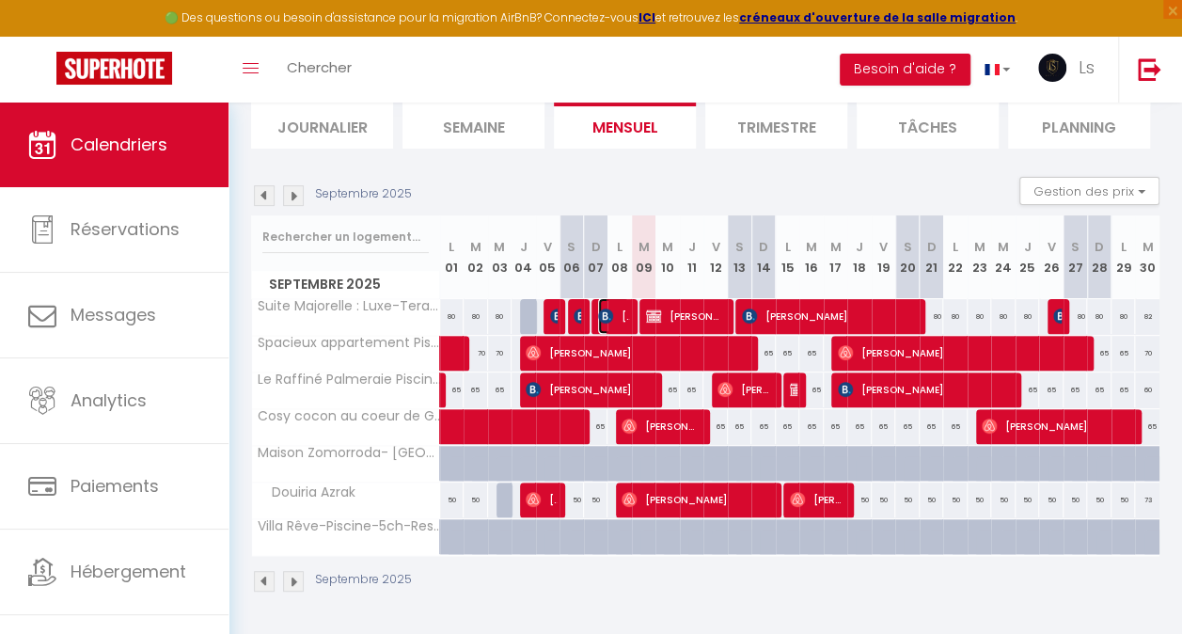
select select "1"
select select
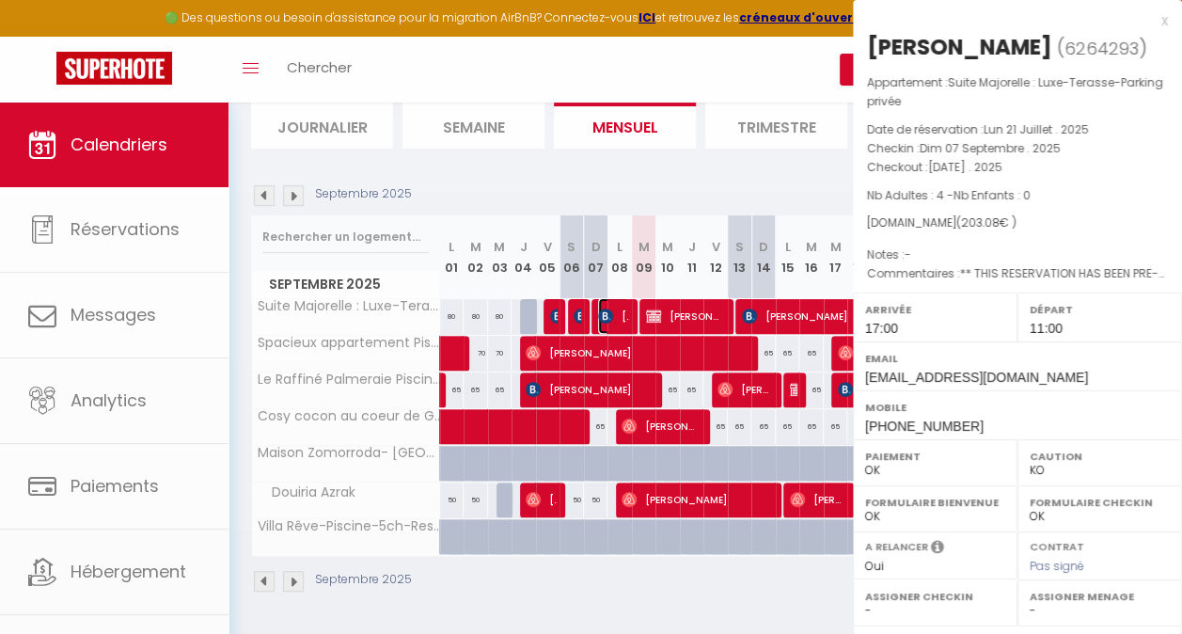
select select "35369"
select select "36260"
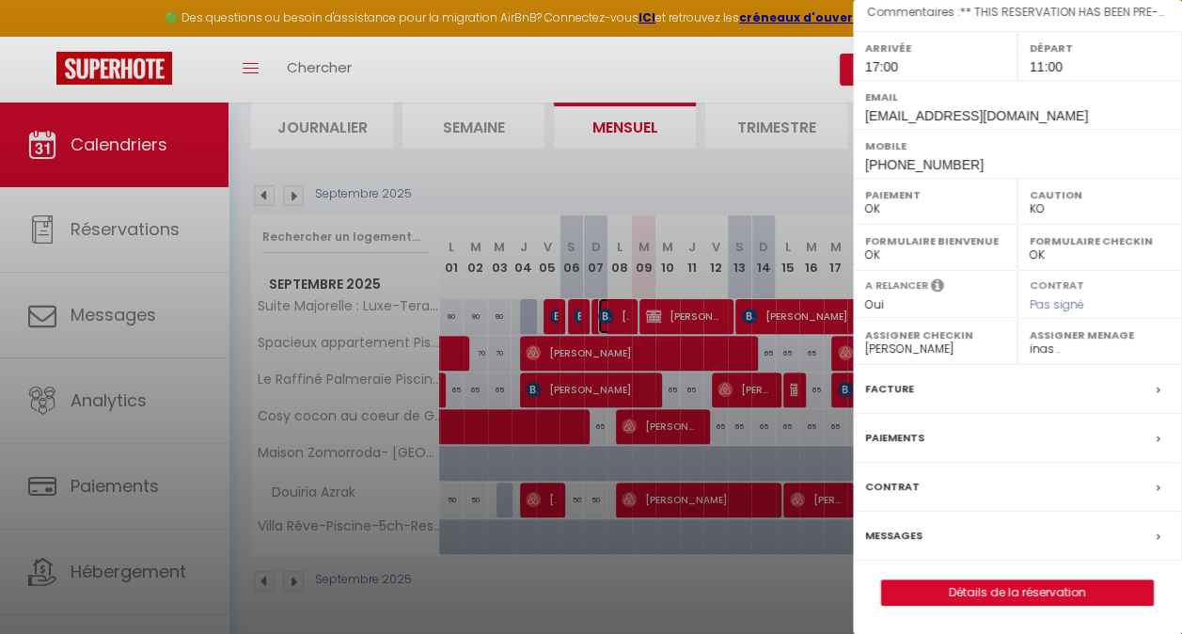
scroll to position [287, 0]
click at [997, 587] on link "Détails de la réservation" at bounding box center [1017, 592] width 271 height 24
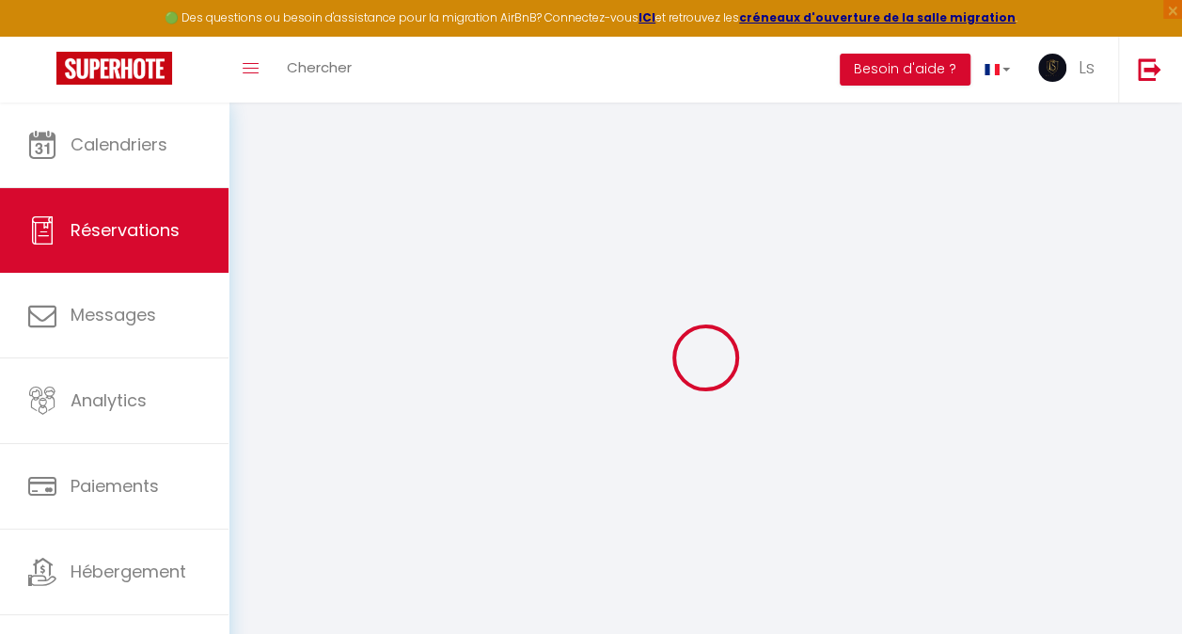
select select
checkbox input "false"
type textarea "** THIS RESERVATION HAS BEEN PRE-PAID ** BOOKING NOTE : Payment charge is EUR 4…"
select select
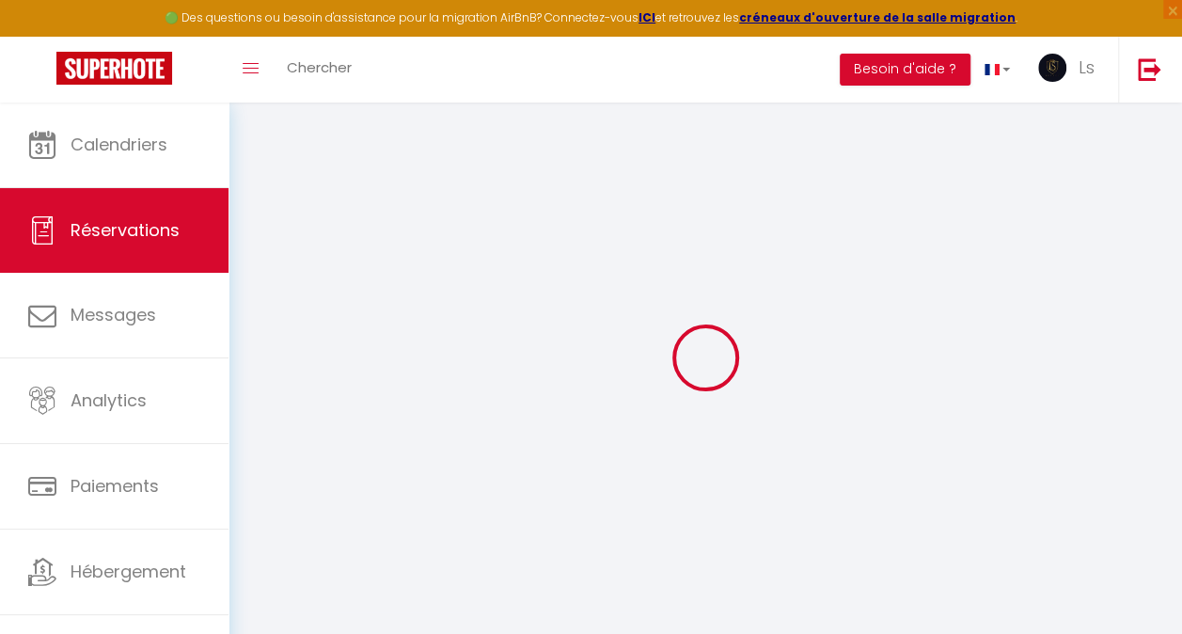
select select
checkbox input "false"
select select "17:00"
select select "11:00"
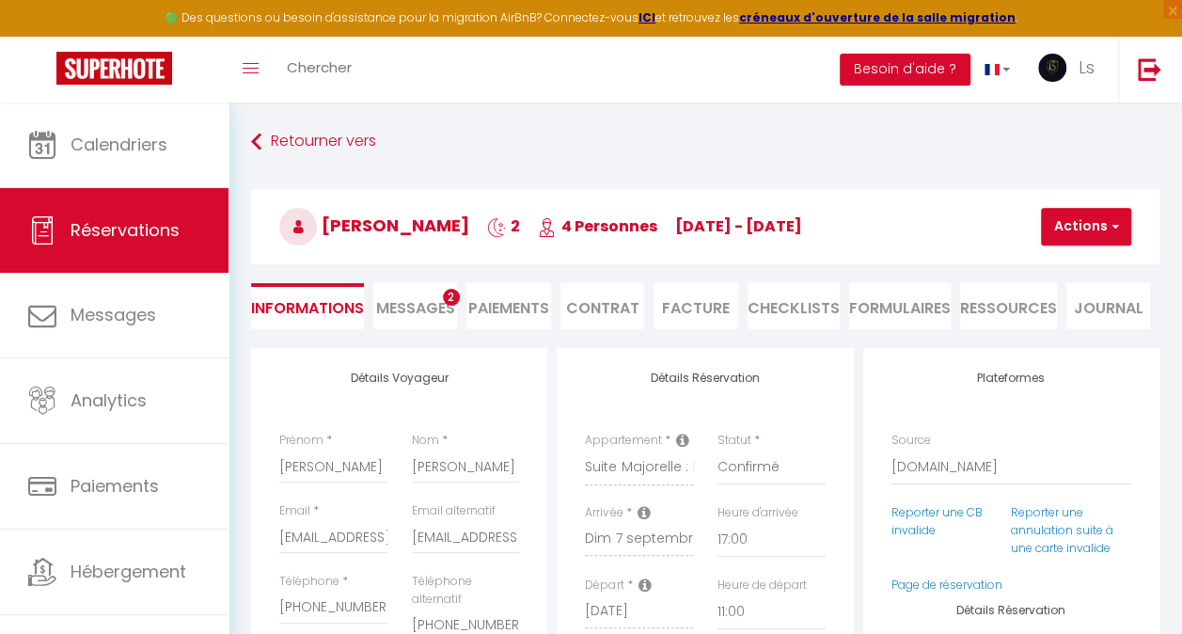
click at [407, 315] on span "Messages" at bounding box center [415, 308] width 79 height 22
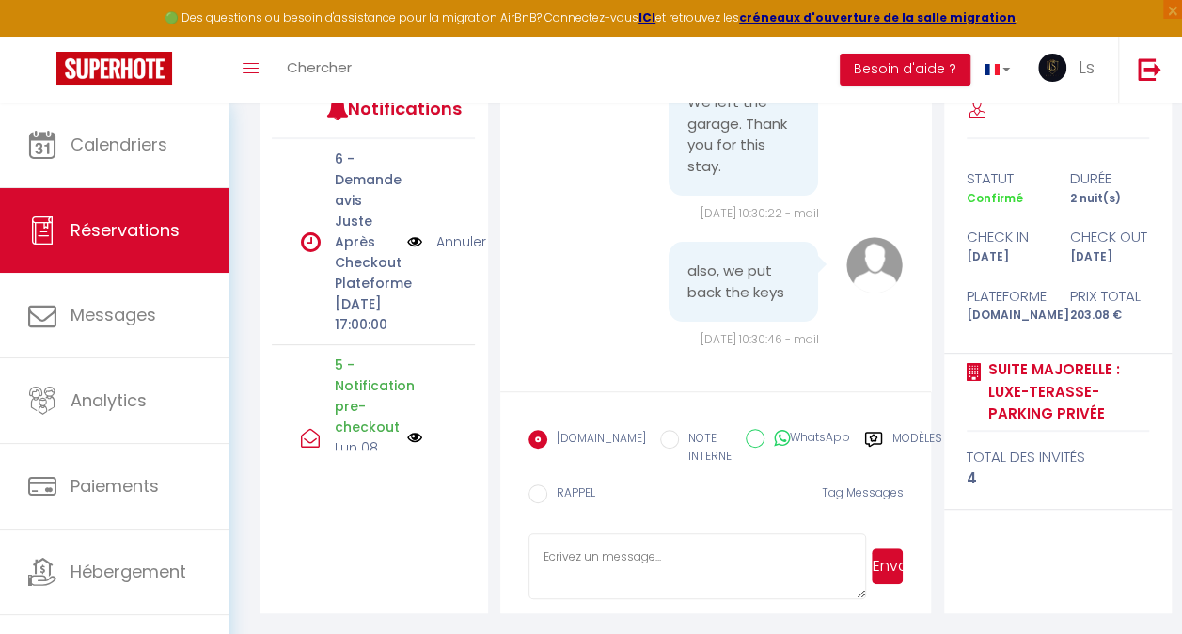
scroll to position [11583, 0]
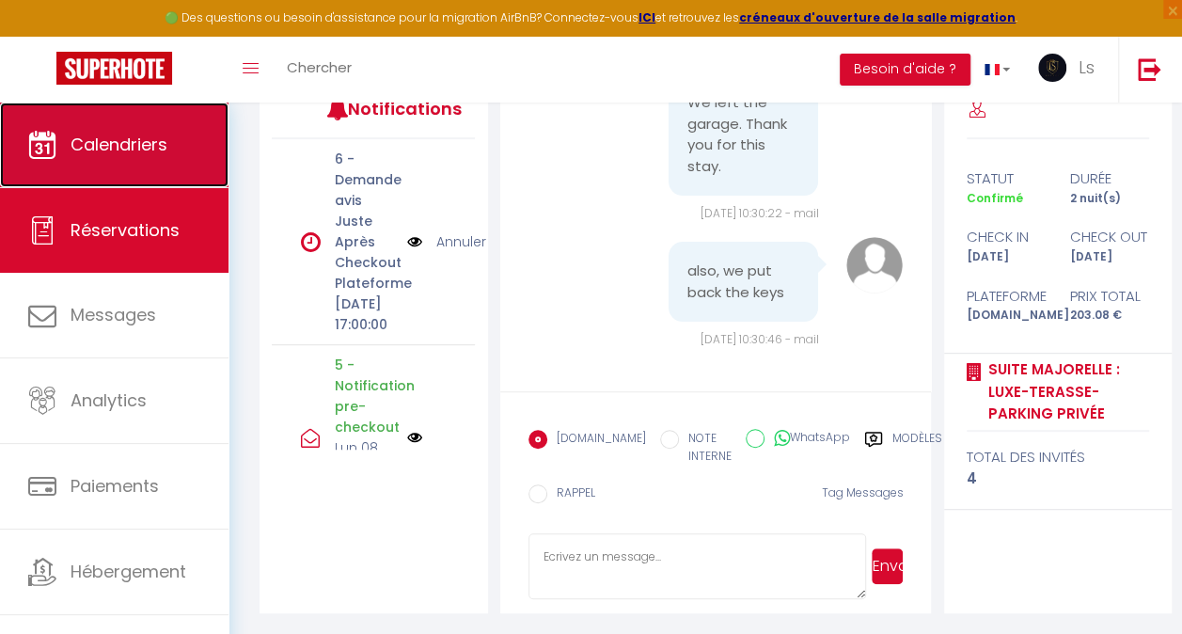
click at [101, 139] on span "Calendriers" at bounding box center [119, 145] width 97 height 24
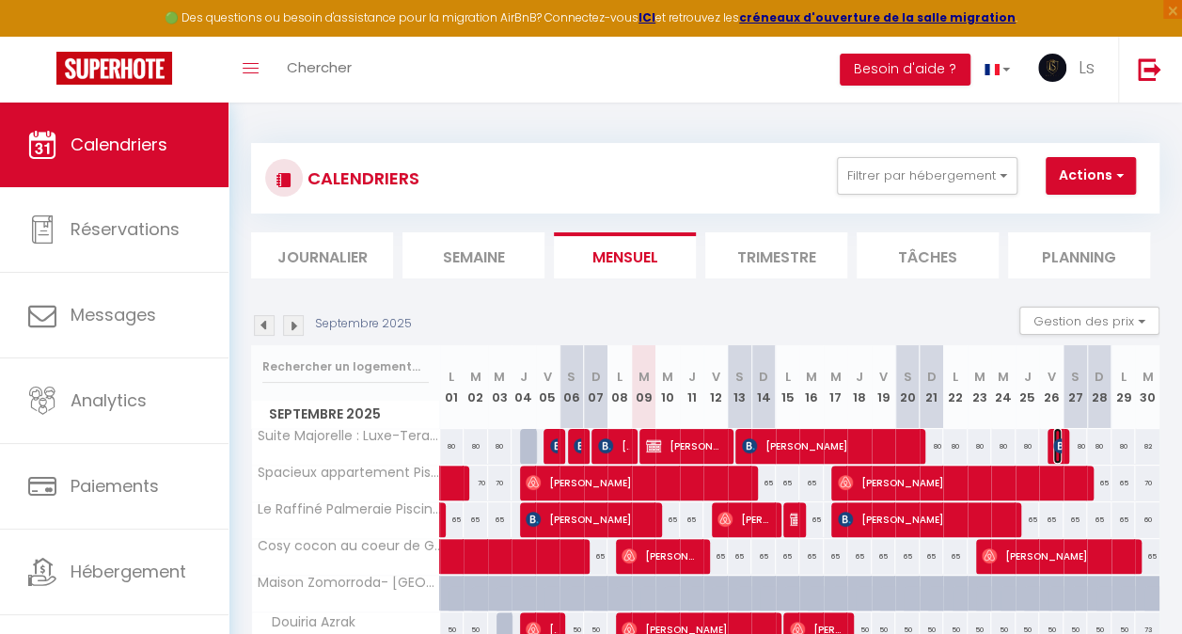
click at [1053, 447] on img at bounding box center [1060, 445] width 15 height 15
select select "OK"
select select "KO"
select select "0"
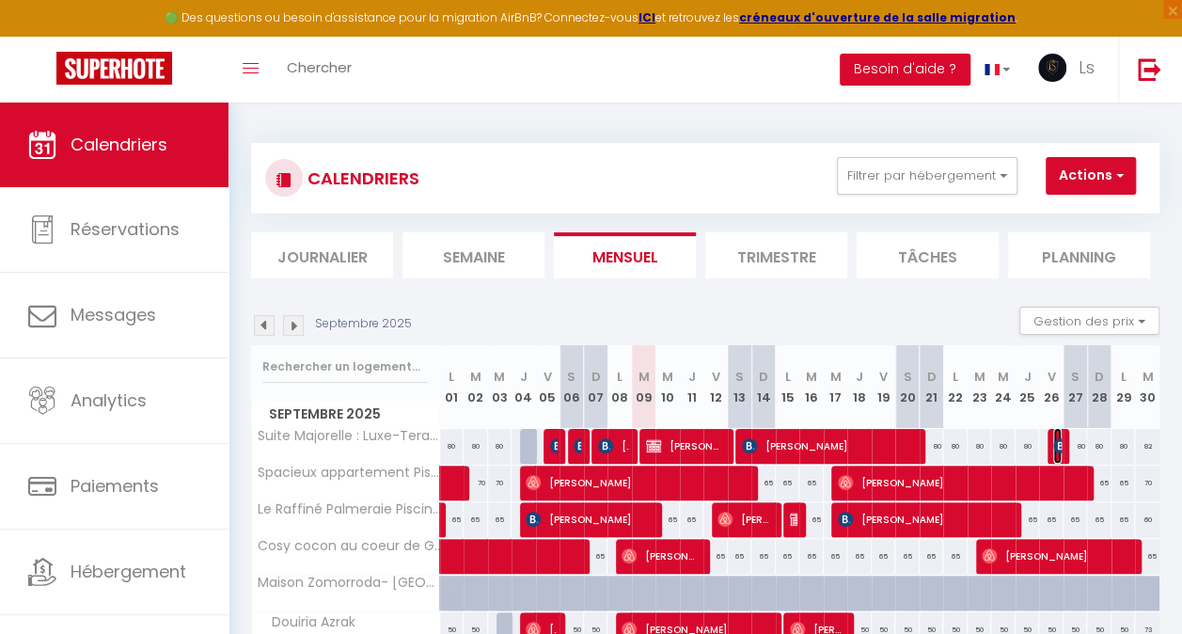
select select "1"
select select
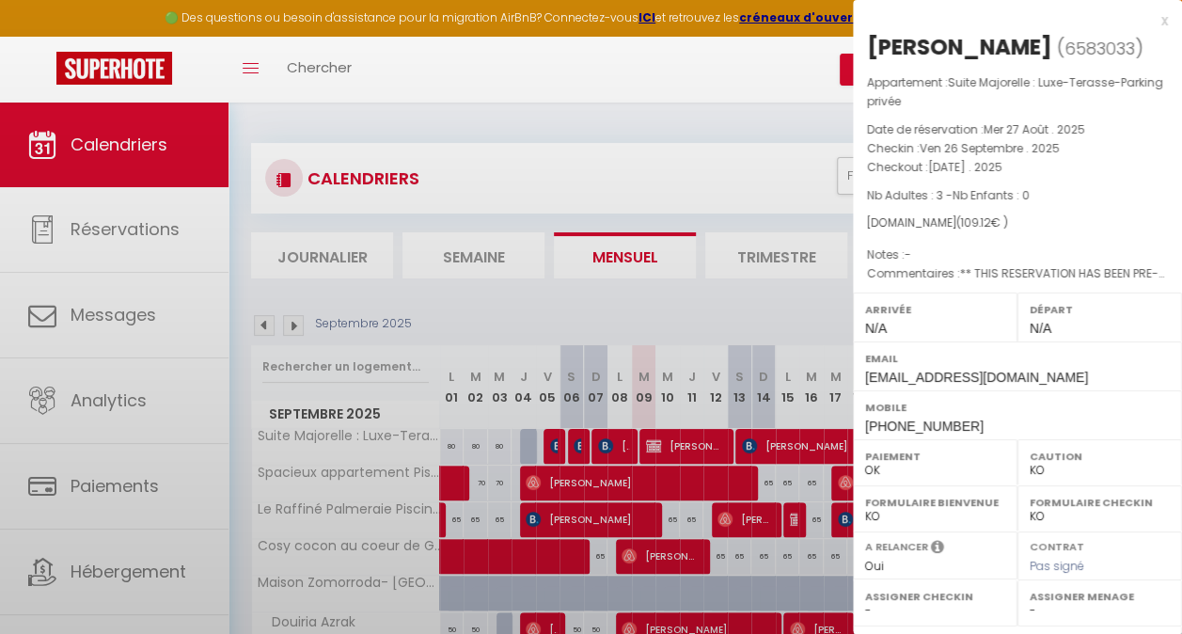
select select "35369"
select select "36260"
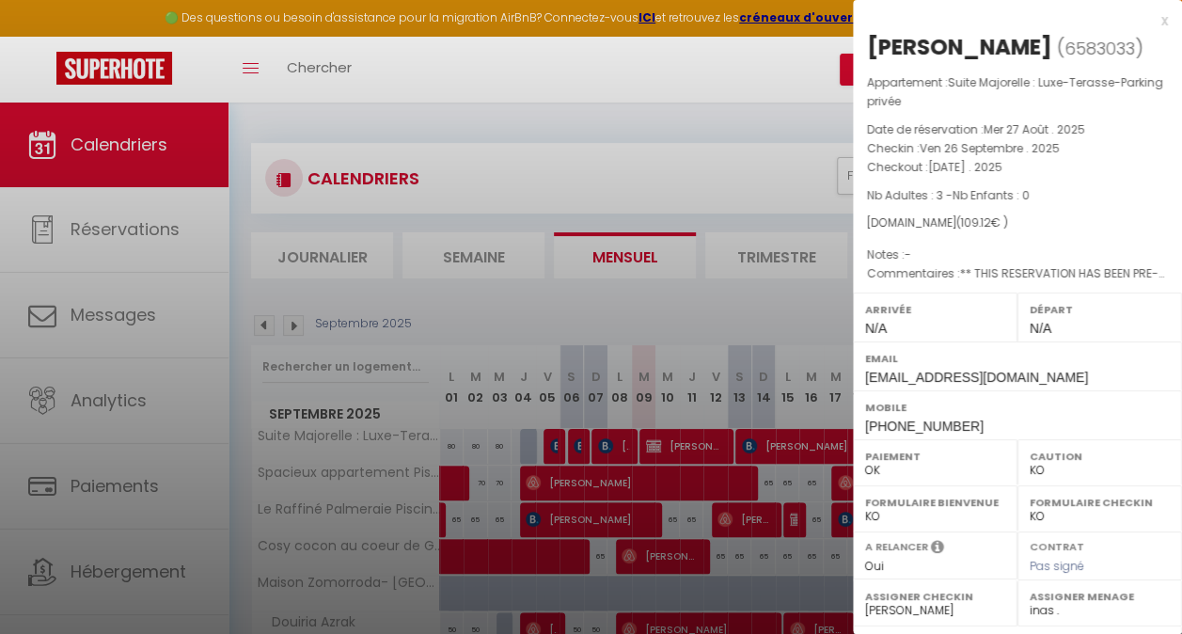
click at [726, 111] on div at bounding box center [591, 317] width 1182 height 634
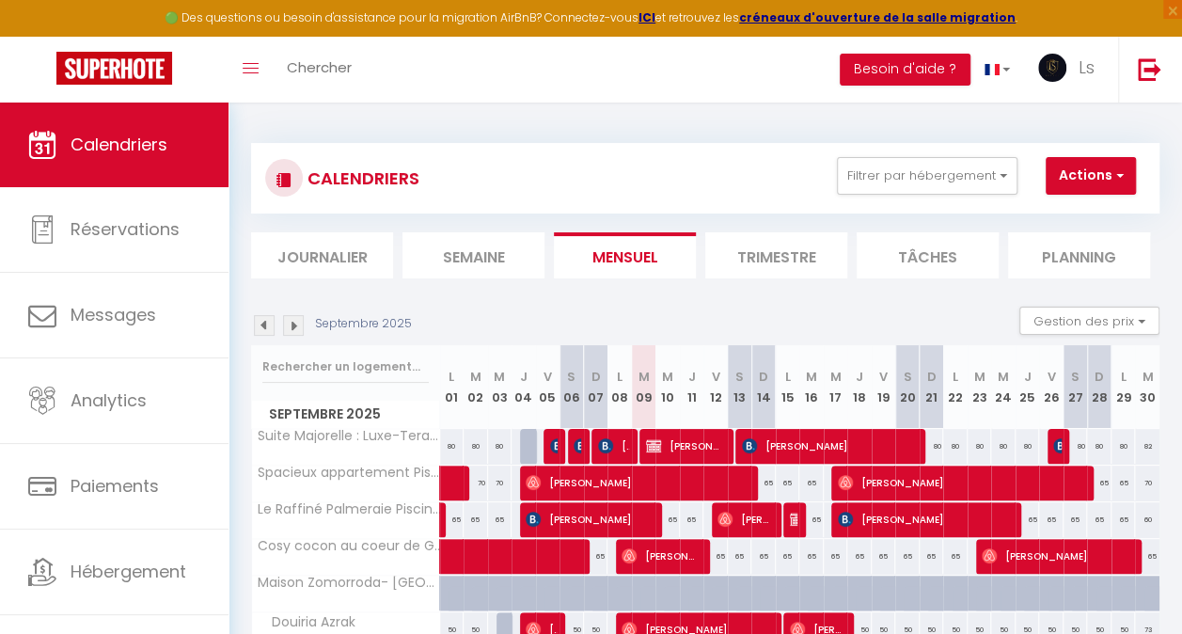
click at [303, 329] on img at bounding box center [293, 325] width 21 height 21
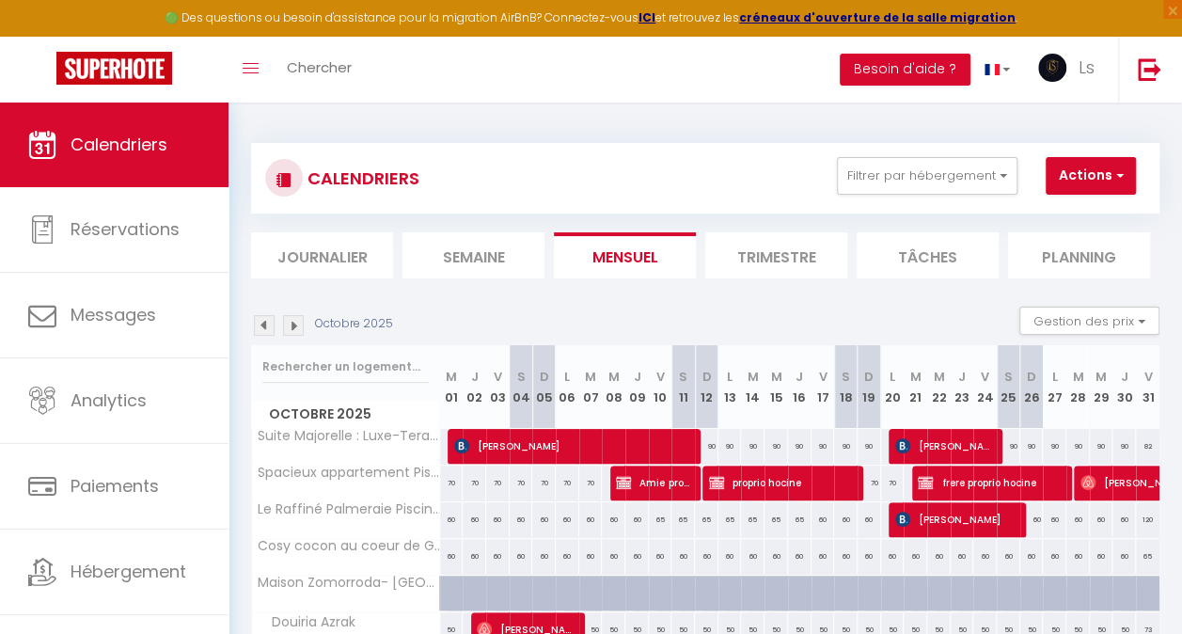
click at [256, 325] on img at bounding box center [264, 325] width 21 height 21
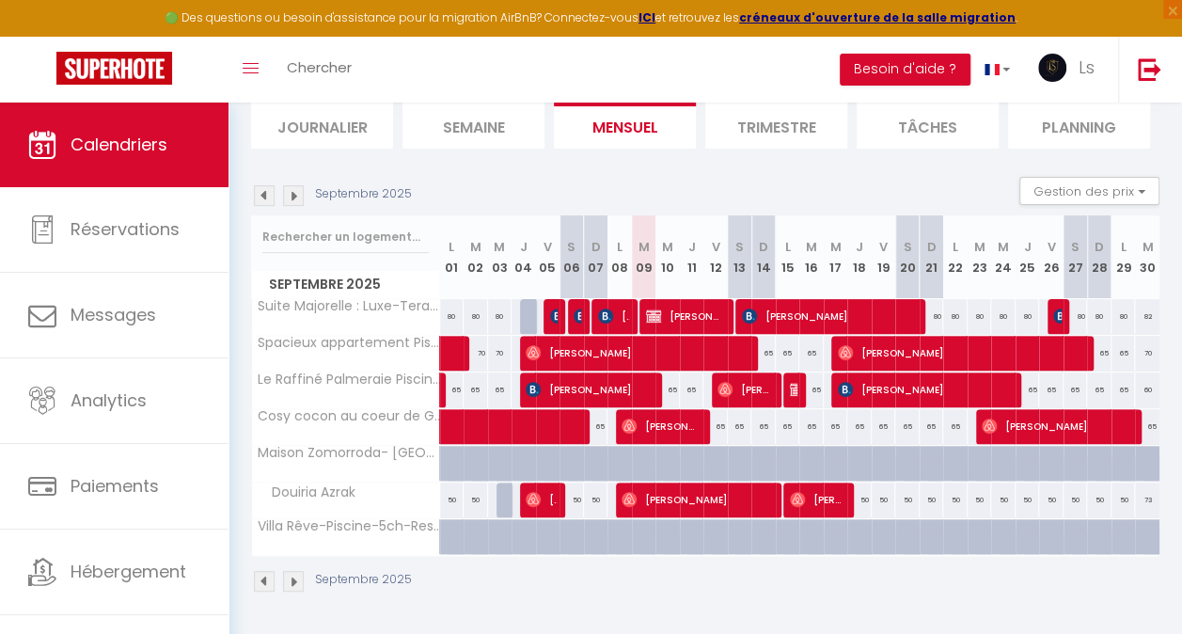
scroll to position [140, 0]
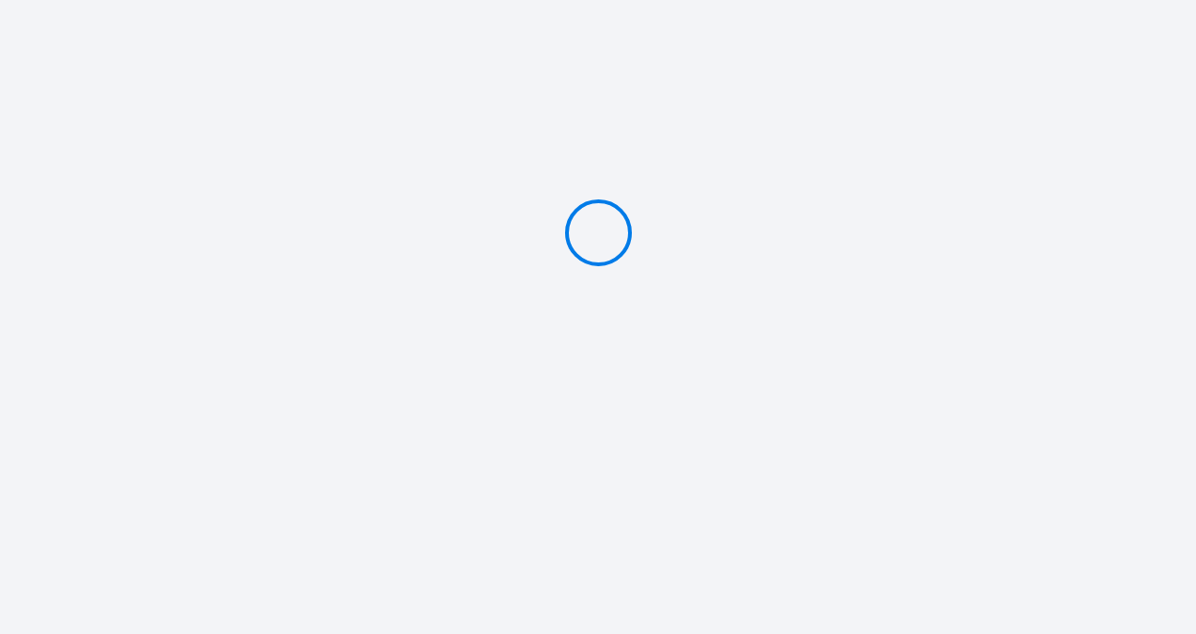
type input "PAYER 343 €"
